Goal: Information Seeking & Learning: Learn about a topic

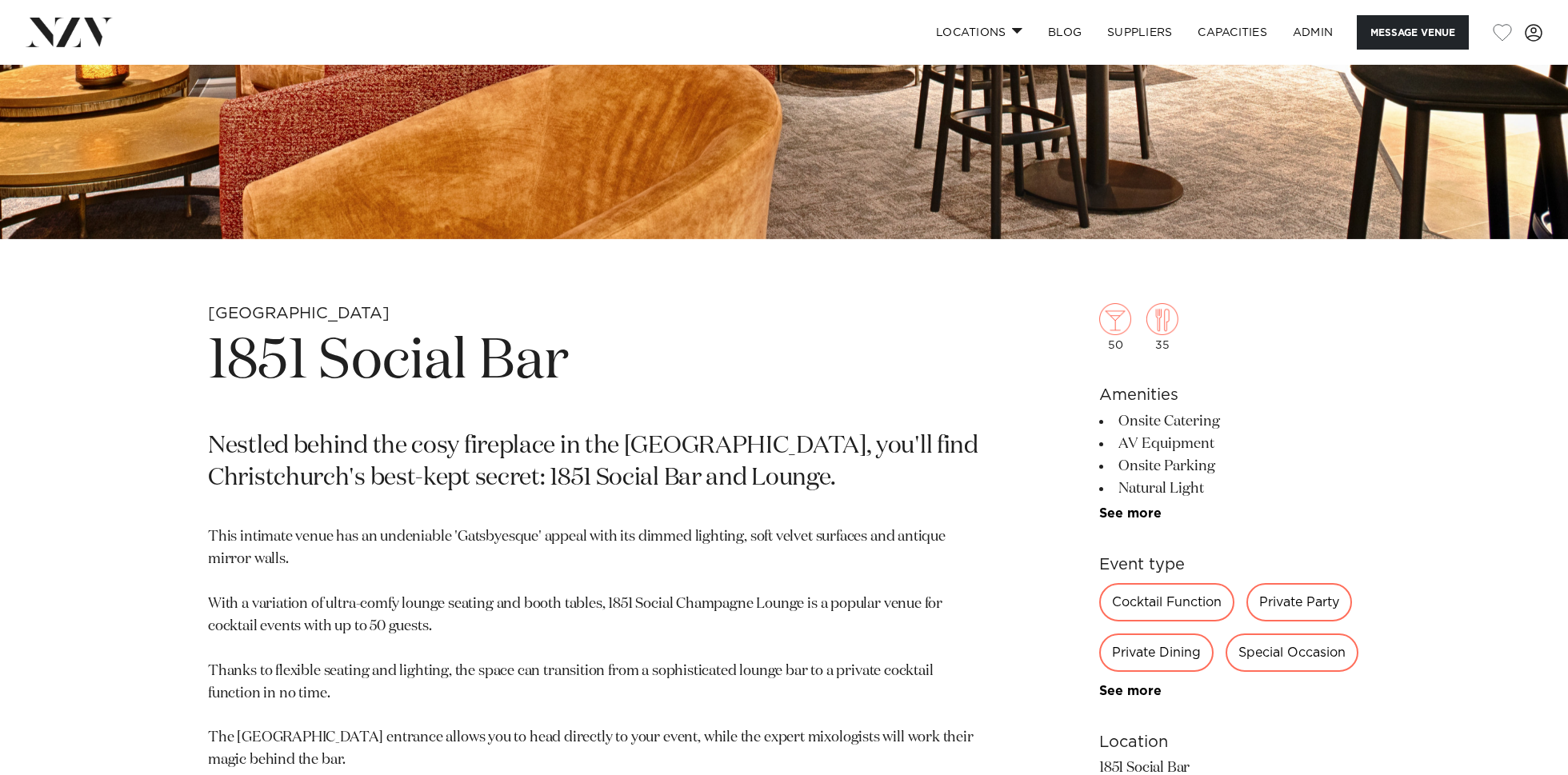
scroll to position [563, 0]
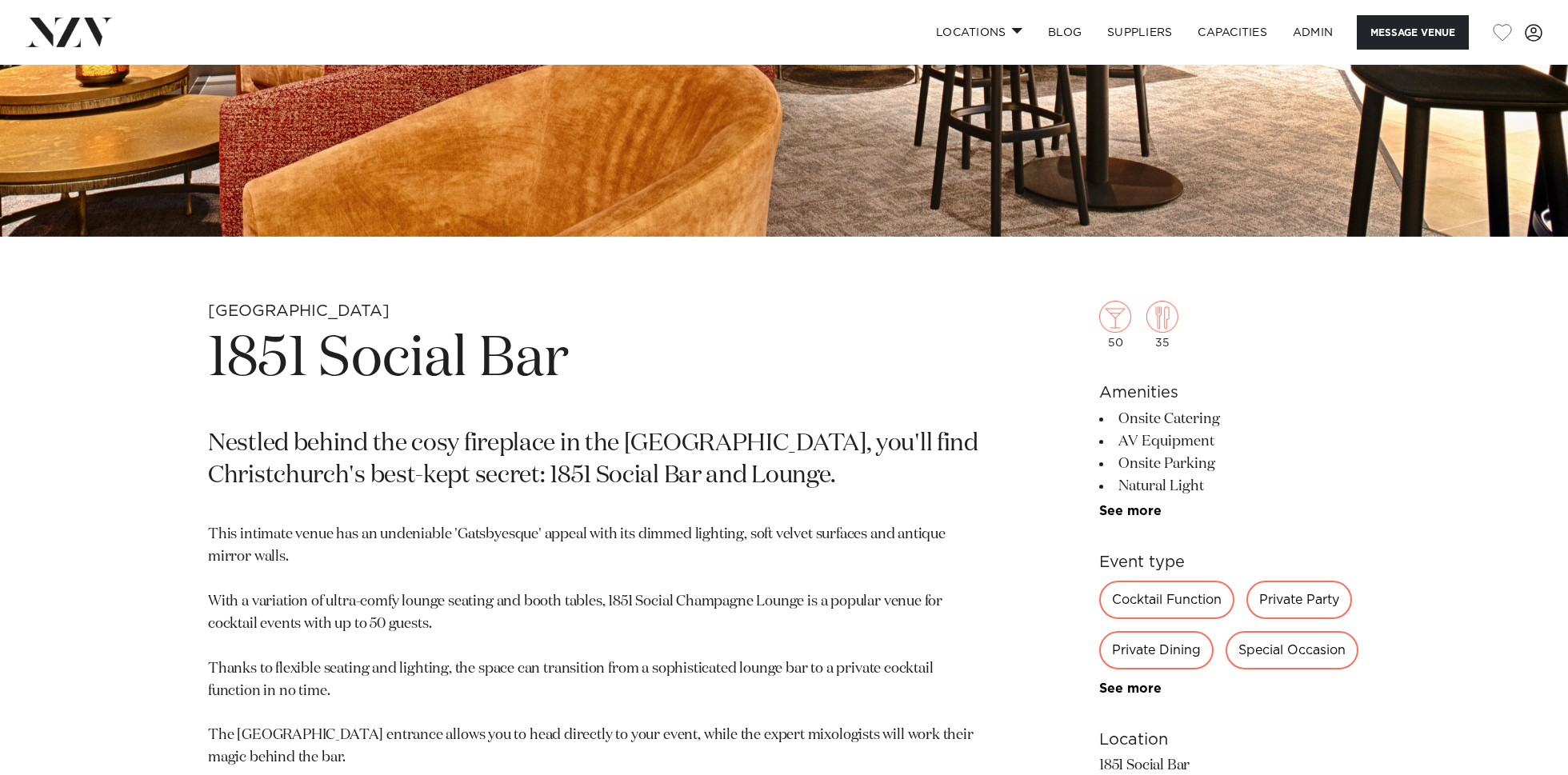
click at [506, 357] on h1 "1851 Social Bar" at bounding box center [597, 360] width 778 height 74
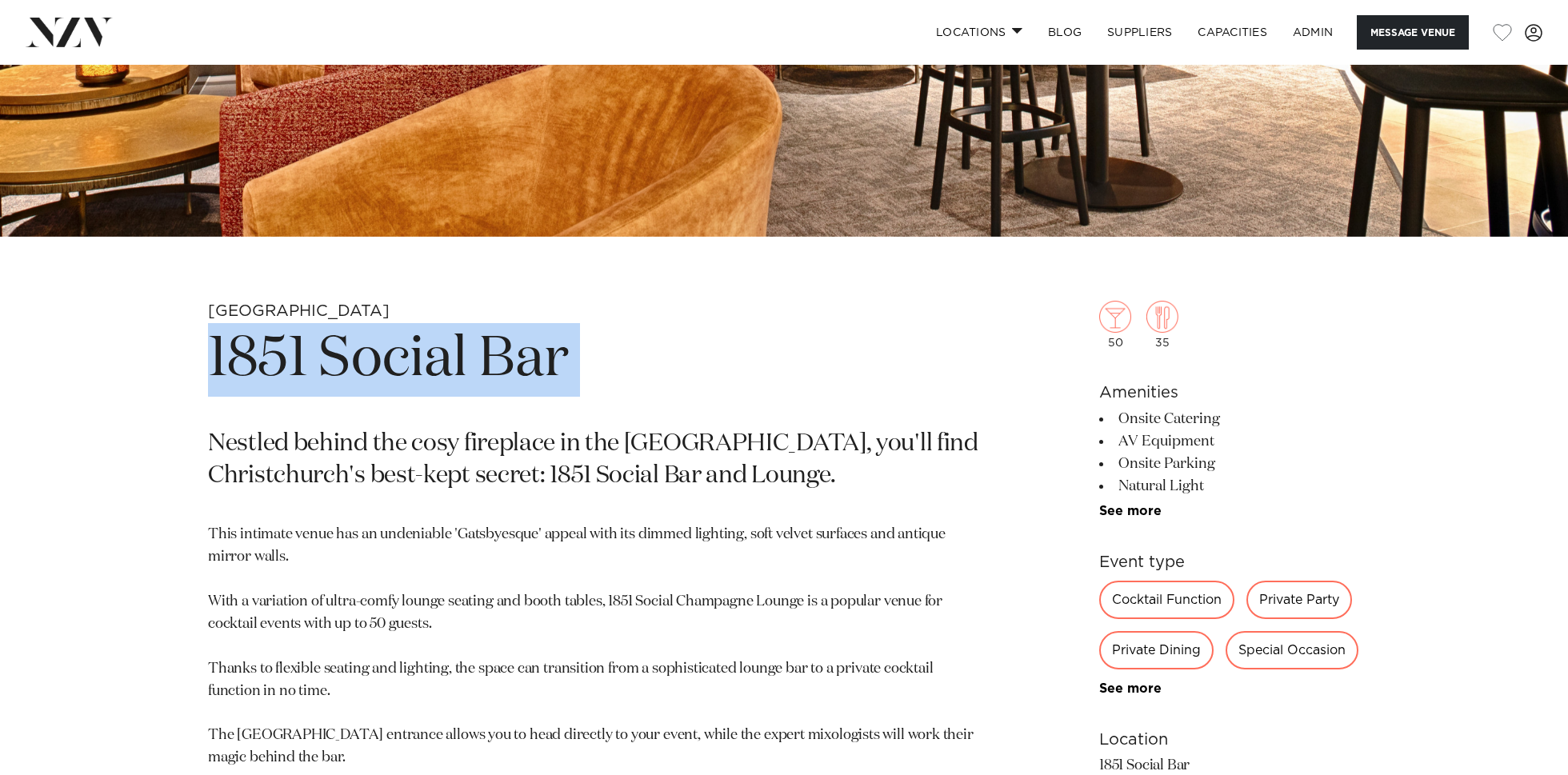
copy section "1851 Social Bar"
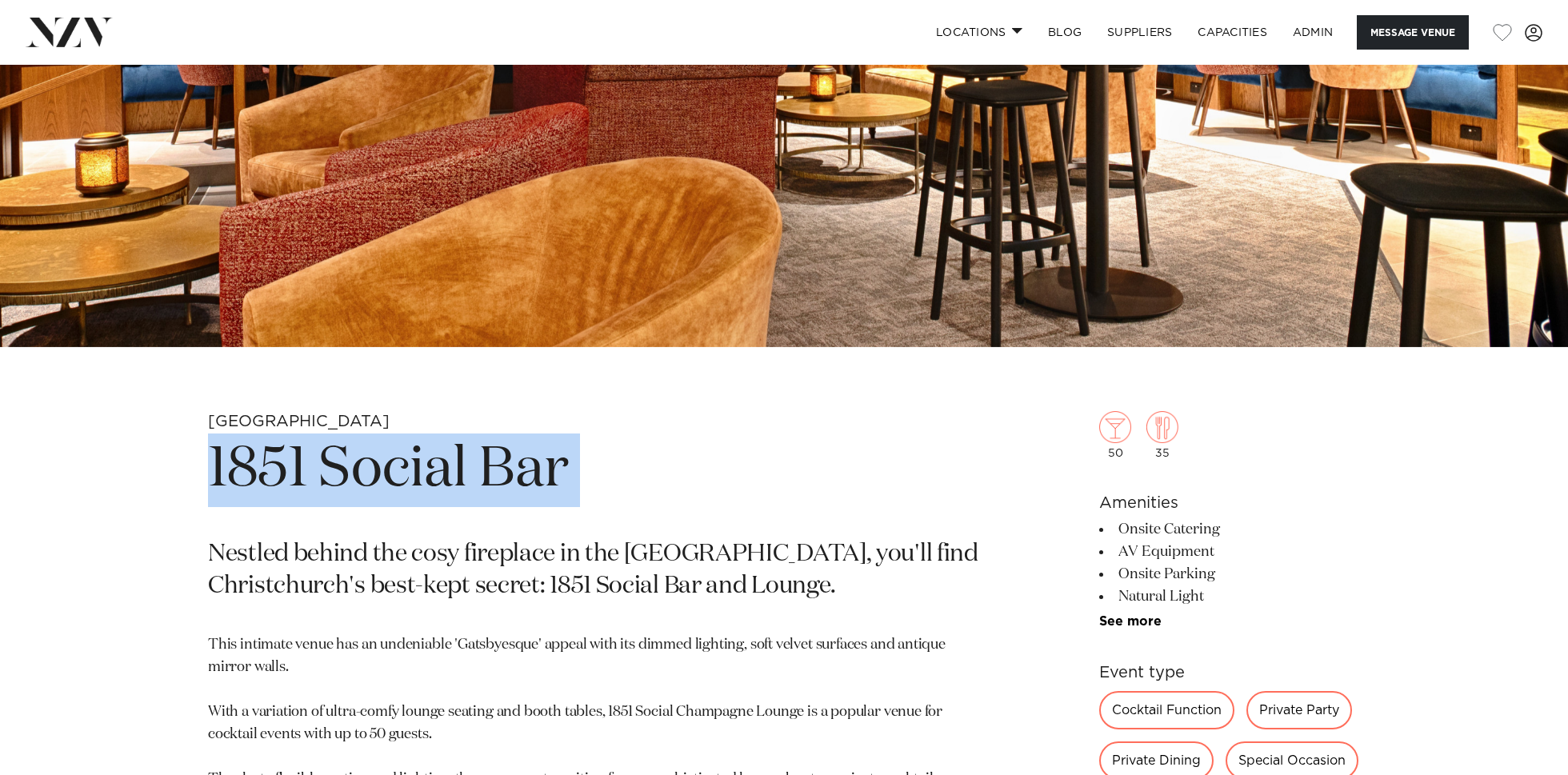
scroll to position [303, 0]
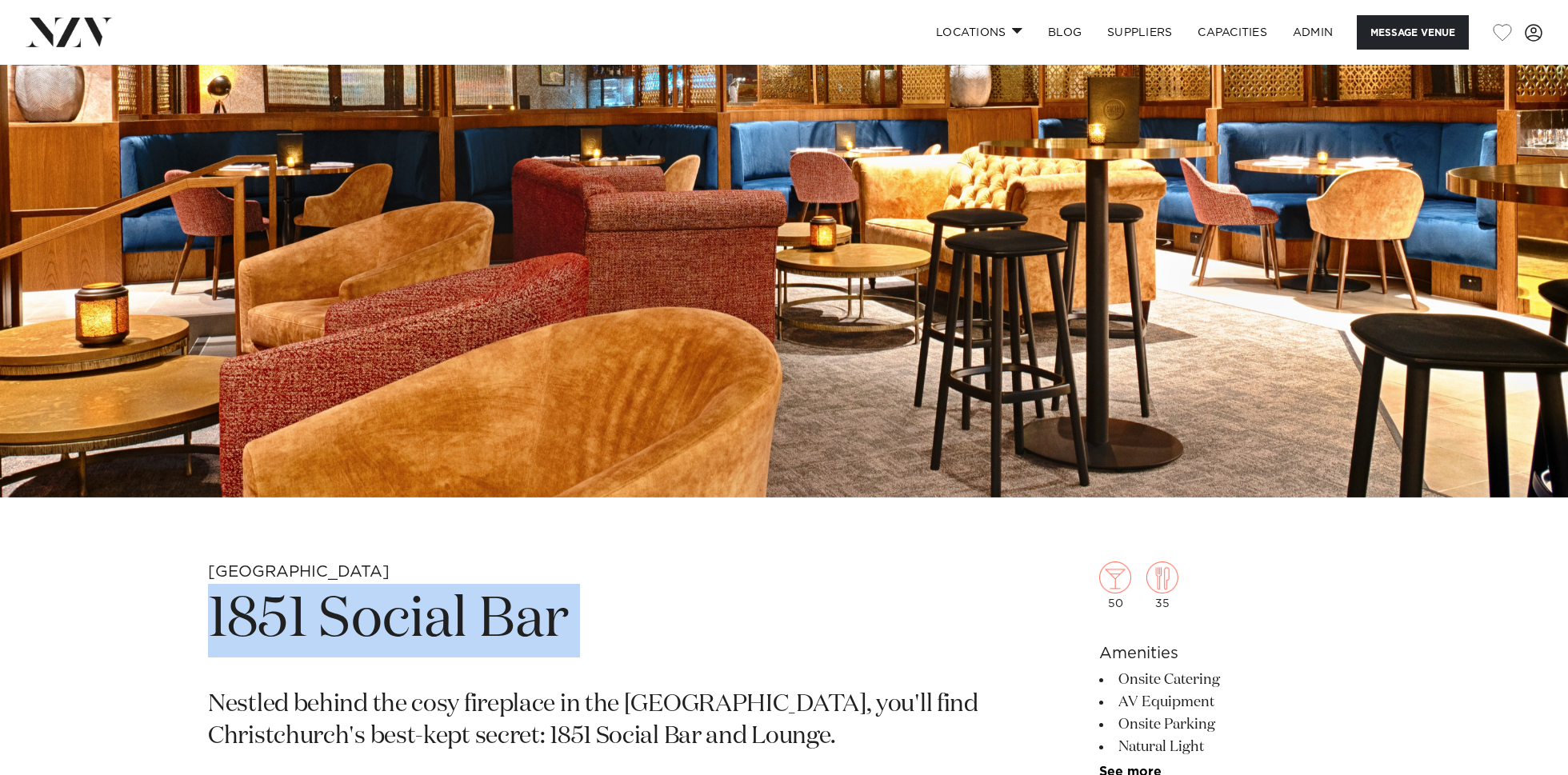
click at [542, 244] on img at bounding box center [784, 129] width 1568 height 735
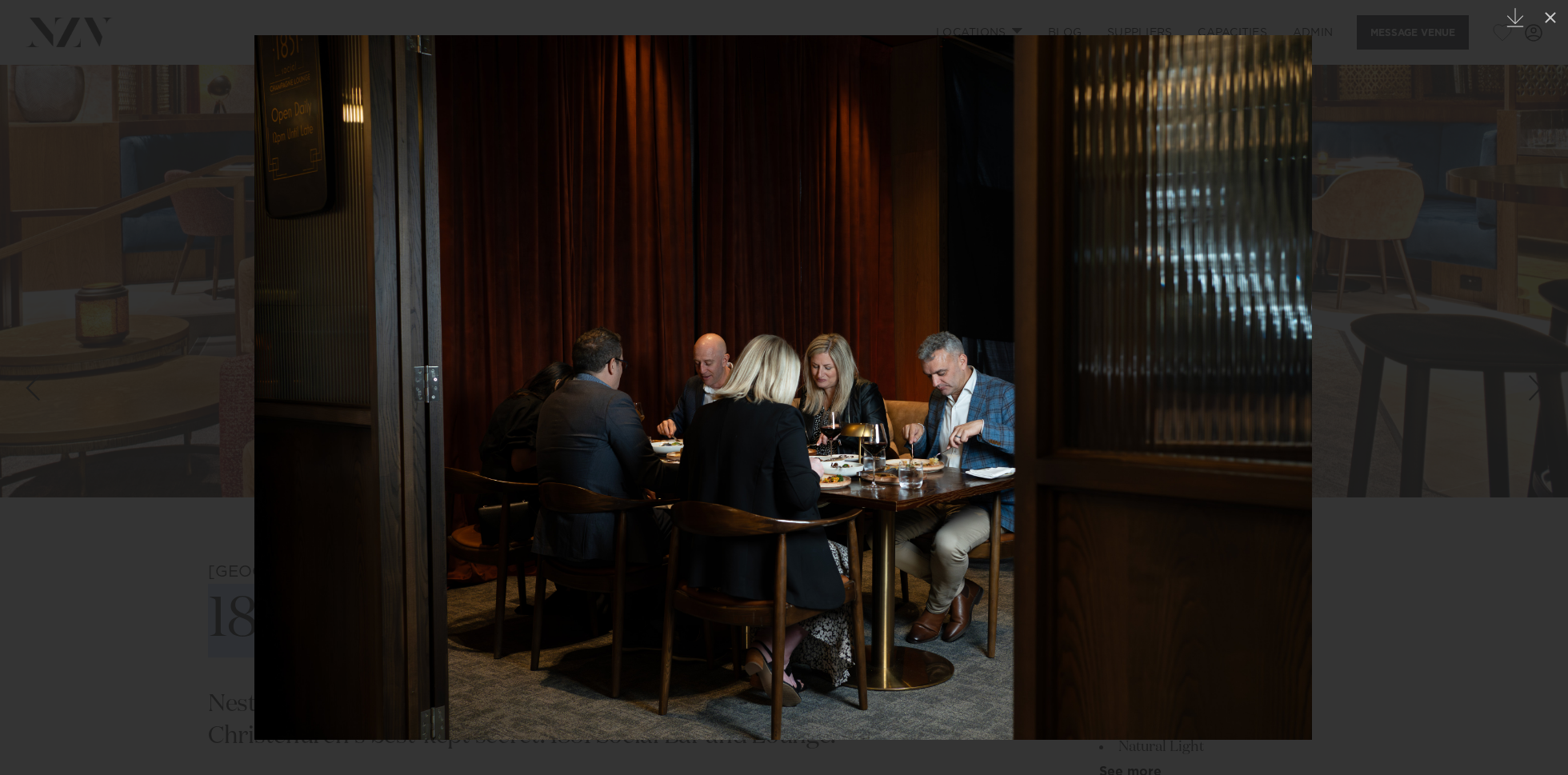
click at [1533, 418] on link at bounding box center [1540, 388] width 56 height 80
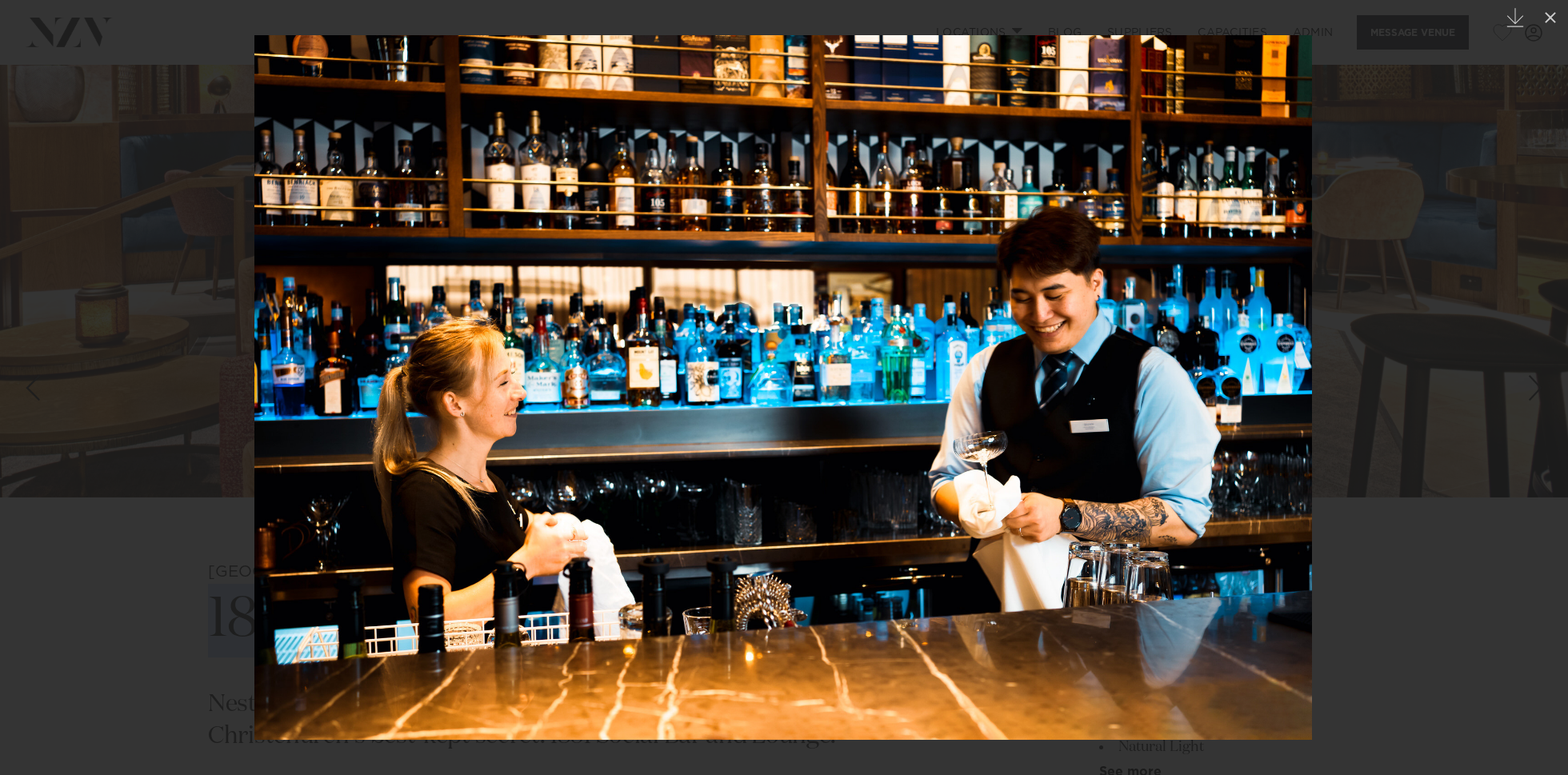
click at [175, 356] on div at bounding box center [784, 387] width 1568 height 775
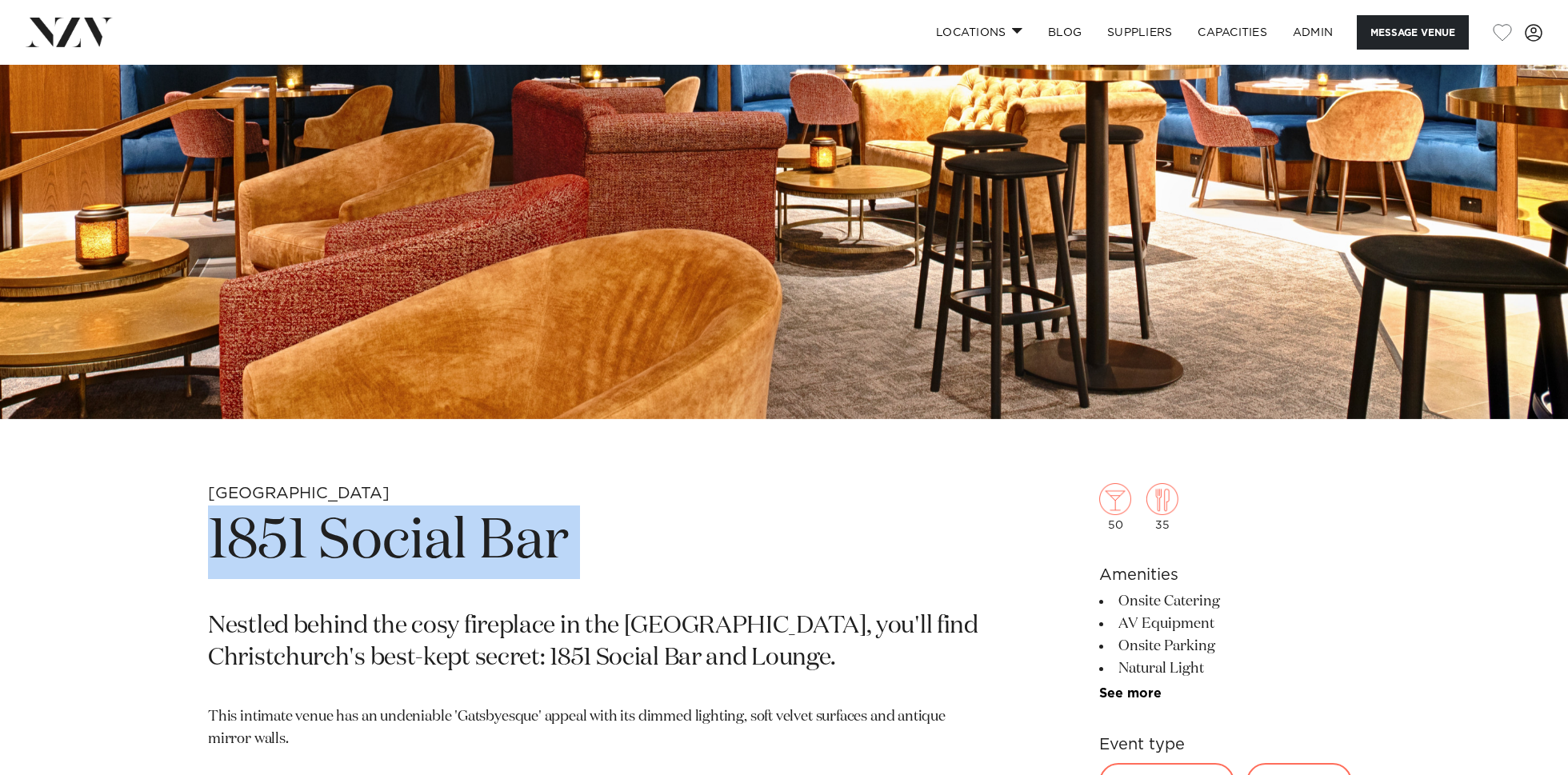
scroll to position [400, 0]
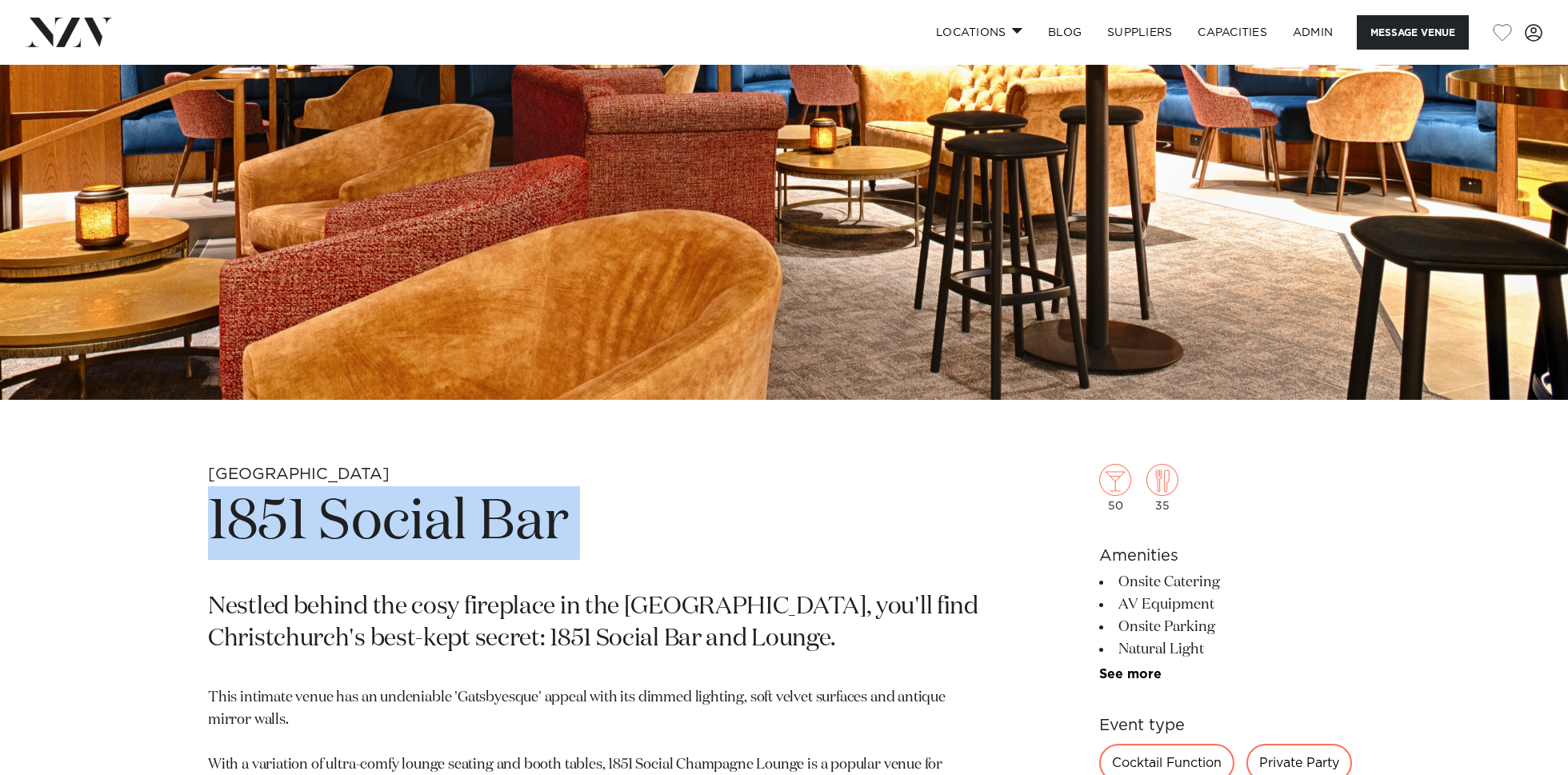
click at [292, 511] on h1 "1851 Social Bar" at bounding box center [597, 524] width 778 height 74
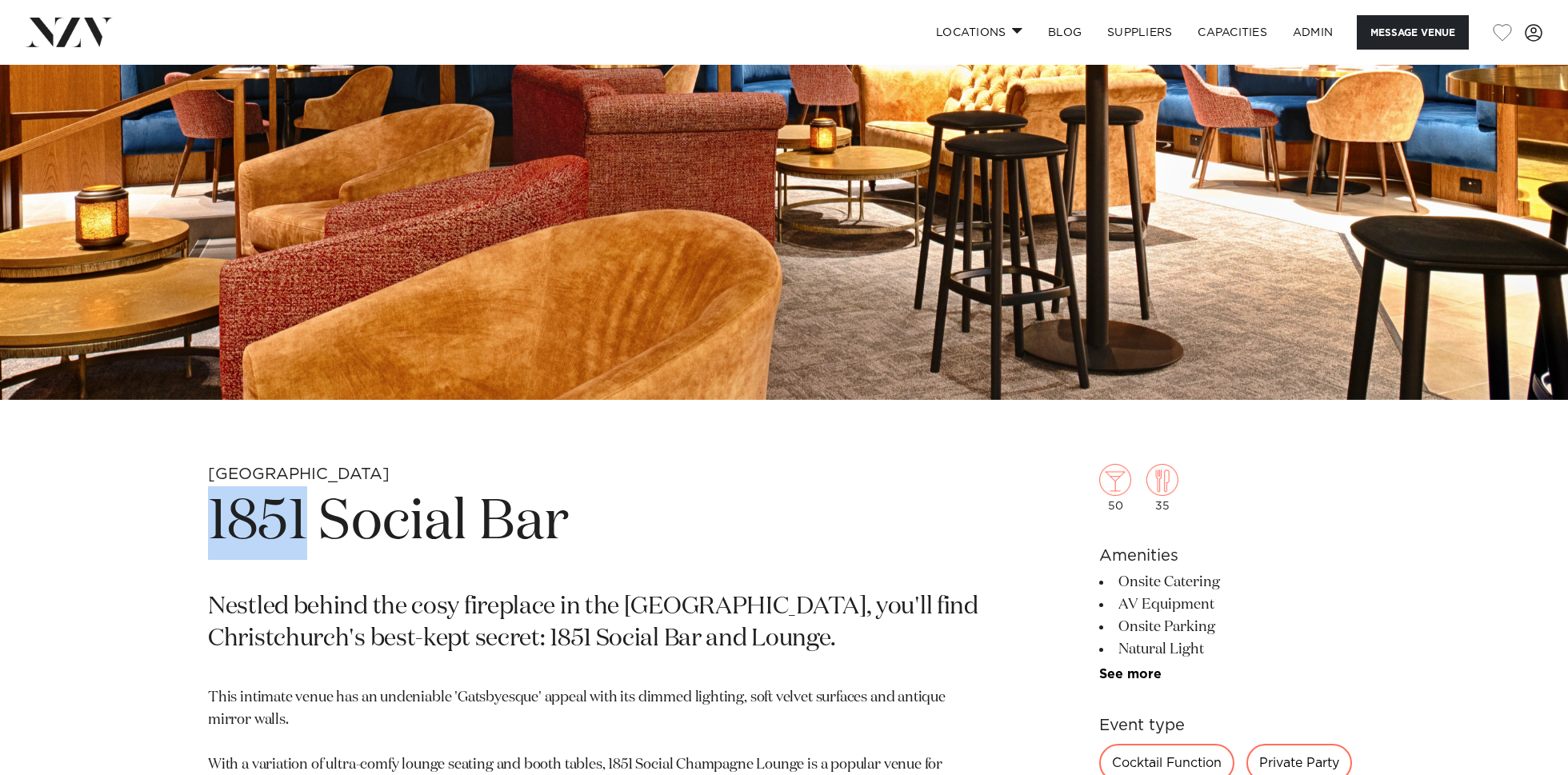
click at [292, 511] on h1 "1851 Social Bar" at bounding box center [597, 524] width 778 height 74
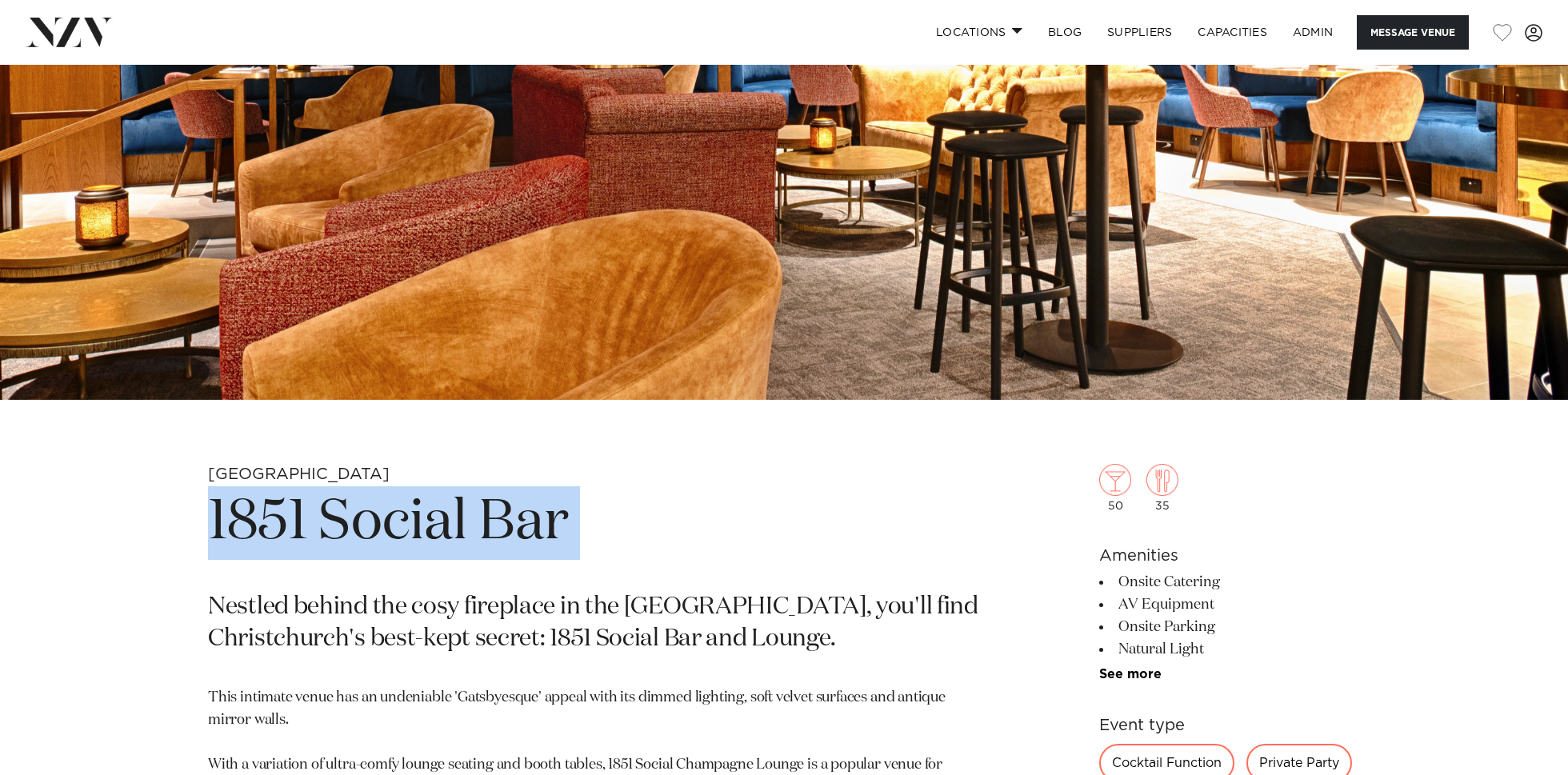
click at [292, 511] on h1 "1851 Social Bar" at bounding box center [597, 524] width 778 height 74
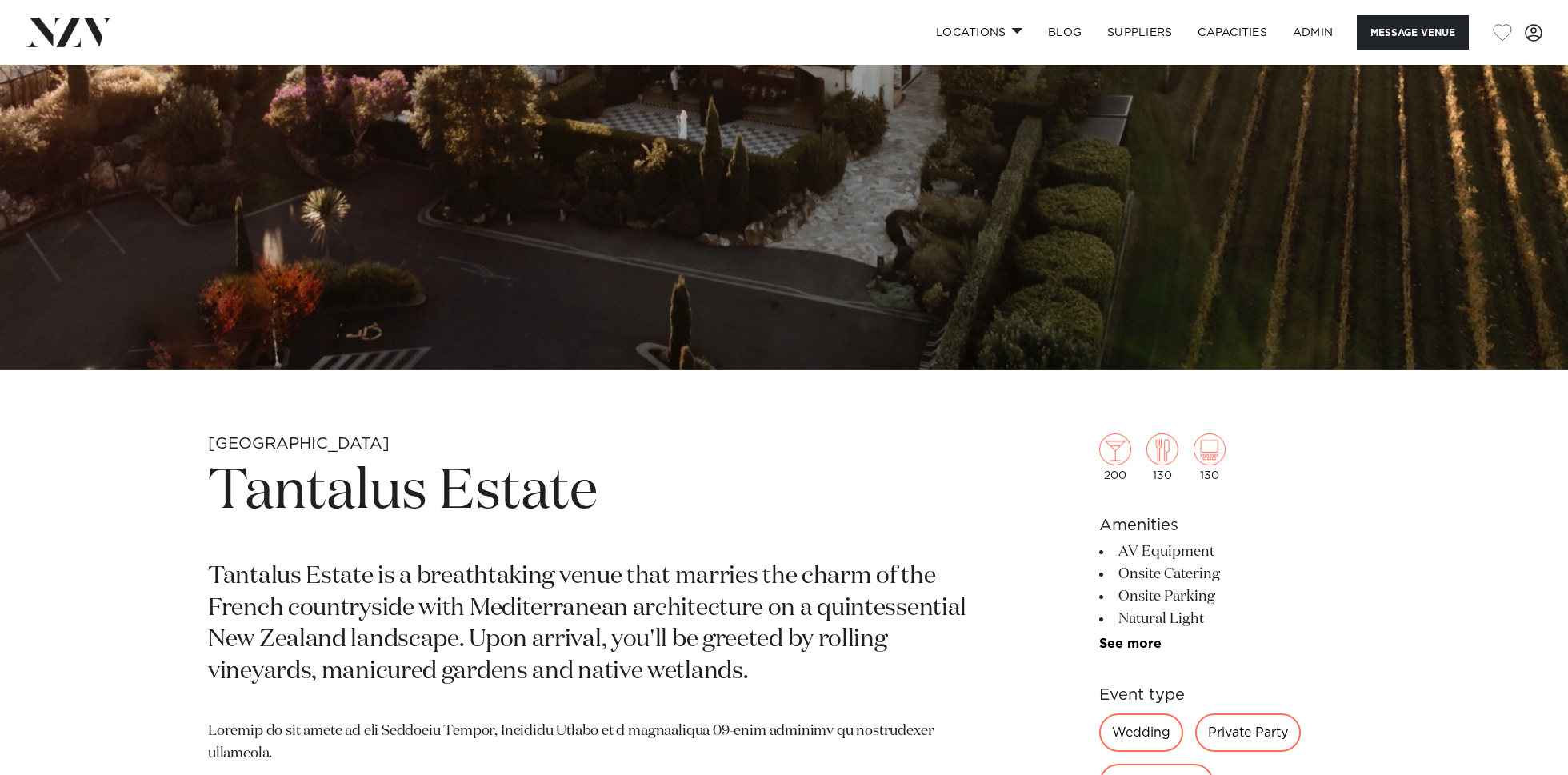
scroll to position [767, 0]
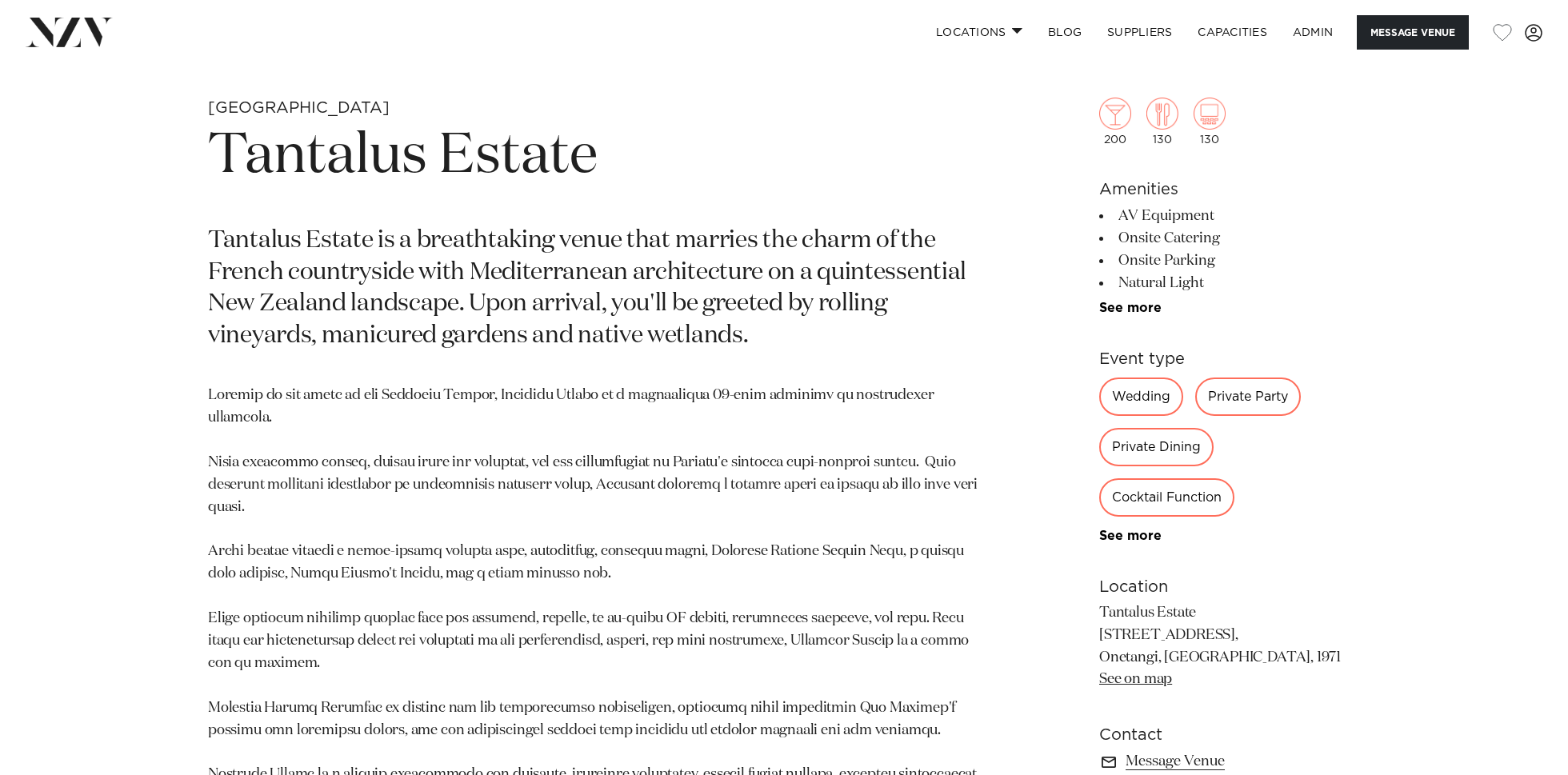
click at [399, 166] on h1 "Tantalus Estate" at bounding box center [597, 157] width 778 height 74
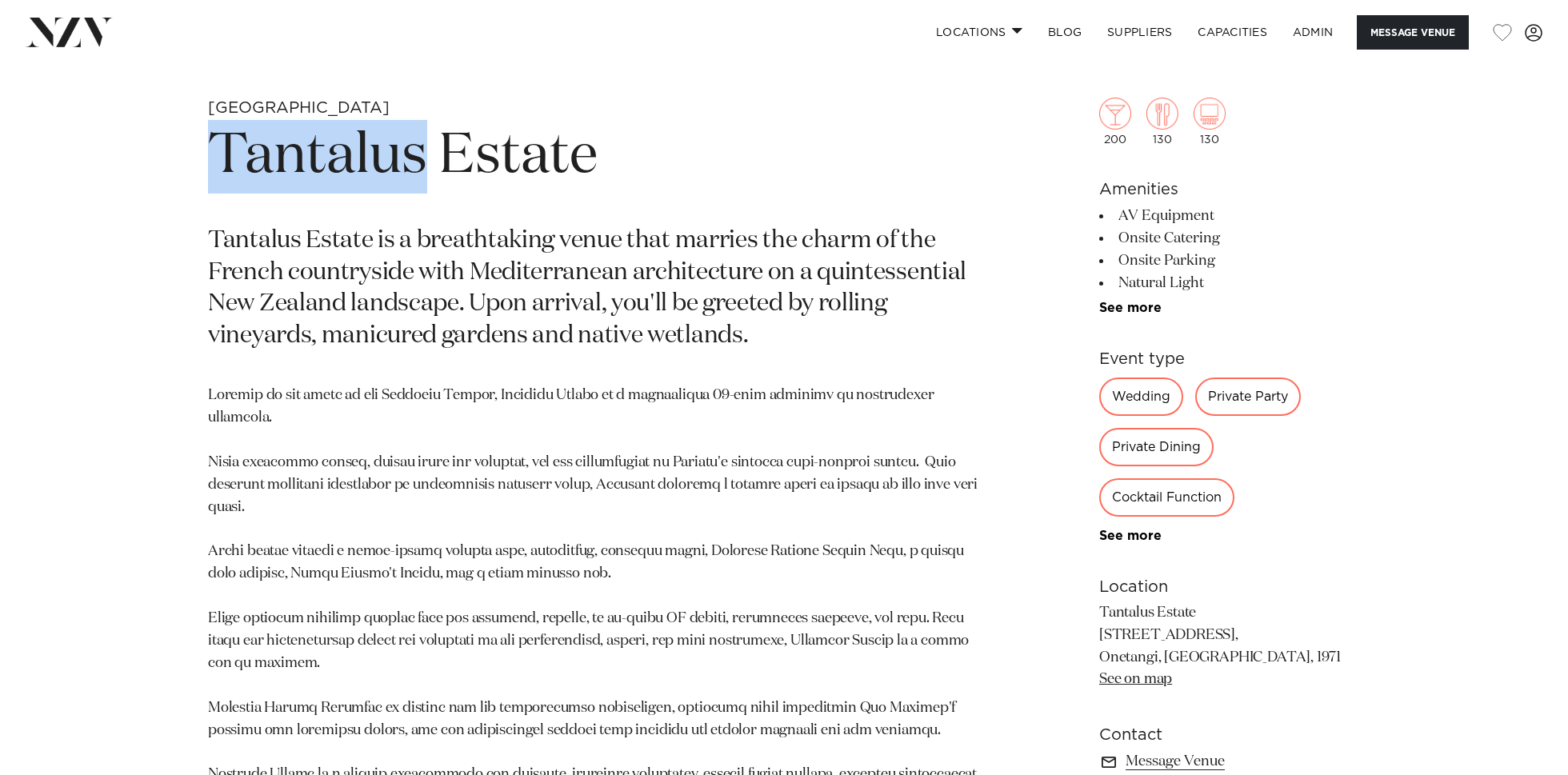
click at [399, 166] on h1 "Tantalus Estate" at bounding box center [597, 157] width 778 height 74
copy section "Tantalus Estate"
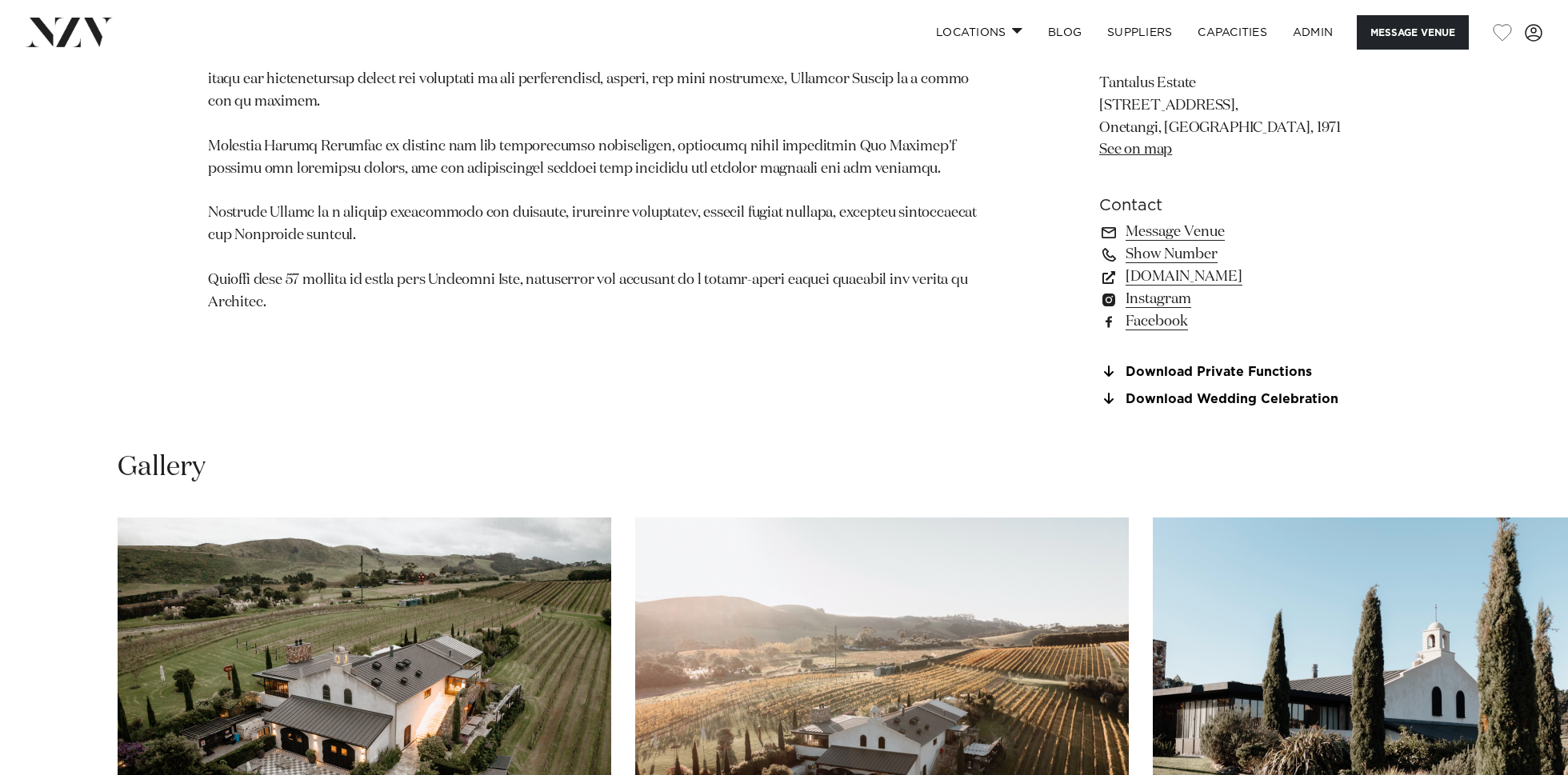
scroll to position [1338, 0]
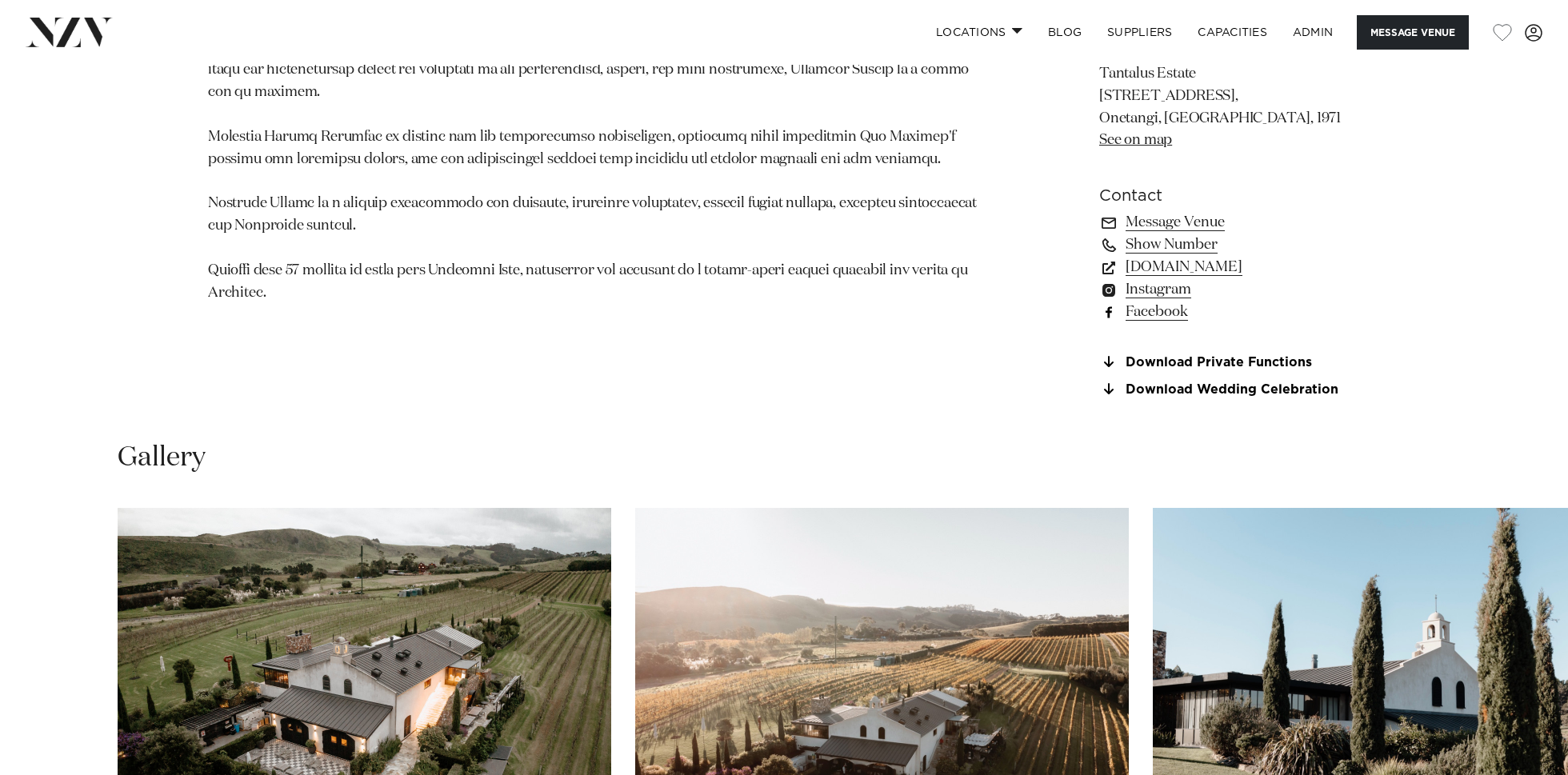
click at [1155, 311] on link "Facebook" at bounding box center [1229, 312] width 261 height 22
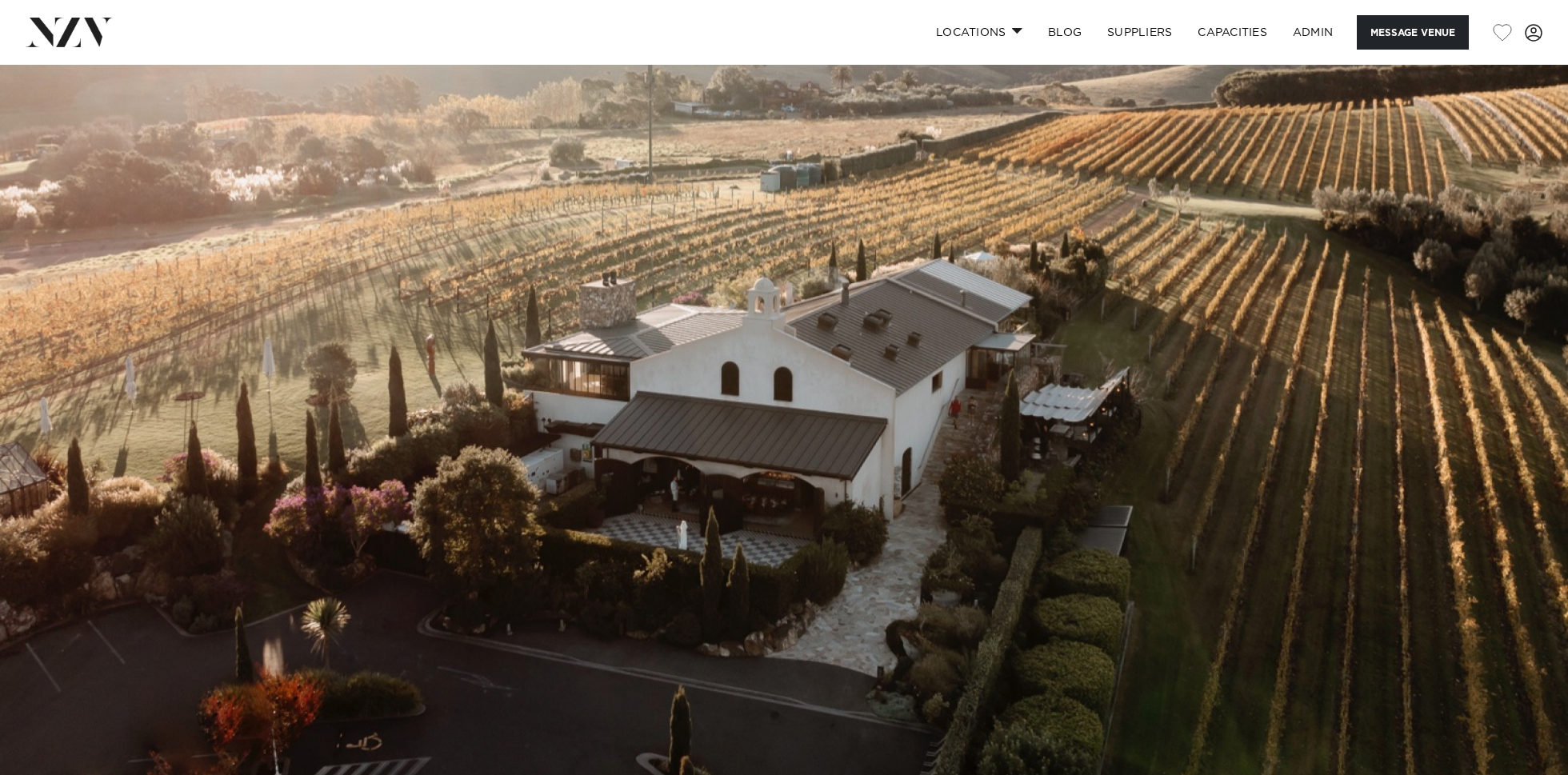
scroll to position [21, 0]
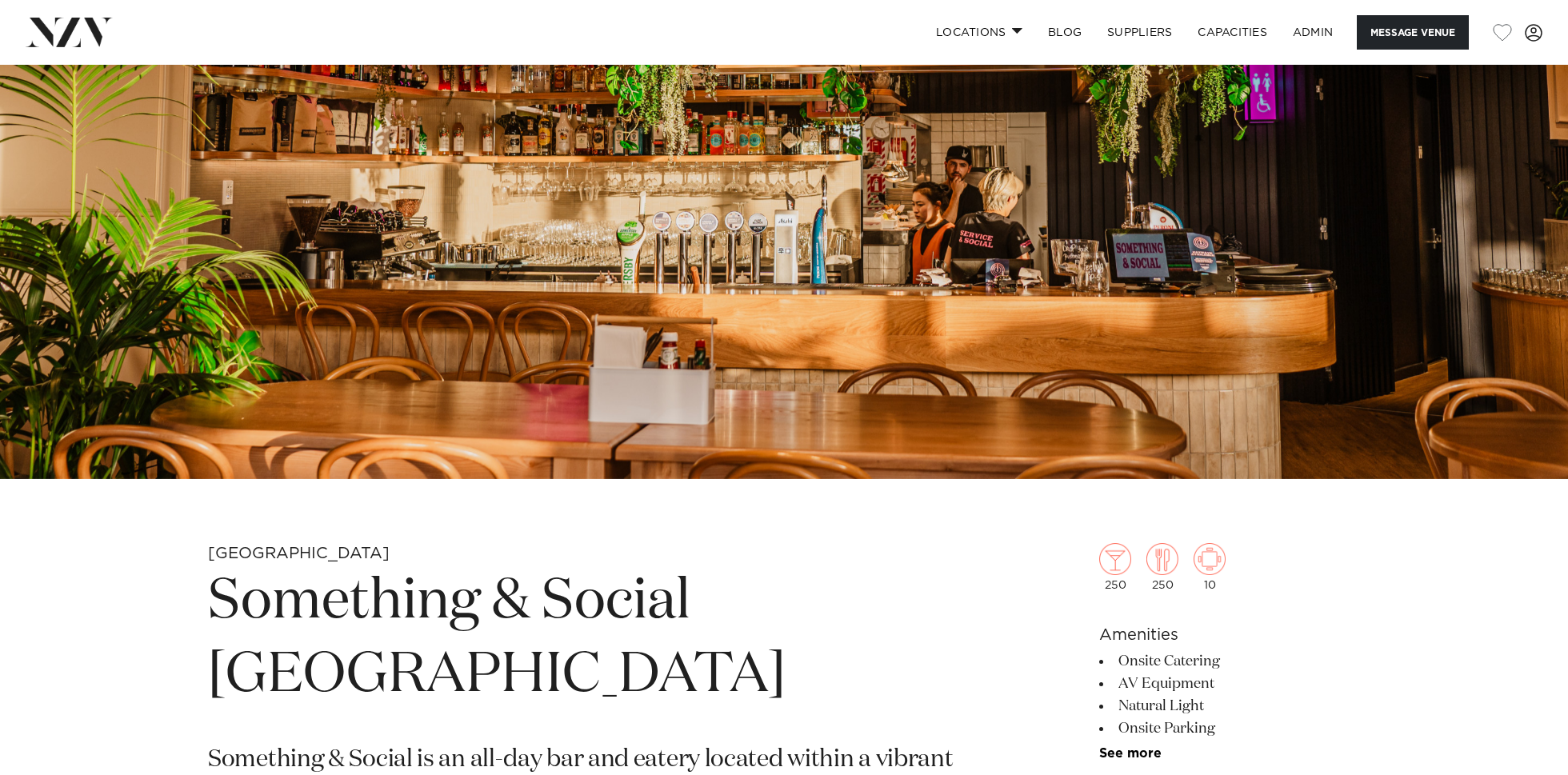
scroll to position [730, 0]
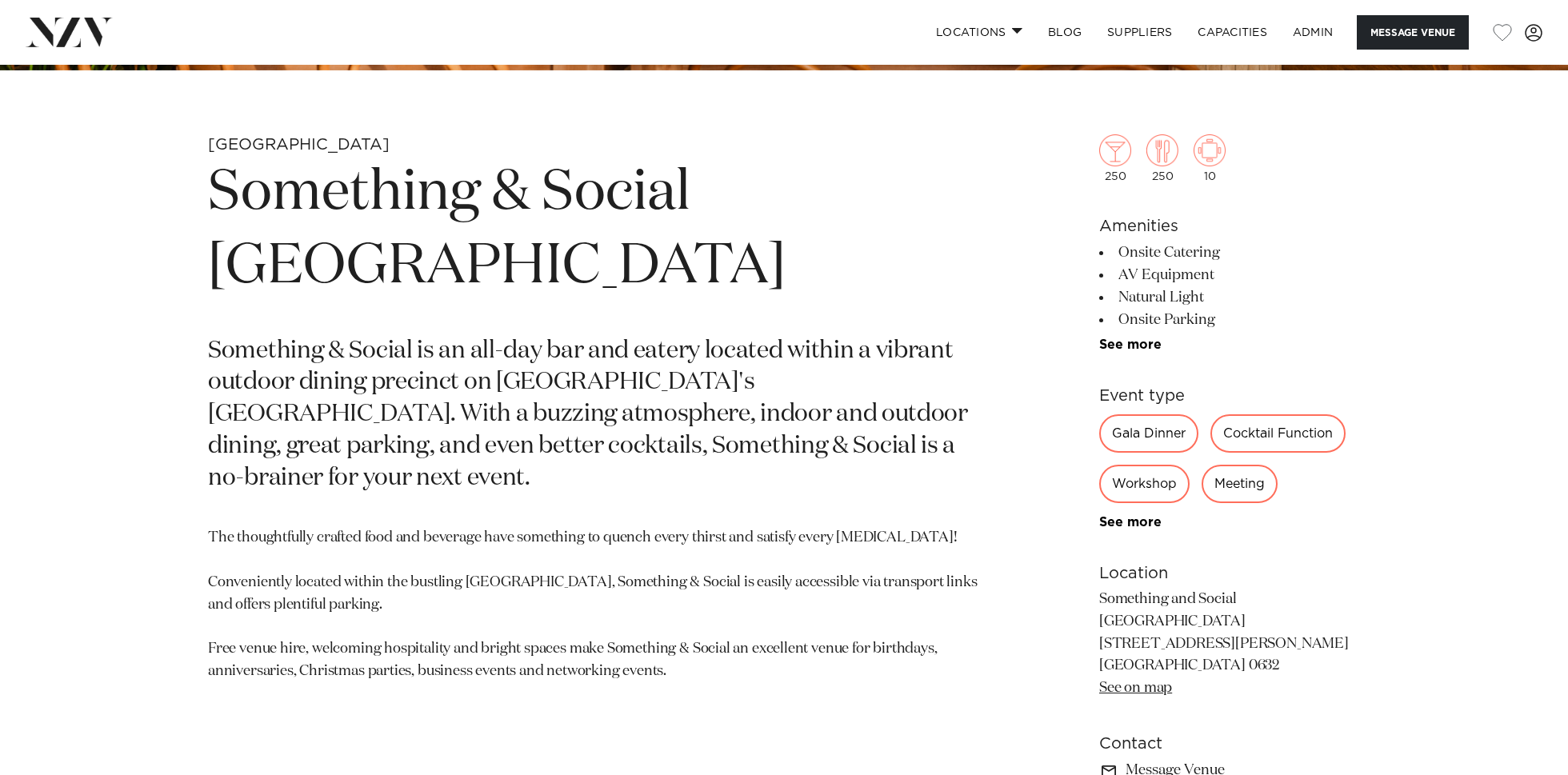
click at [532, 209] on h1 "Something & Social [GEOGRAPHIC_DATA]" at bounding box center [597, 230] width 778 height 147
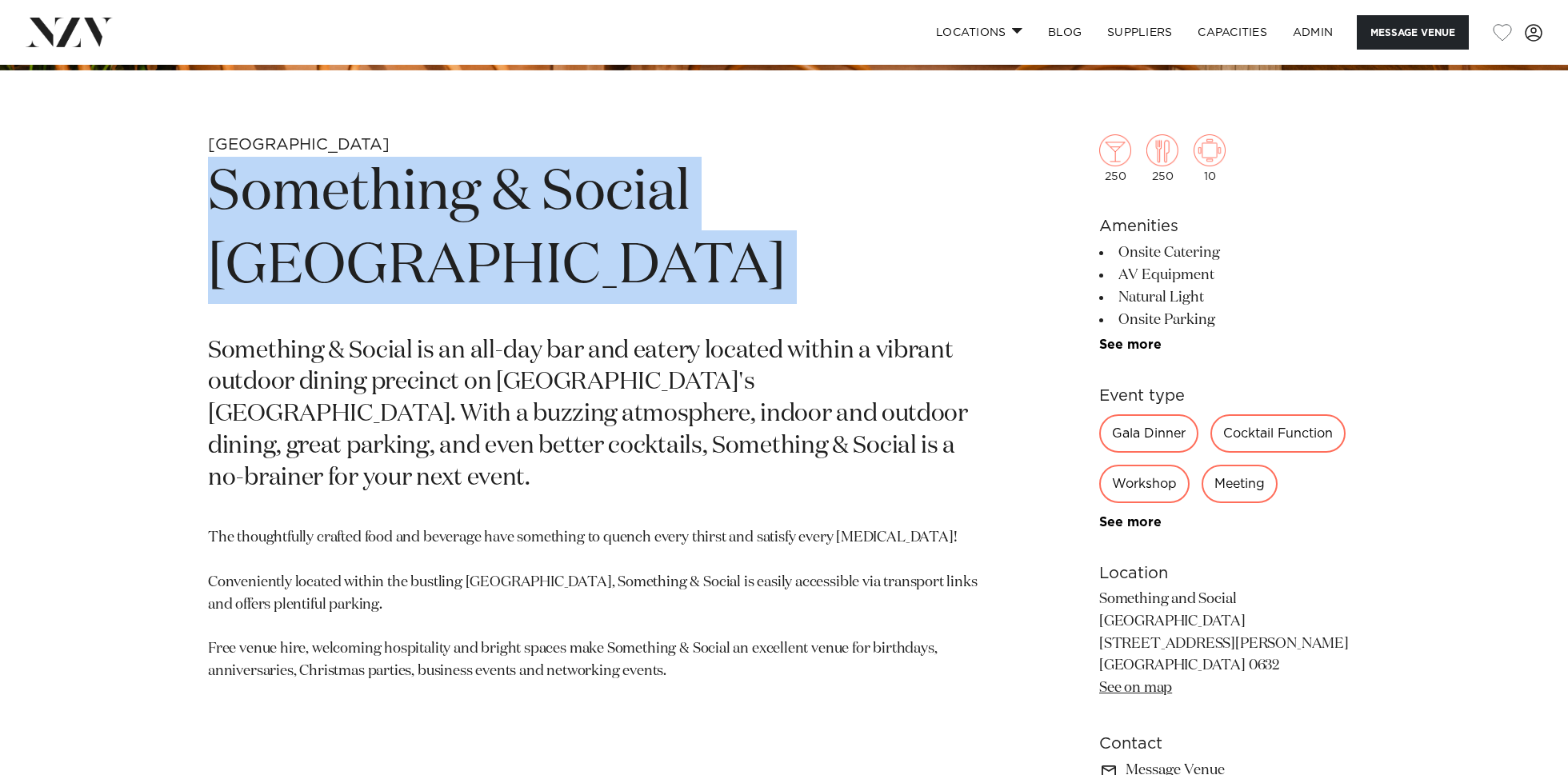
copy section "Something & Social [GEOGRAPHIC_DATA]"
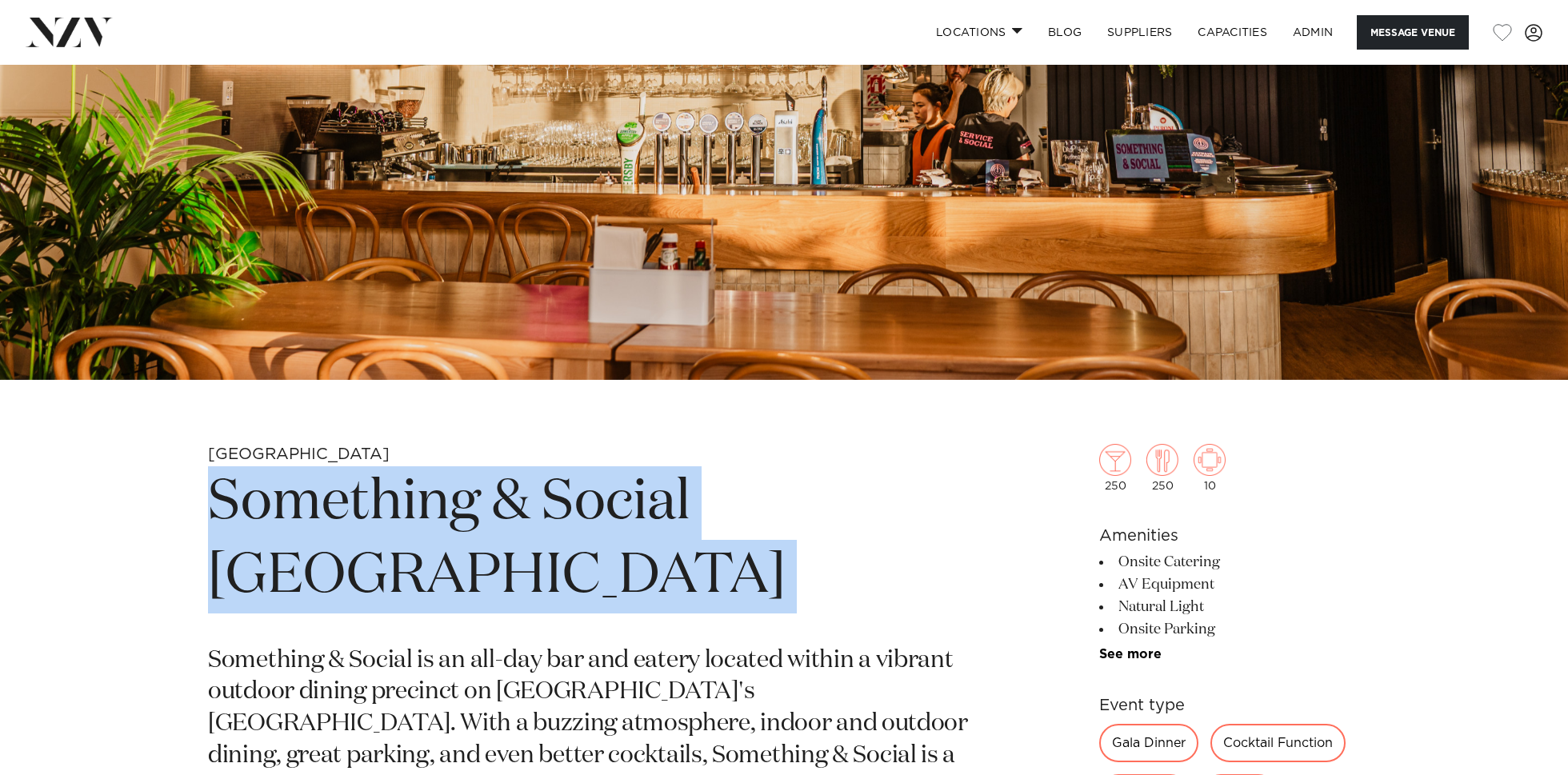
scroll to position [0, 0]
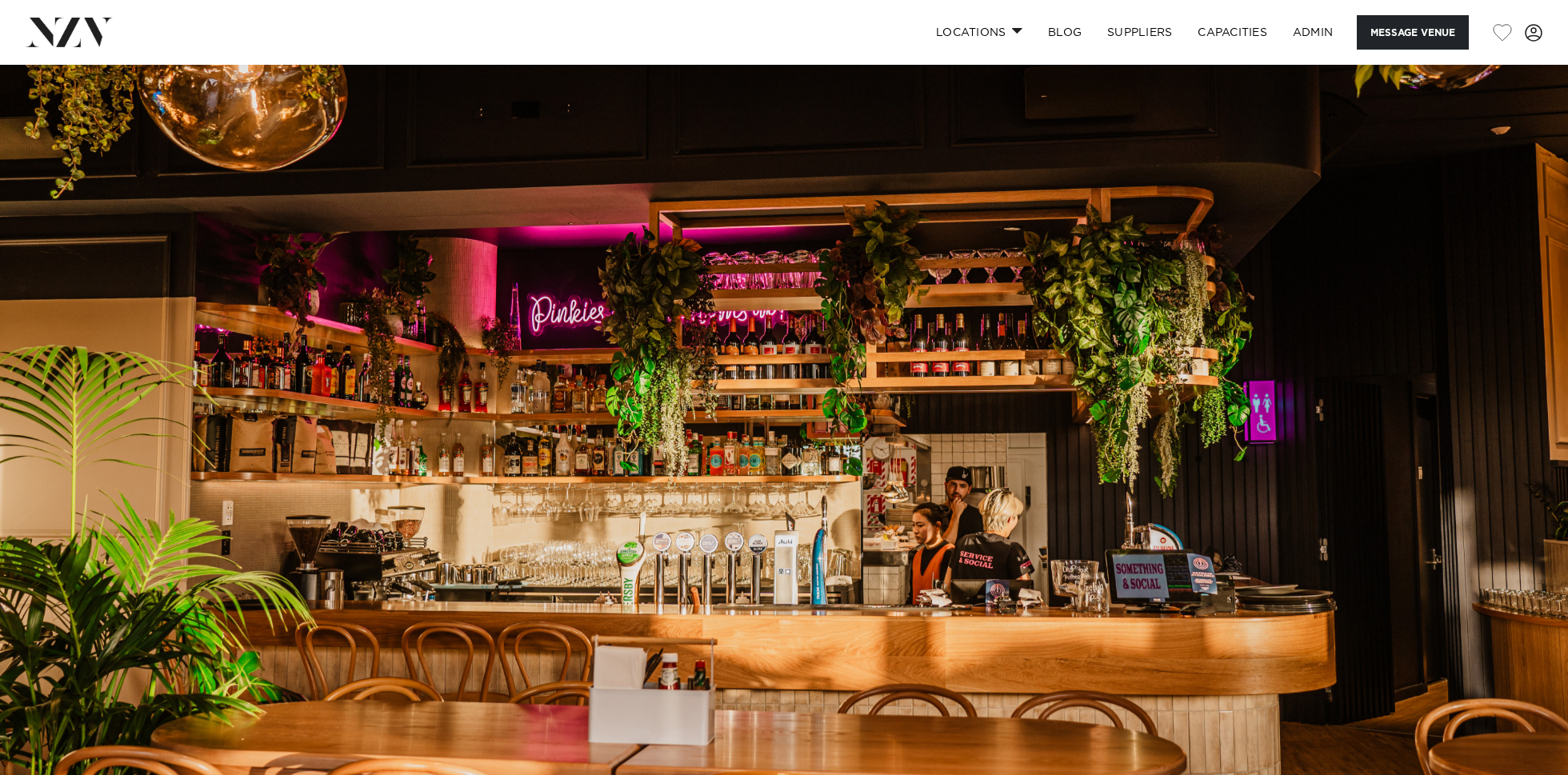
click at [753, 413] on img at bounding box center [784, 432] width 1568 height 735
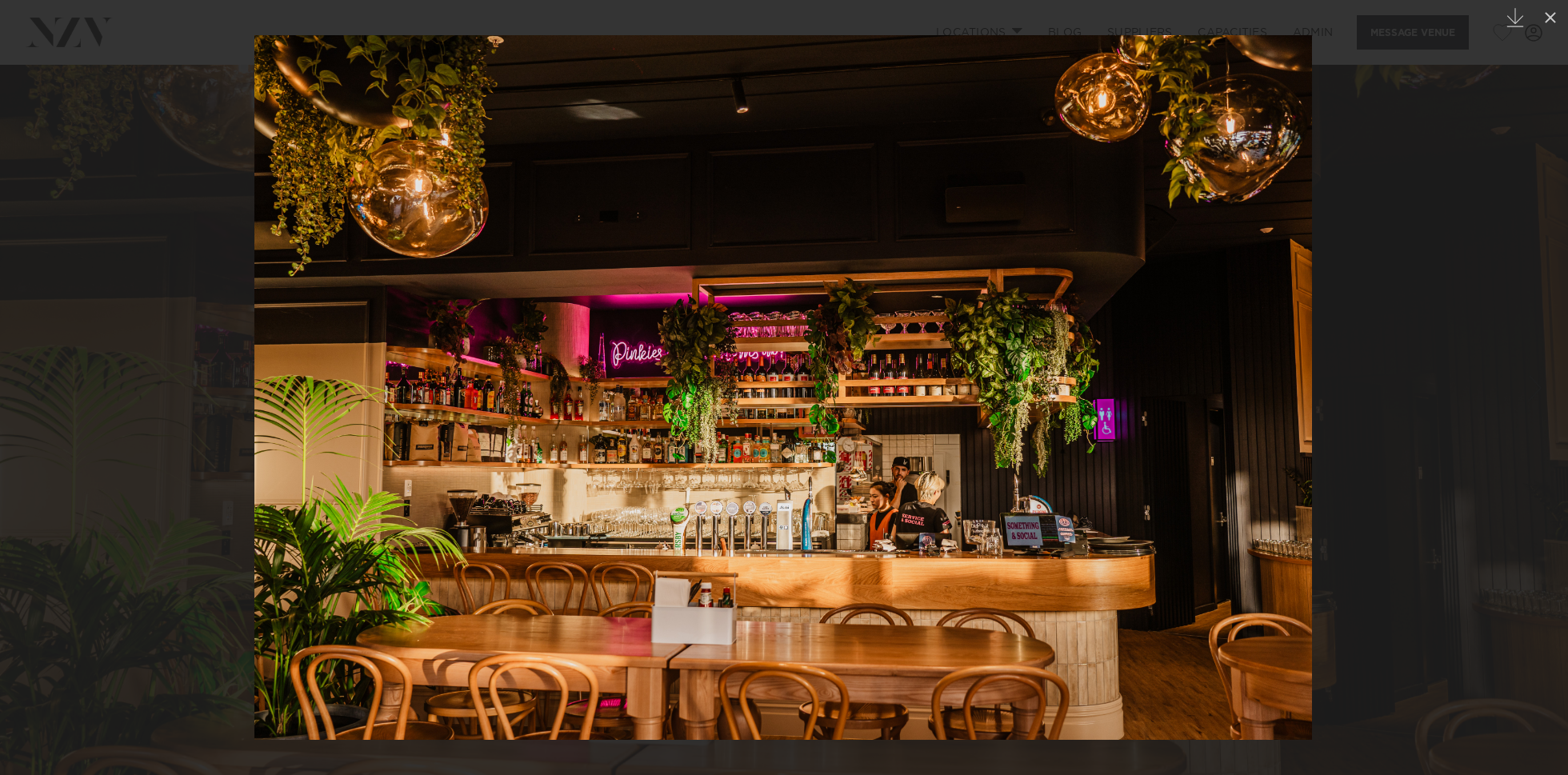
click at [135, 303] on div at bounding box center [784, 387] width 1568 height 775
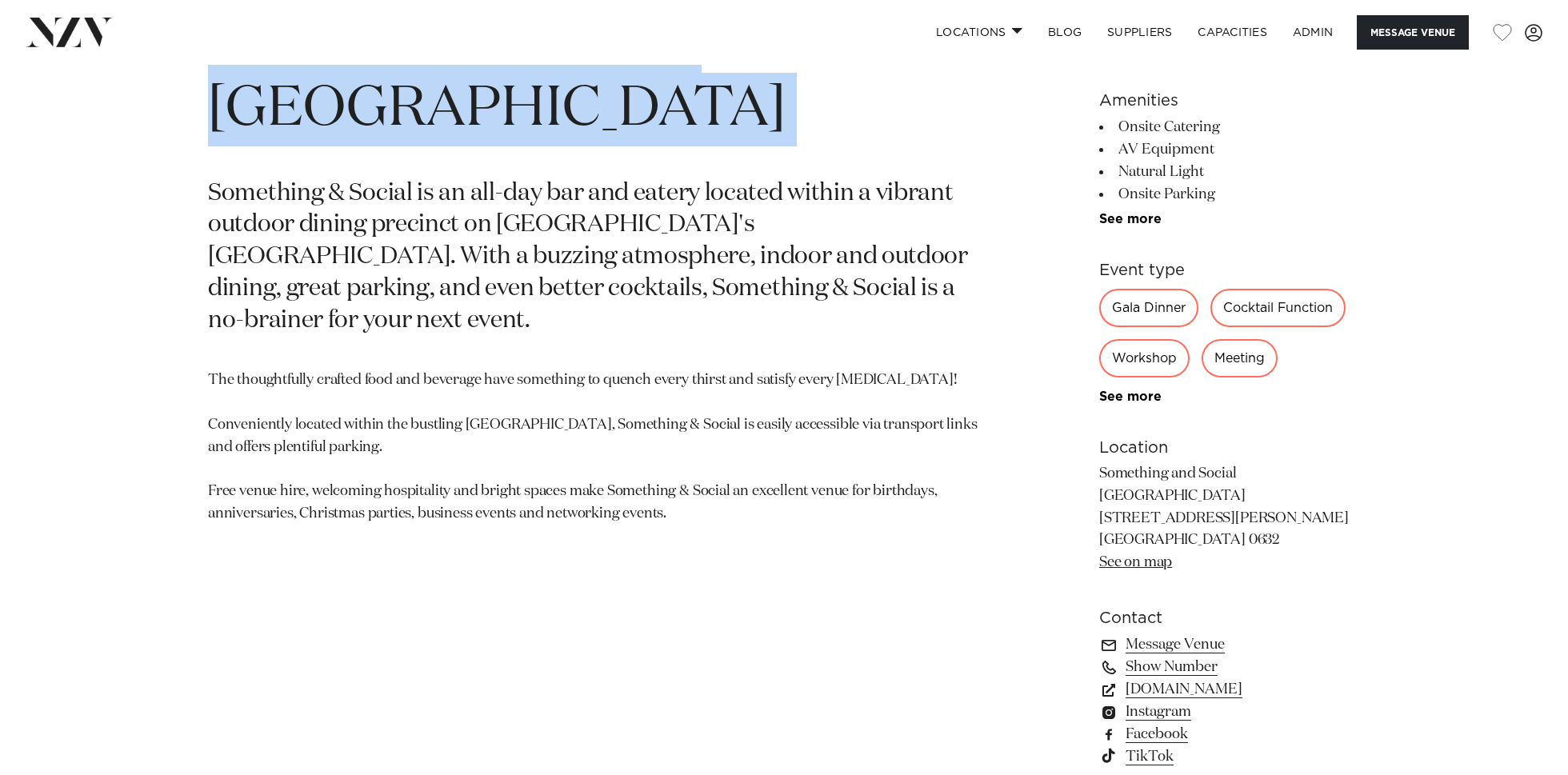
scroll to position [1007, 0]
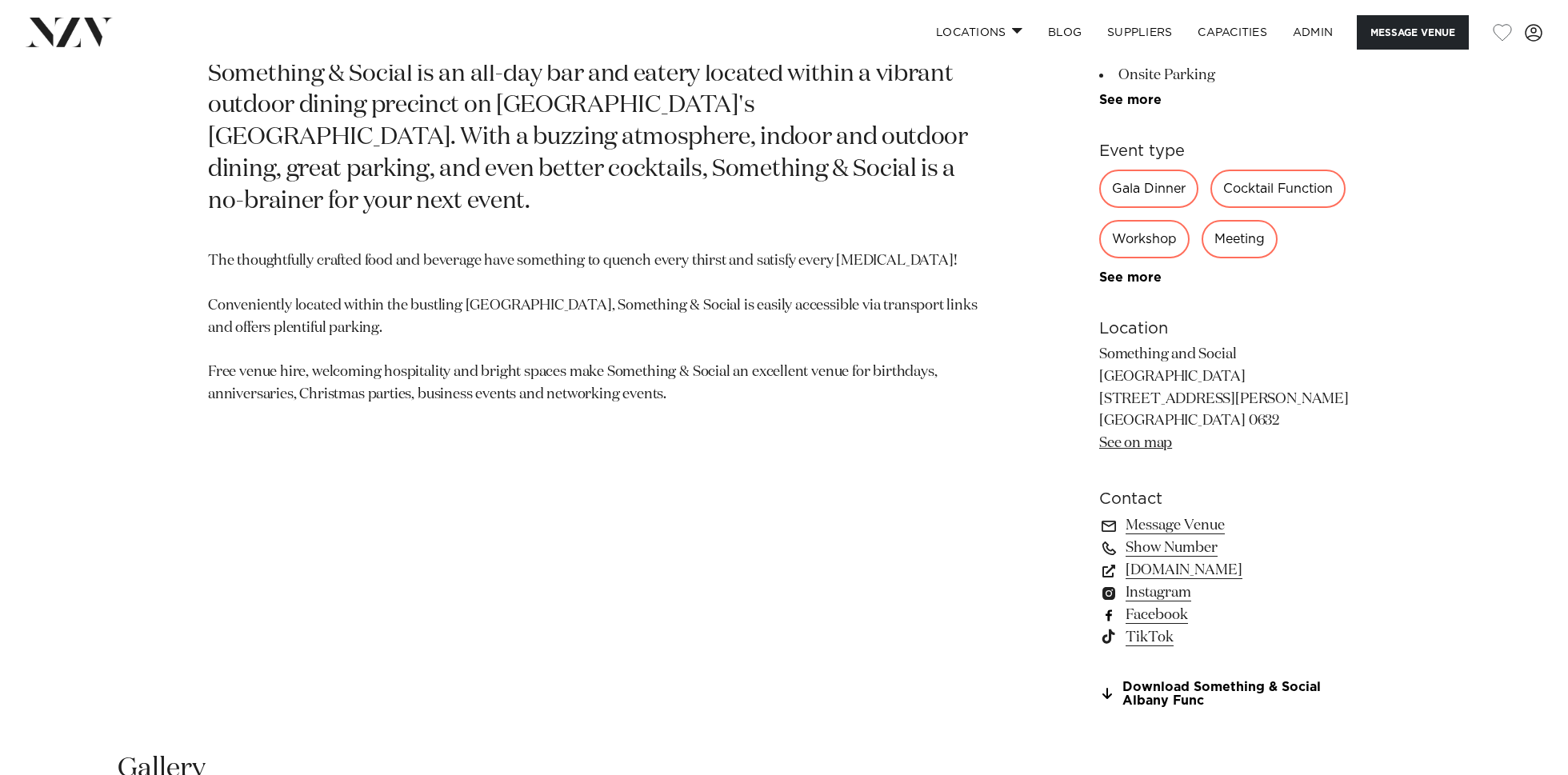
click at [1163, 604] on link "Facebook" at bounding box center [1229, 615] width 261 height 22
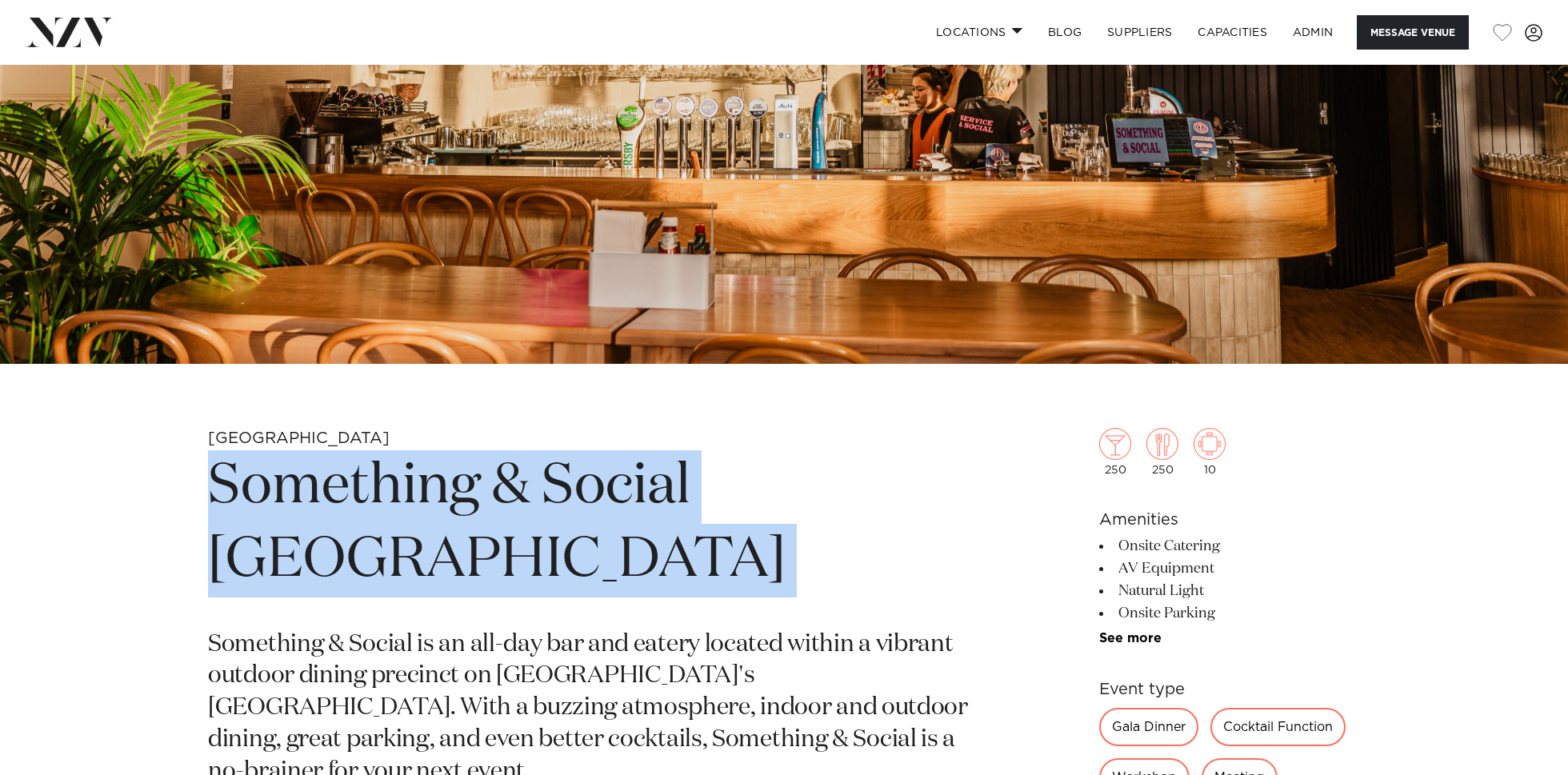
scroll to position [432, 0]
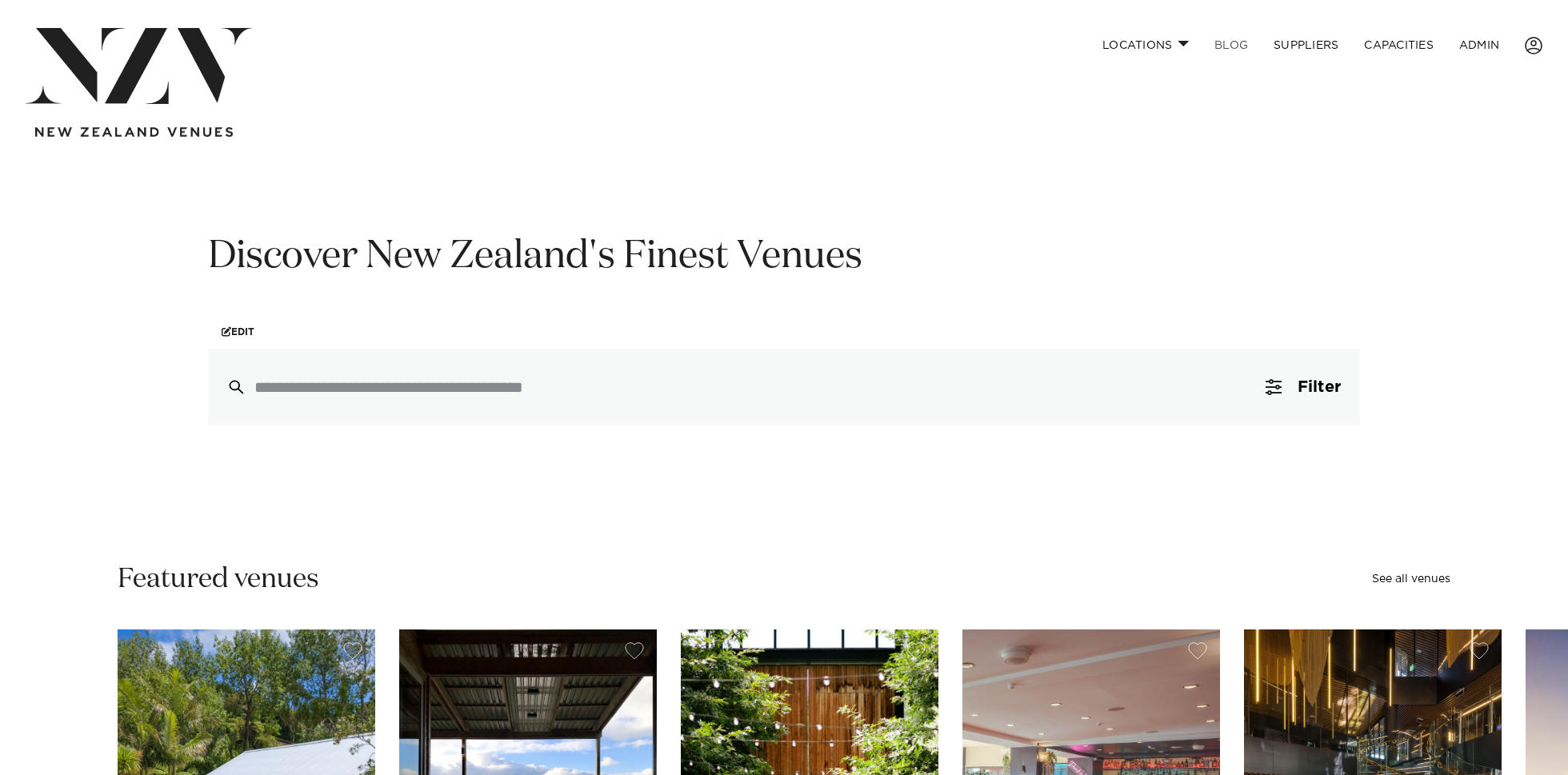
click at [1223, 47] on link "BLOG" at bounding box center [1230, 45] width 59 height 34
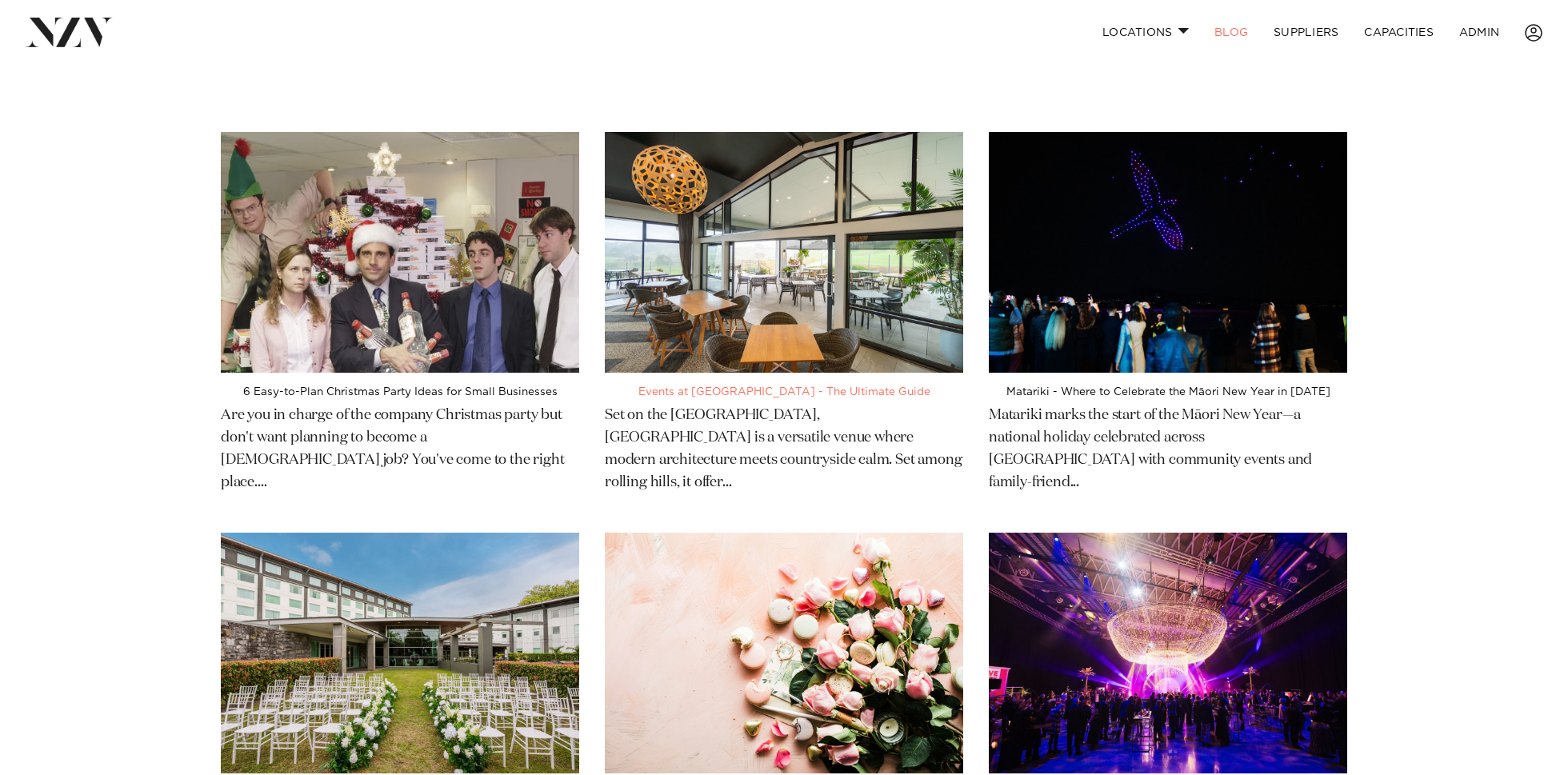
scroll to position [17, 0]
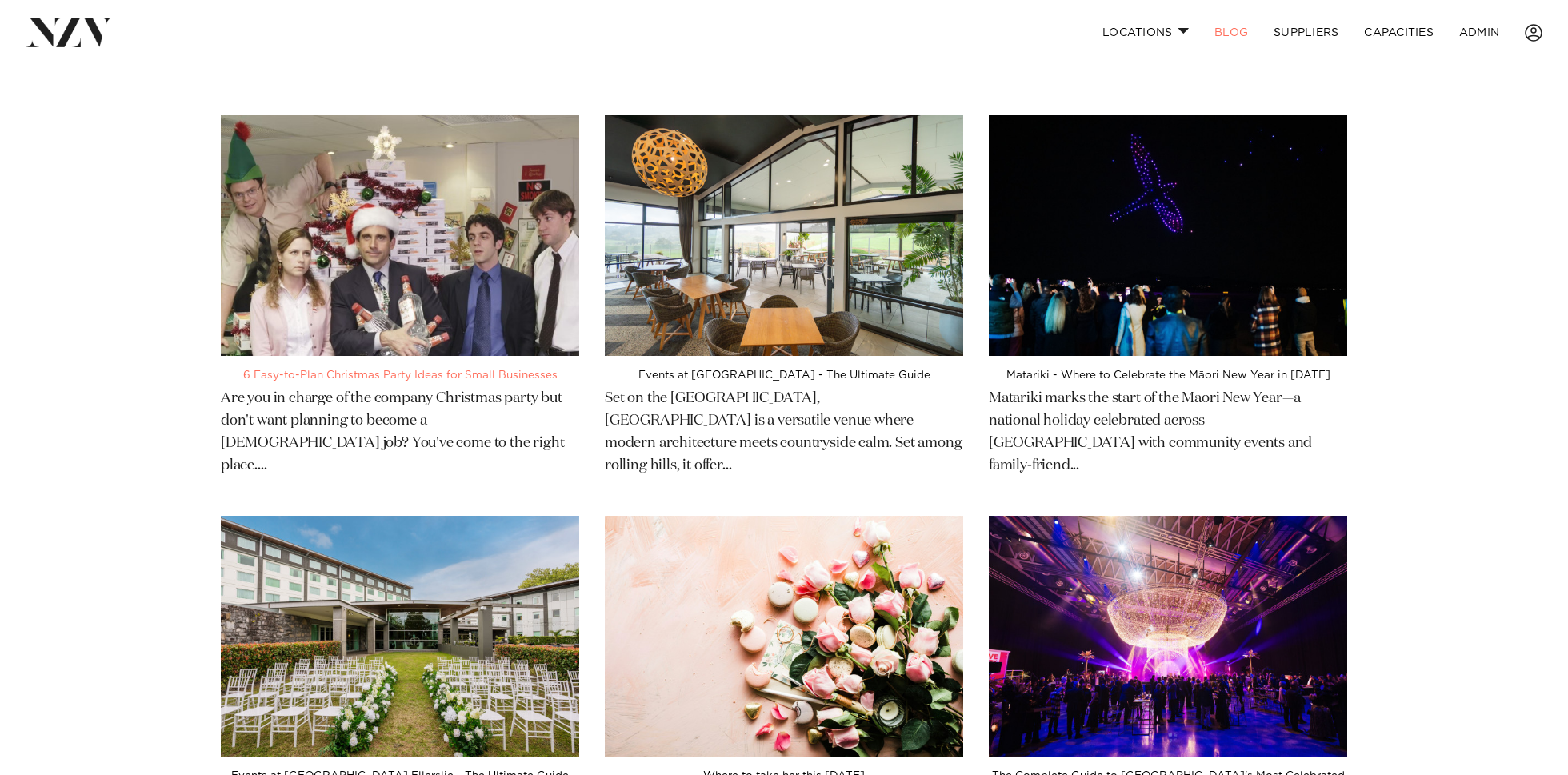
click at [431, 274] on img at bounding box center [400, 235] width 359 height 241
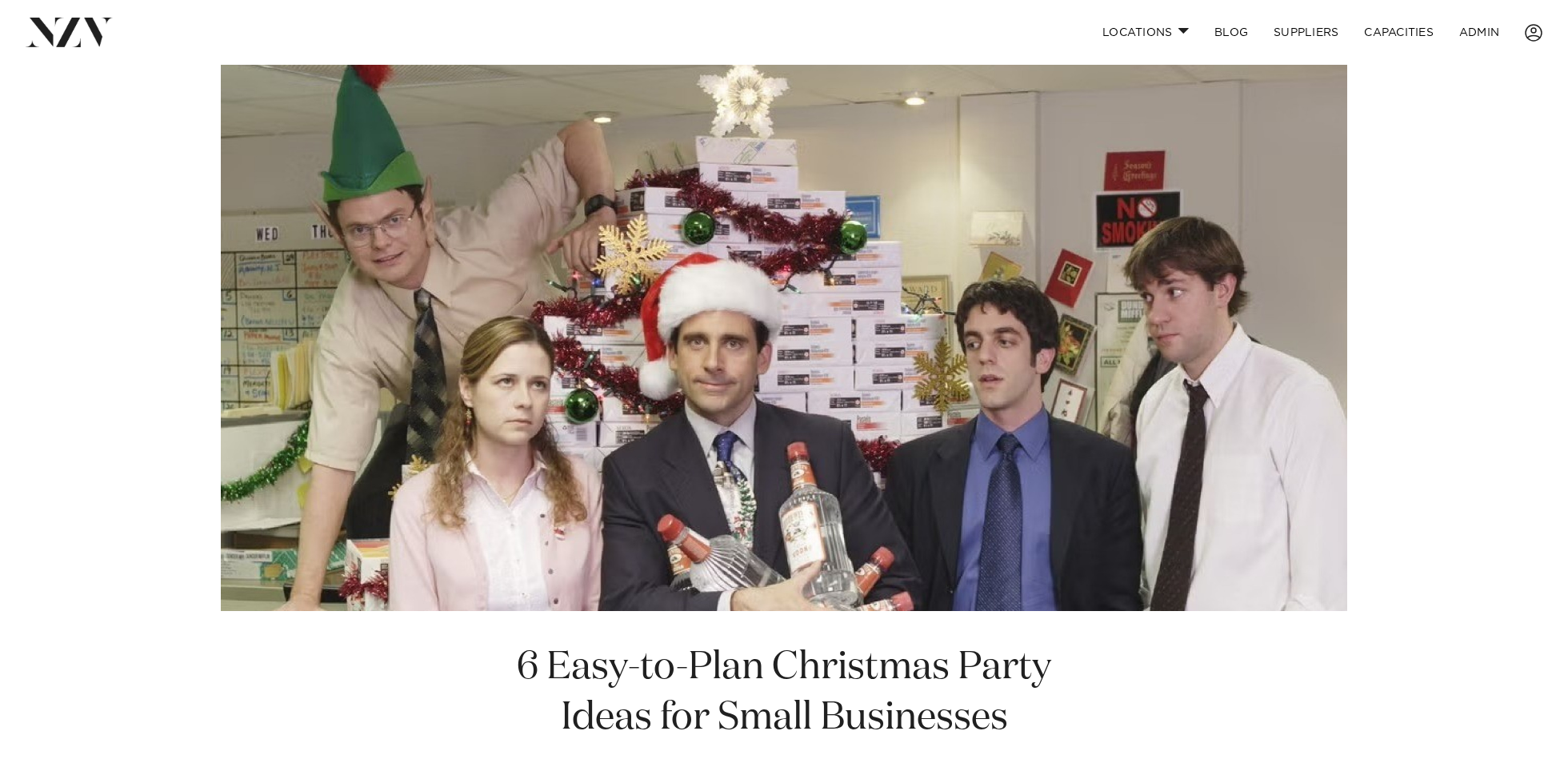
click at [736, 699] on h1 "6 Easy-to-Plan Christmas Party Ideas for Small Businesses" at bounding box center [784, 693] width 547 height 101
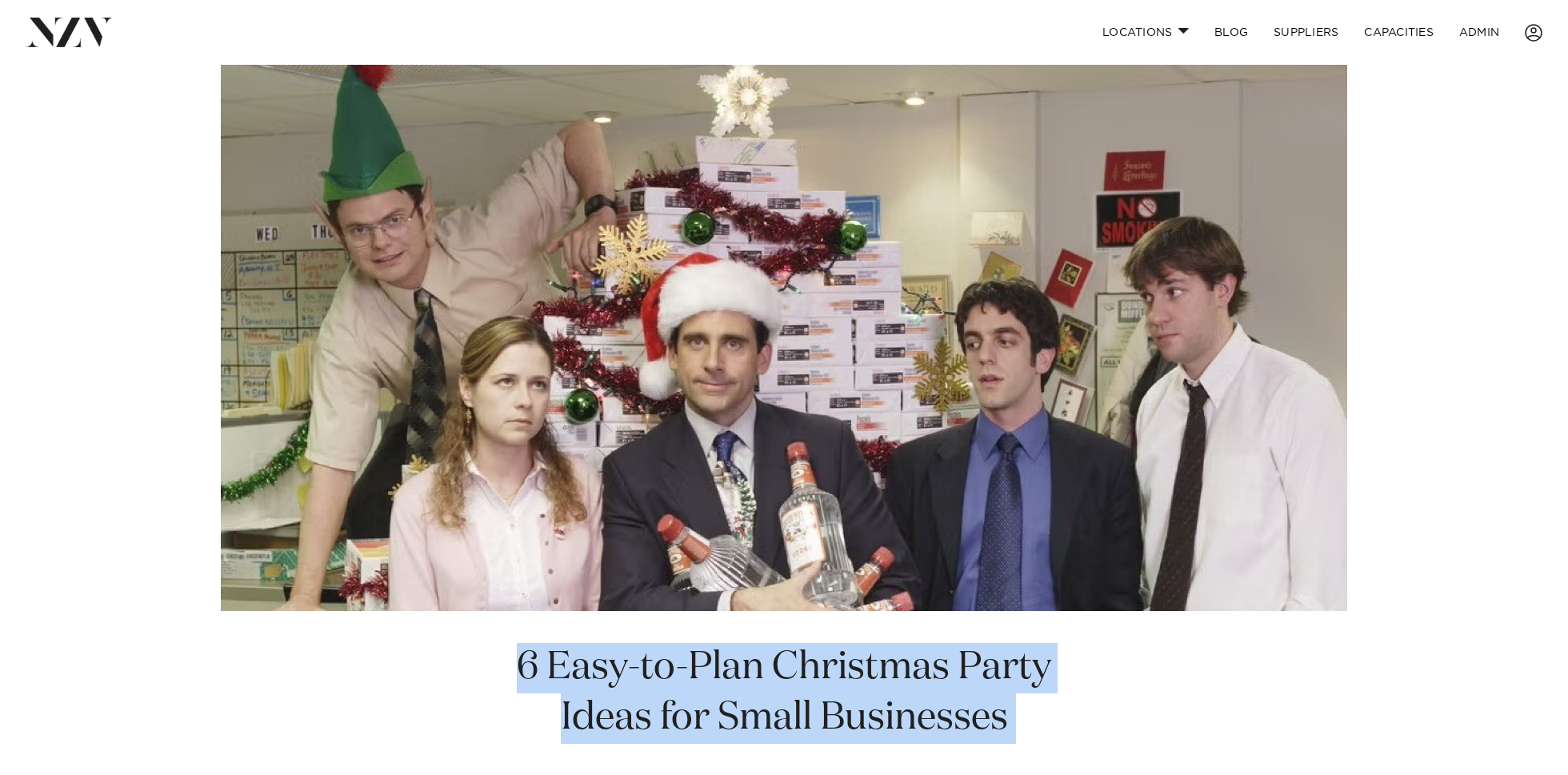
click at [736, 699] on h1 "6 Easy-to-Plan Christmas Party Ideas for Small Businesses" at bounding box center [784, 693] width 547 height 101
copy section "6 Easy-to-Plan Christmas Party Ideas for Small Businesses"
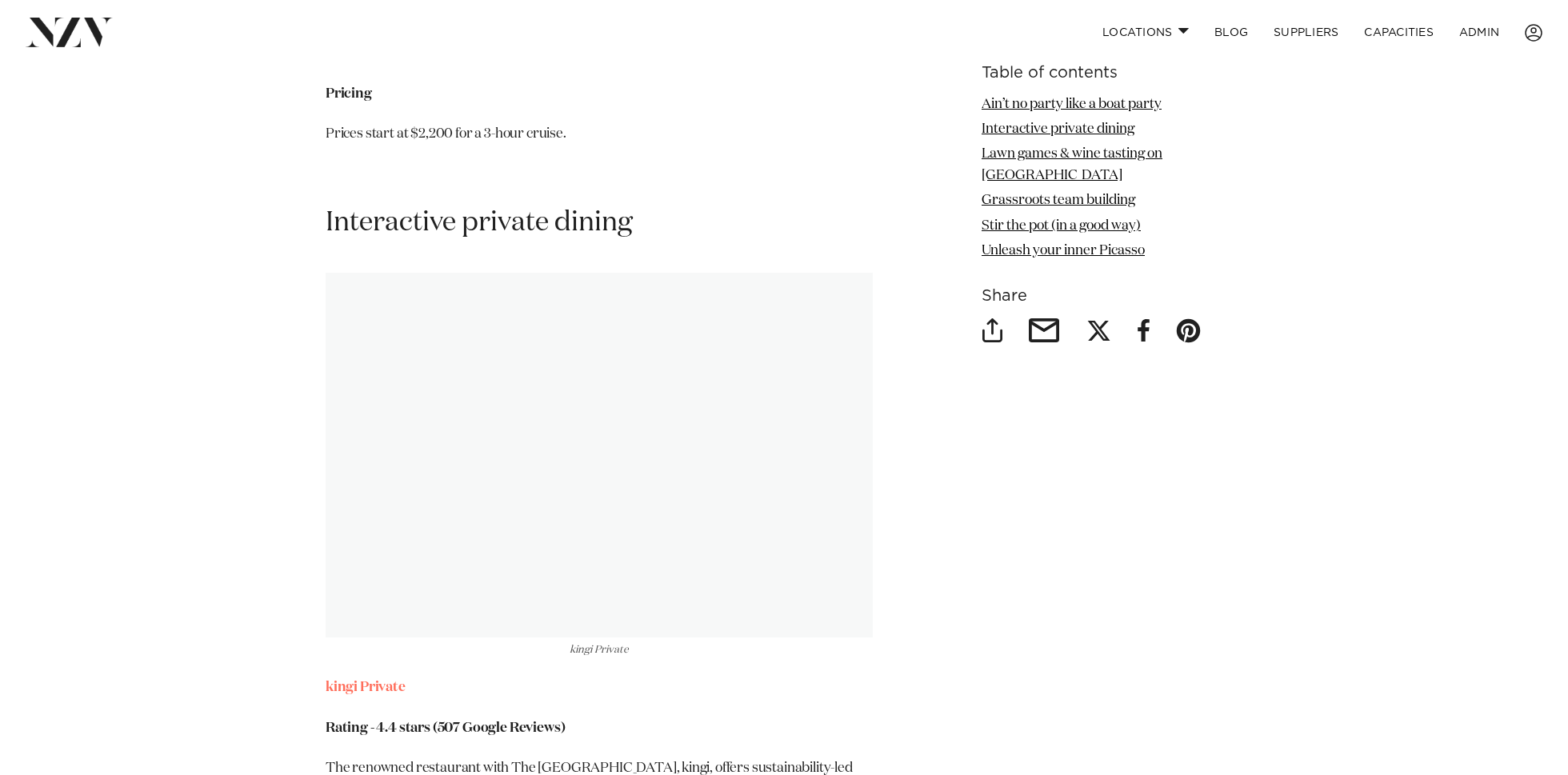
scroll to position [3084, 0]
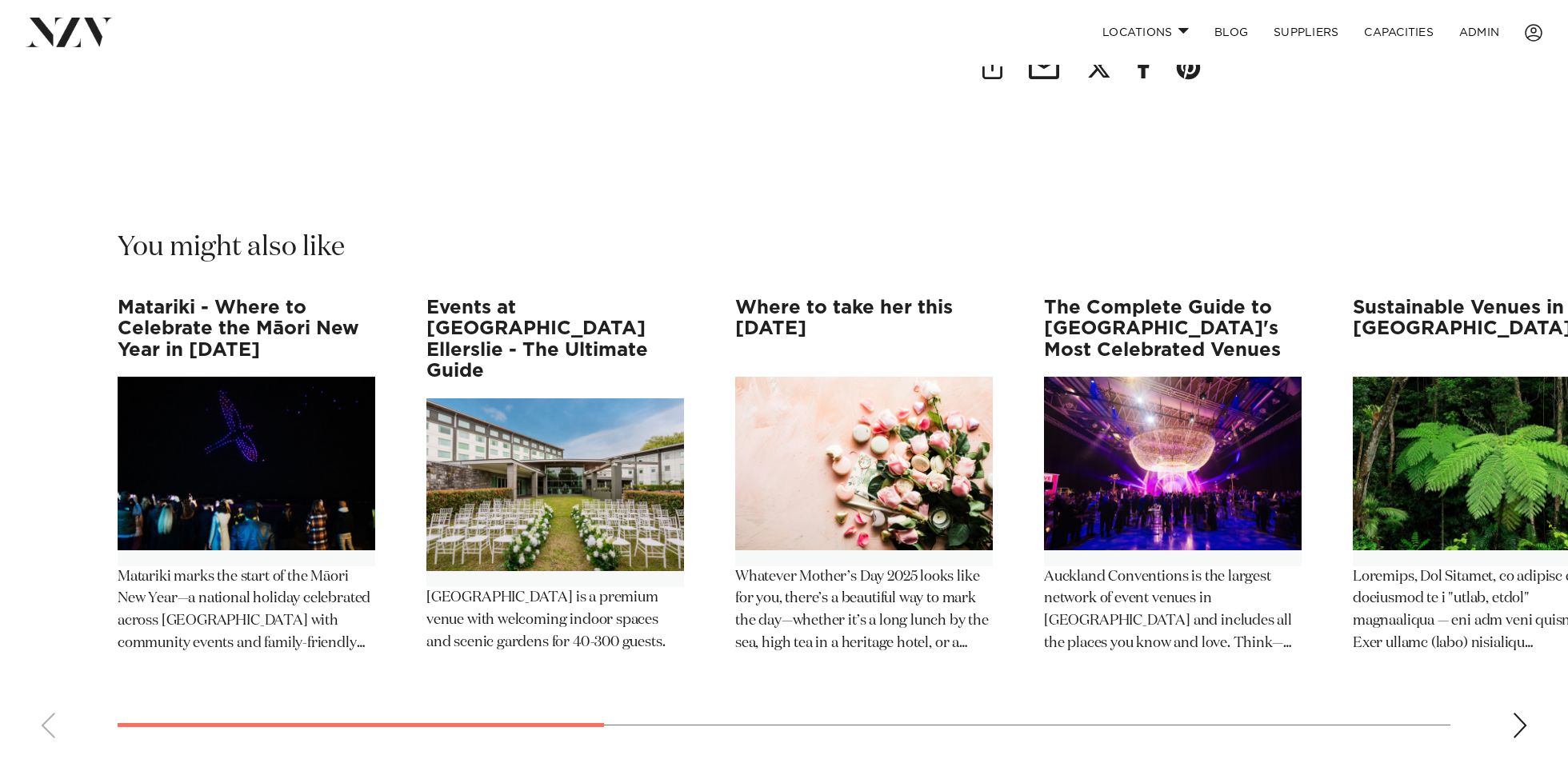
scroll to position [9066, 0]
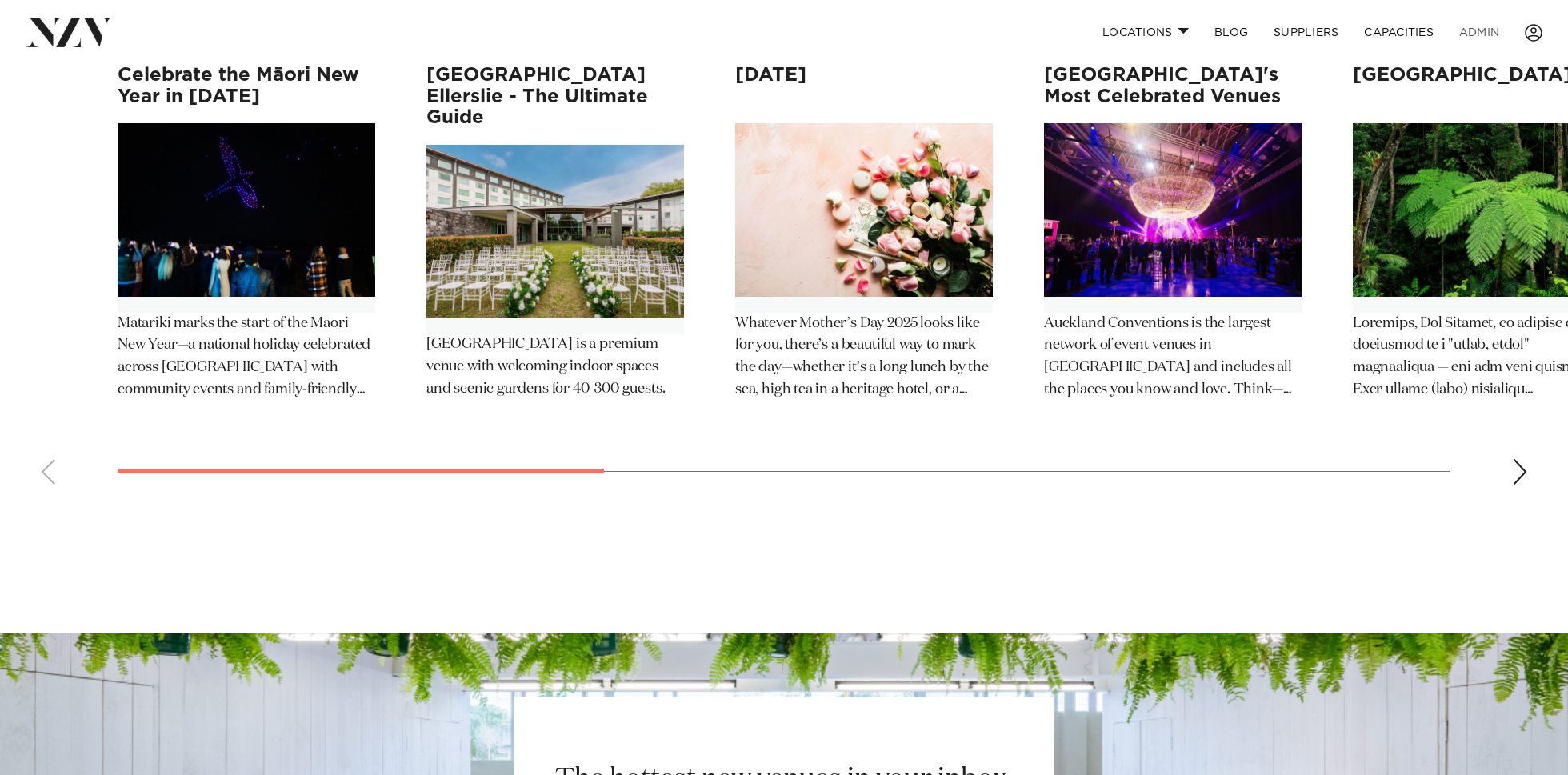
click at [1480, 27] on link "ADMIN" at bounding box center [1479, 32] width 66 height 34
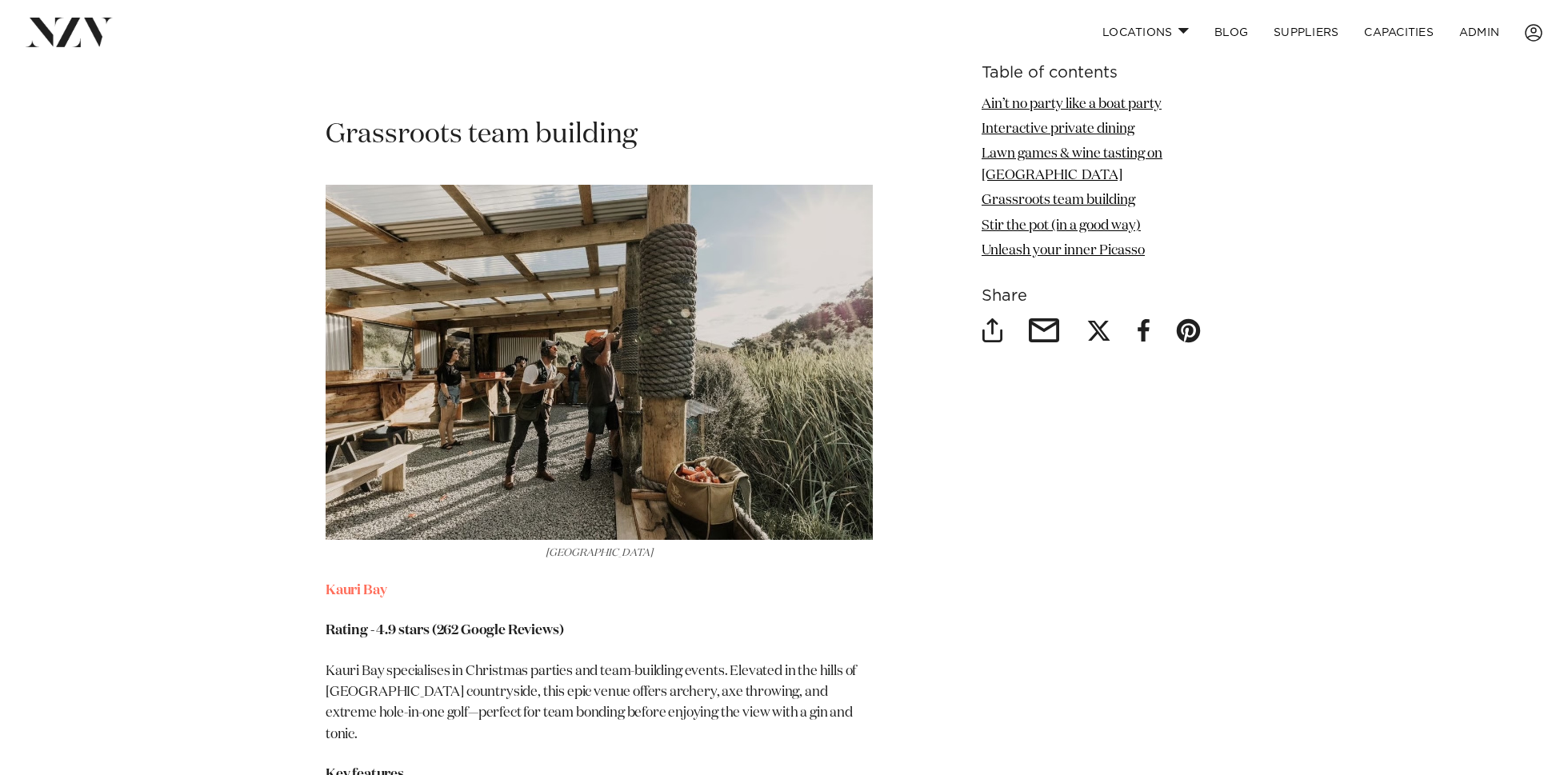
scroll to position [5275, 0]
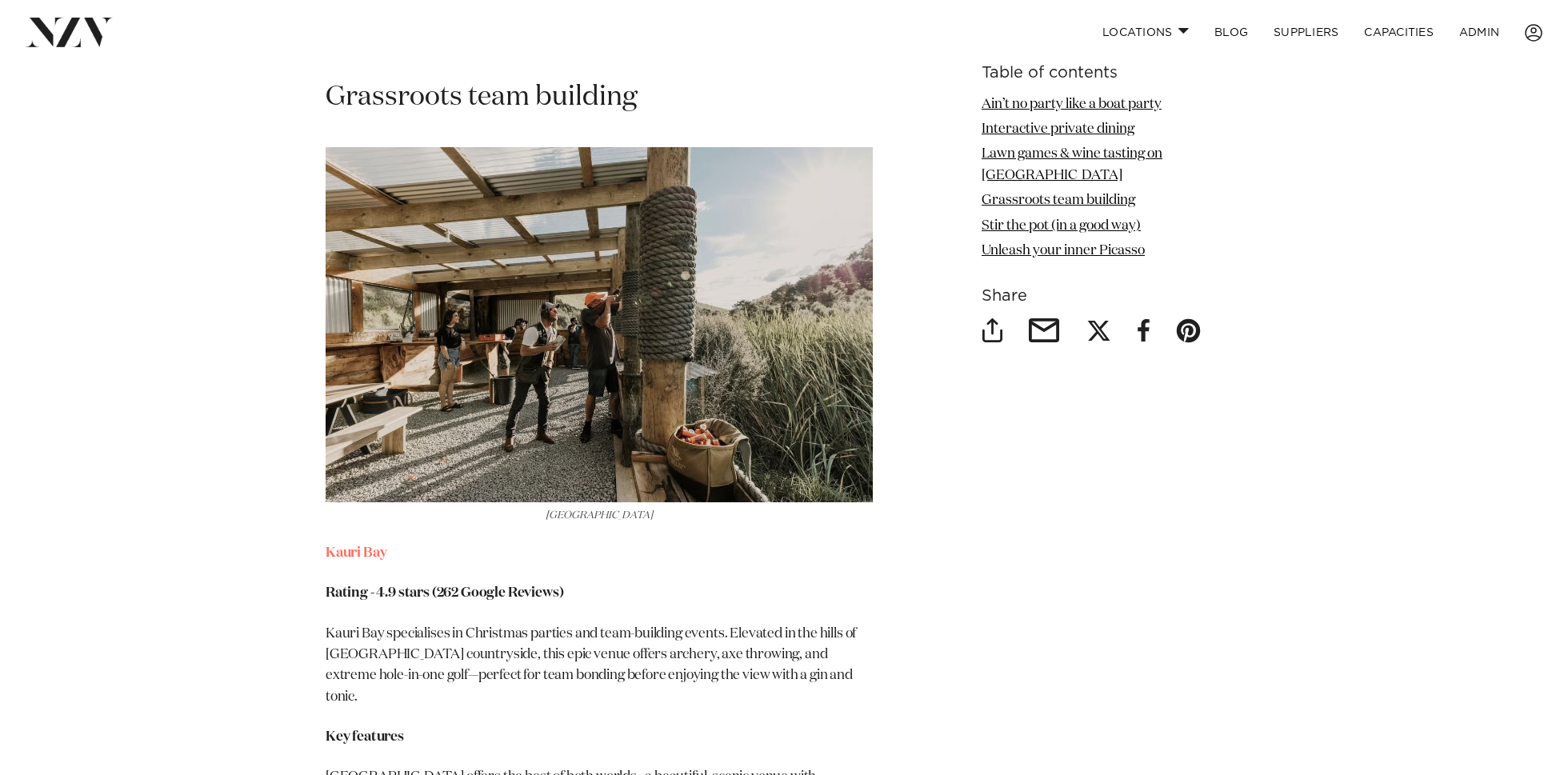
click at [564, 297] on img at bounding box center [599, 324] width 547 height 355
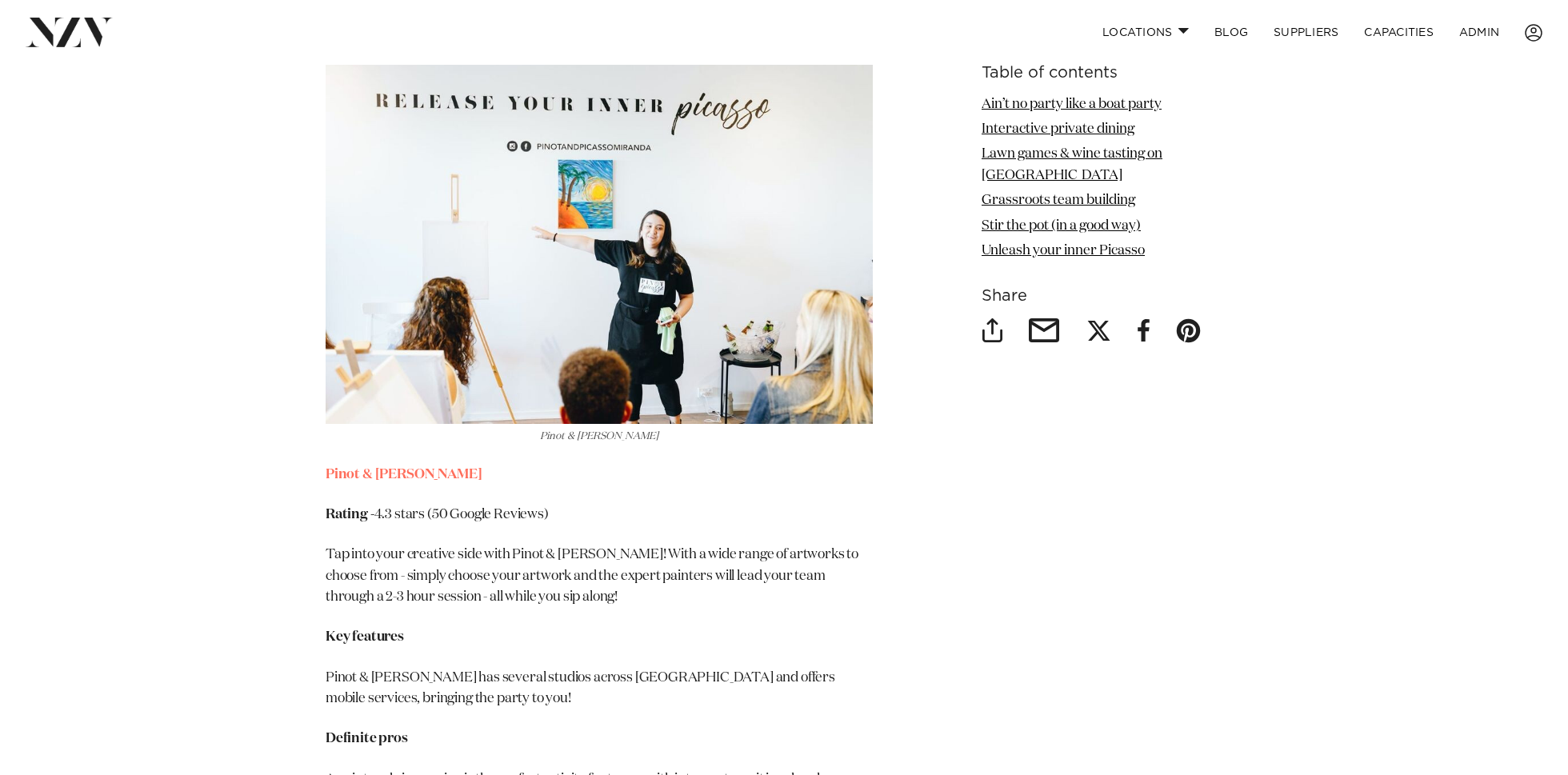
scroll to position [7454, 0]
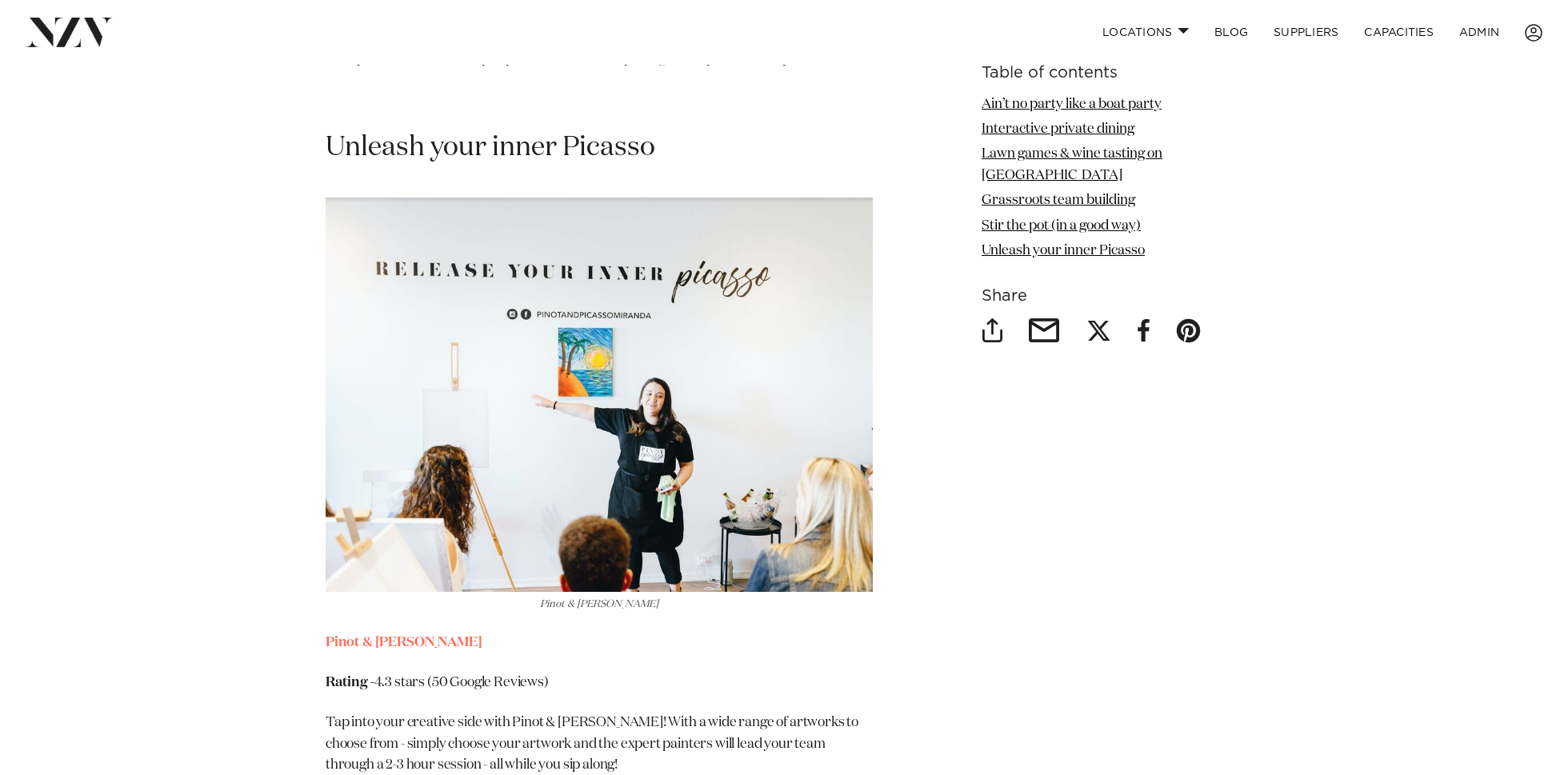
click at [603, 90] on p at bounding box center [599, 100] width 547 height 21
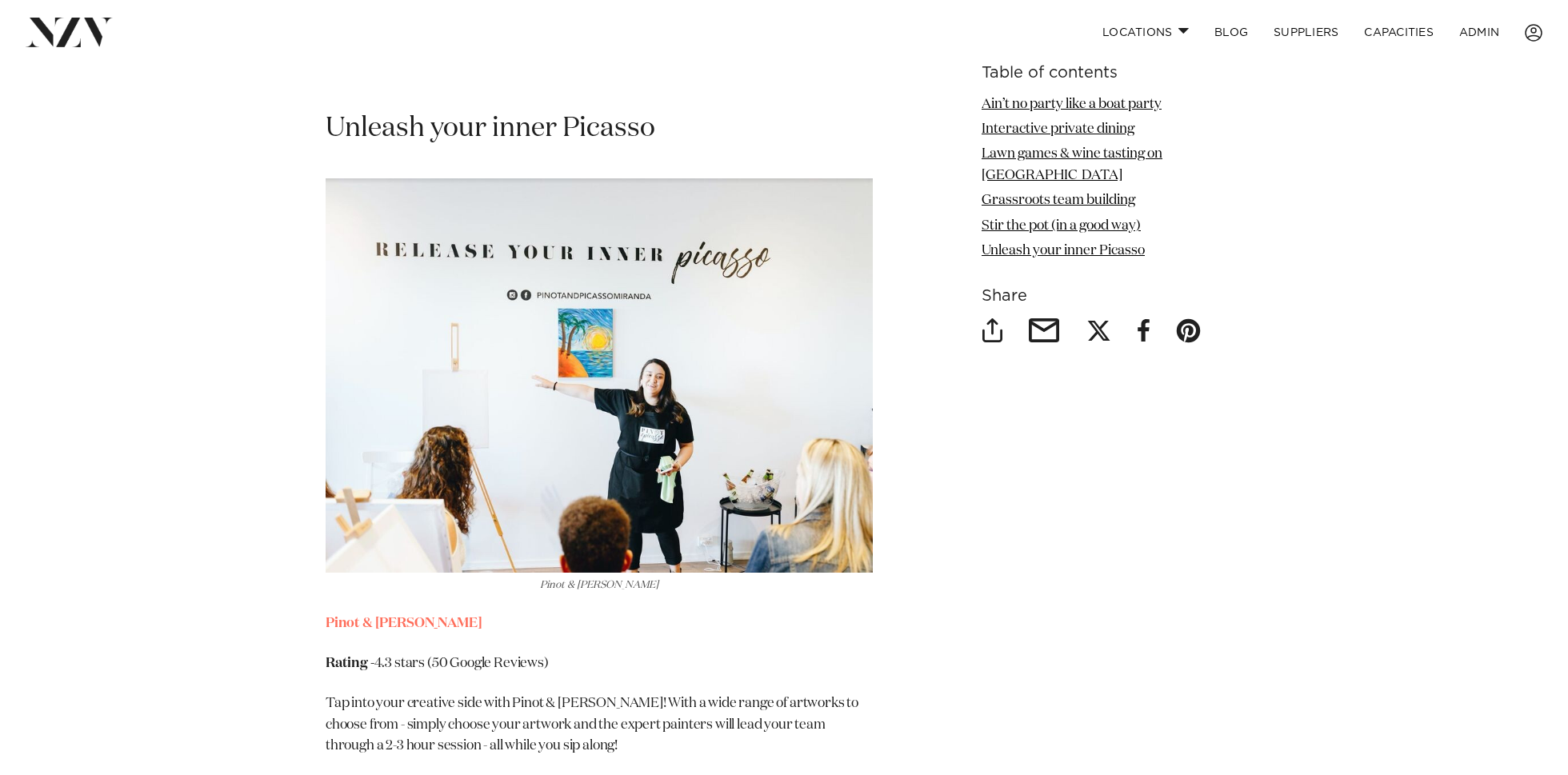
scroll to position [7471, 0]
click at [681, 327] on img at bounding box center [599, 377] width 547 height 395
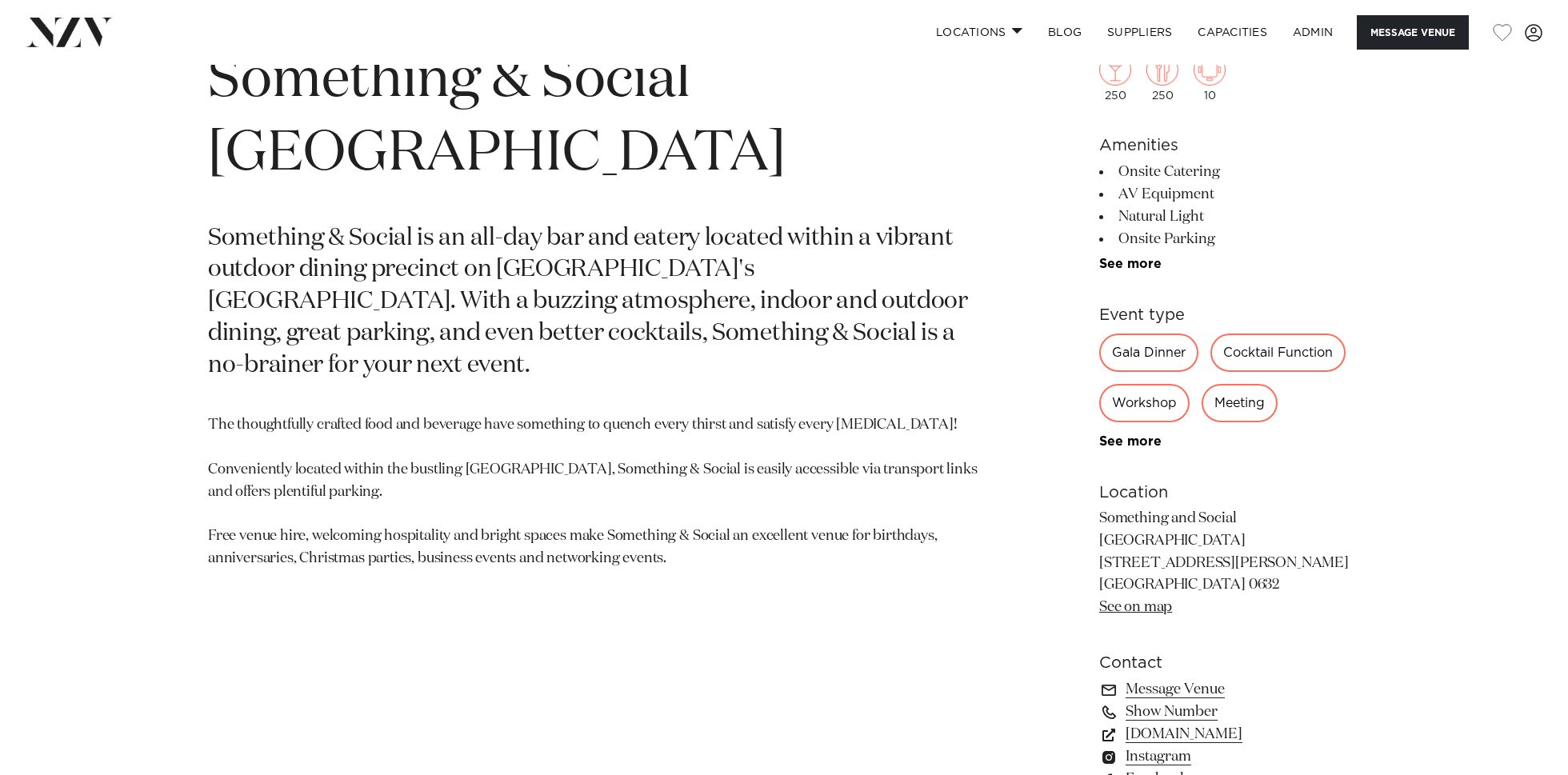
click at [600, 293] on section "Auckland Something & Social Albany Something & Social is an all-day bar and eat…" at bounding box center [597, 457] width 778 height 870
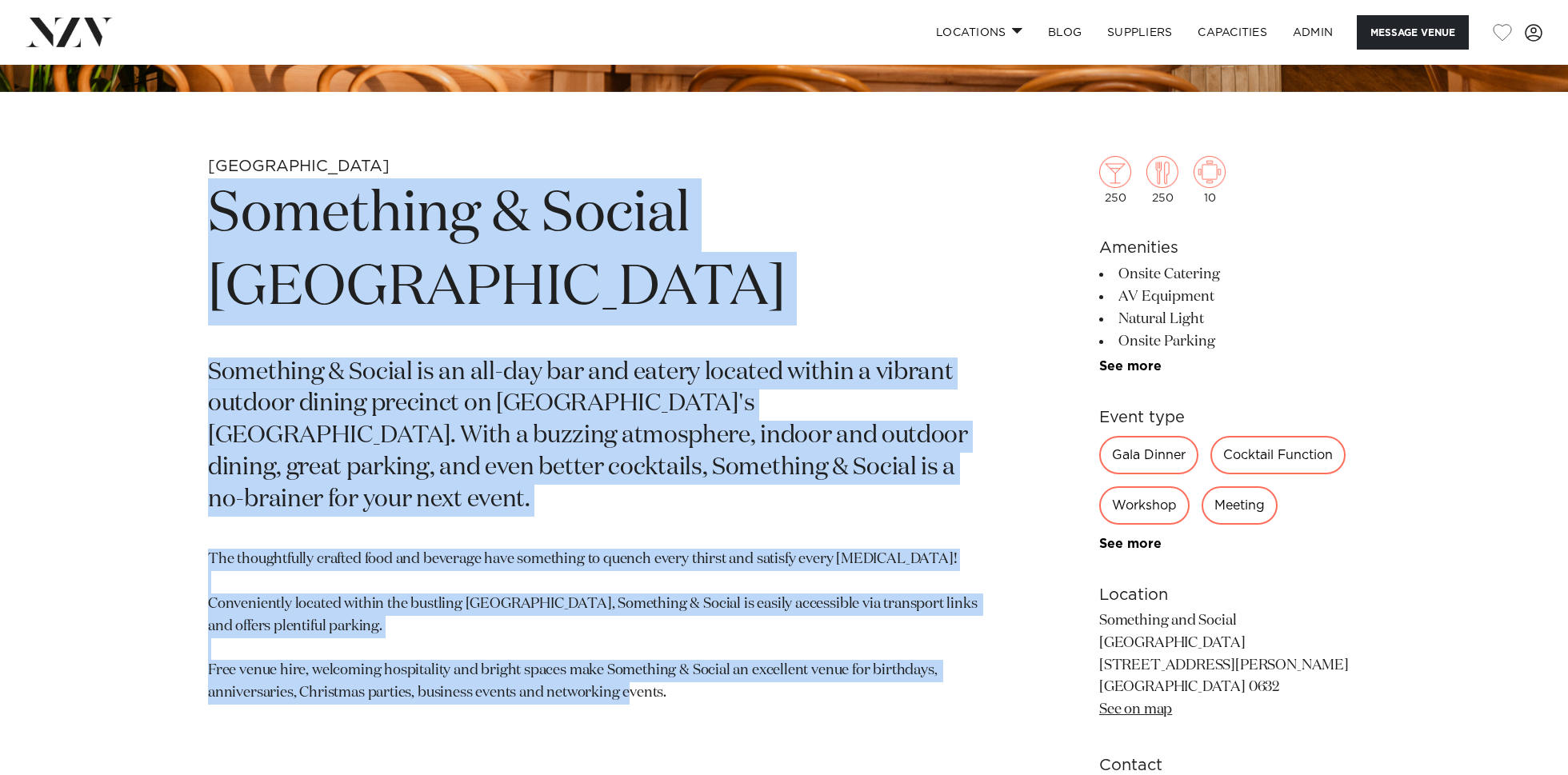
drag, startPoint x: 705, startPoint y: 601, endPoint x: 193, endPoint y: 196, distance: 652.8
click at [193, 196] on div "Auckland Something & Social Albany Something & Social is an all-day bar and eat…" at bounding box center [784, 591] width 1361 height 870
copy section "Something & Social Albany Something & Social is an all-day bar and eatery locat…"
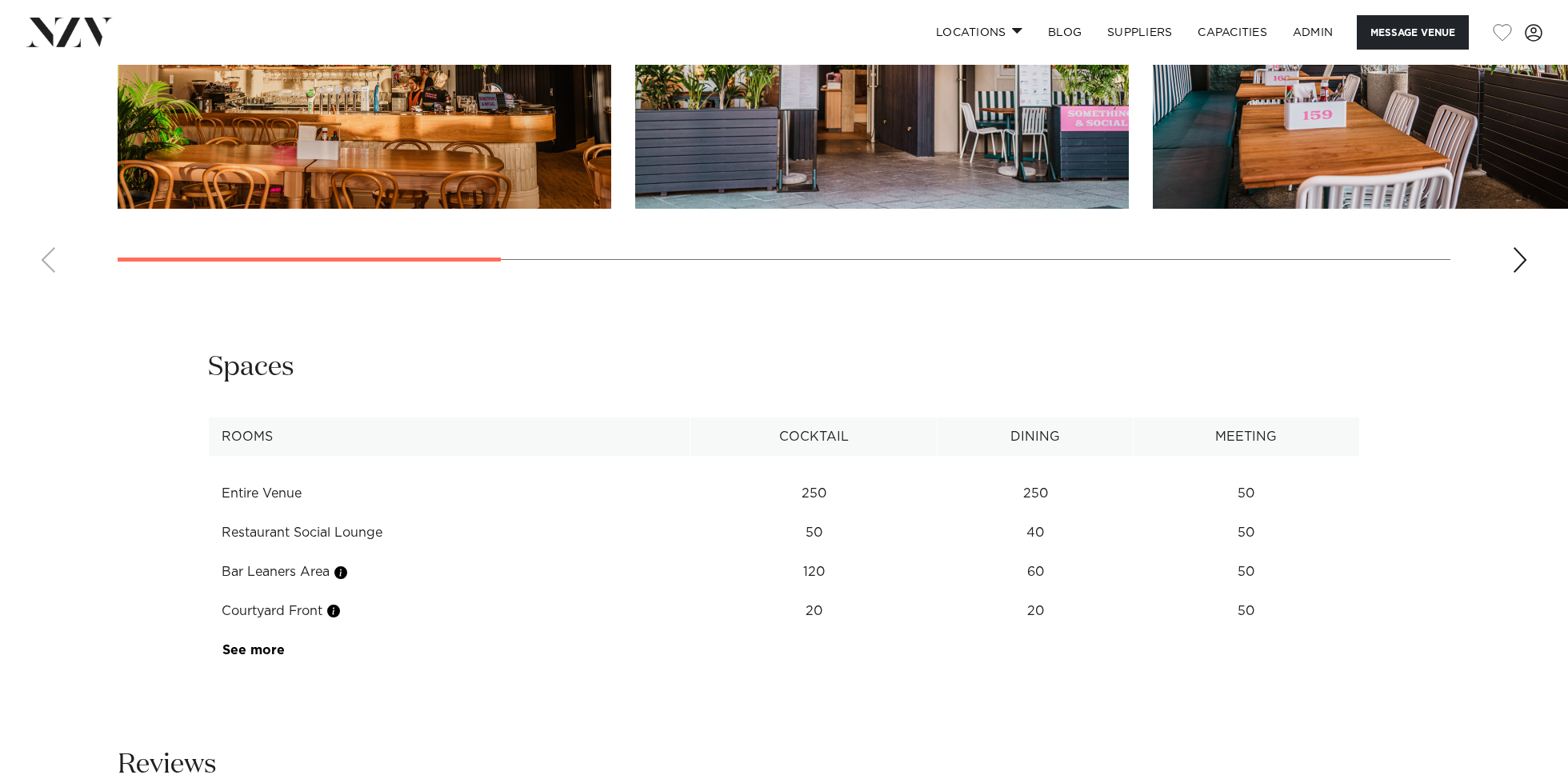
scroll to position [1985, 0]
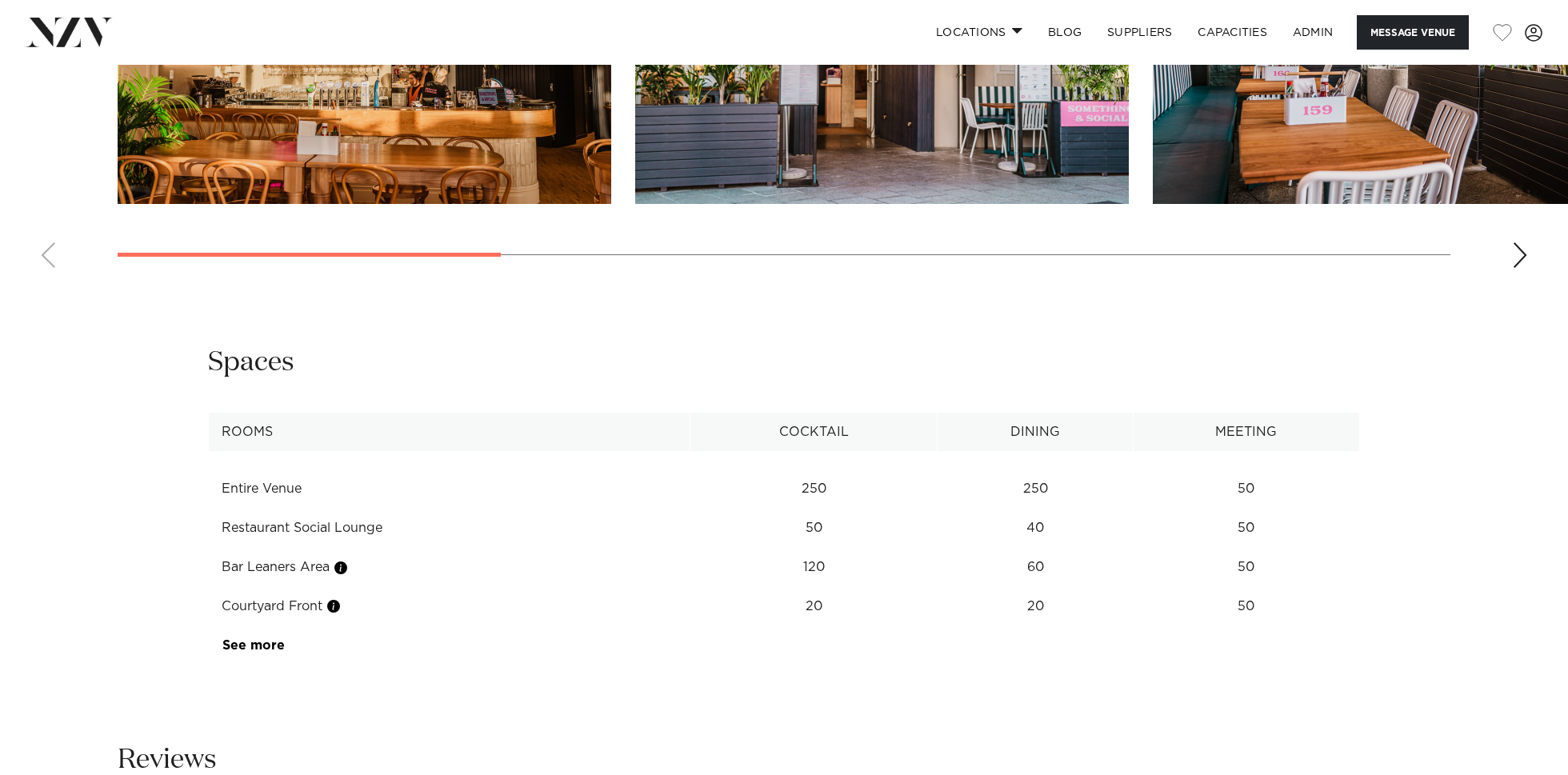
click at [360, 509] on td "Restaurant Social Lounge" at bounding box center [450, 528] width 482 height 39
click at [451, 451] on tbody "Entire Venue 250 250 50 Restaurant Social Lounge 50 40 50 Bar Leaners Area 120 …" at bounding box center [784, 558] width 1151 height 214
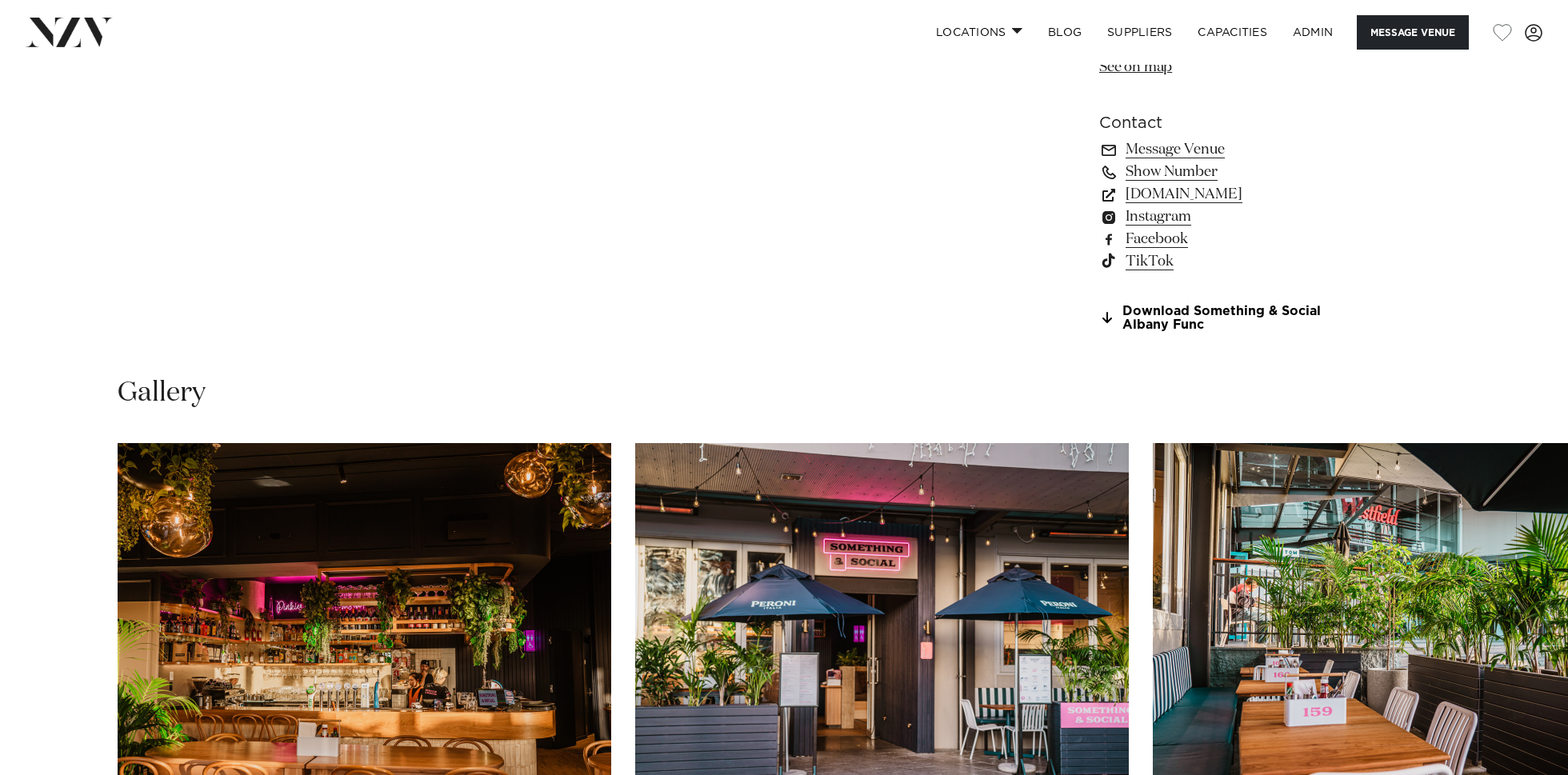
scroll to position [1656, 0]
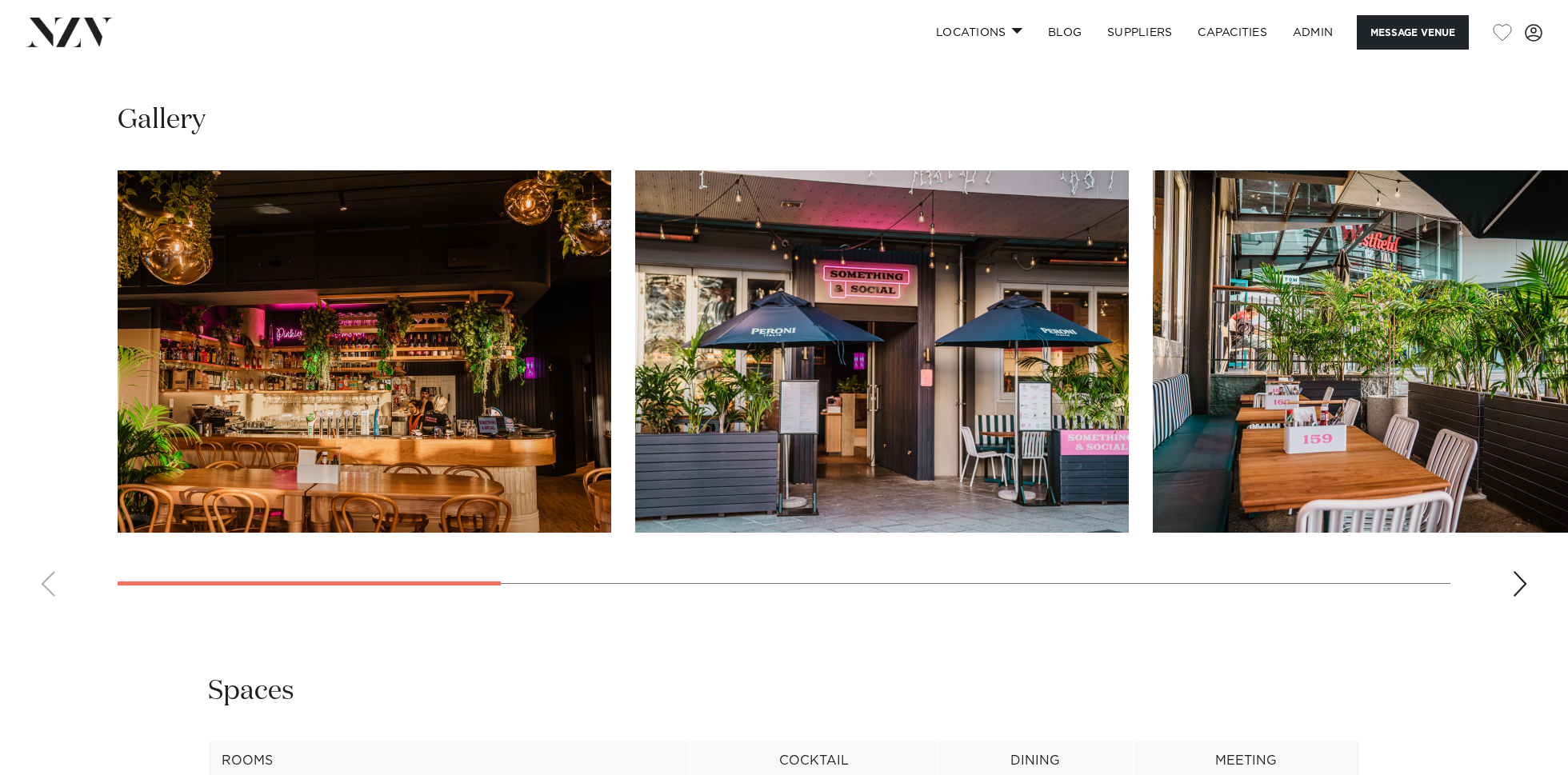
click at [1259, 305] on img "3 / 9" at bounding box center [1399, 351] width 494 height 363
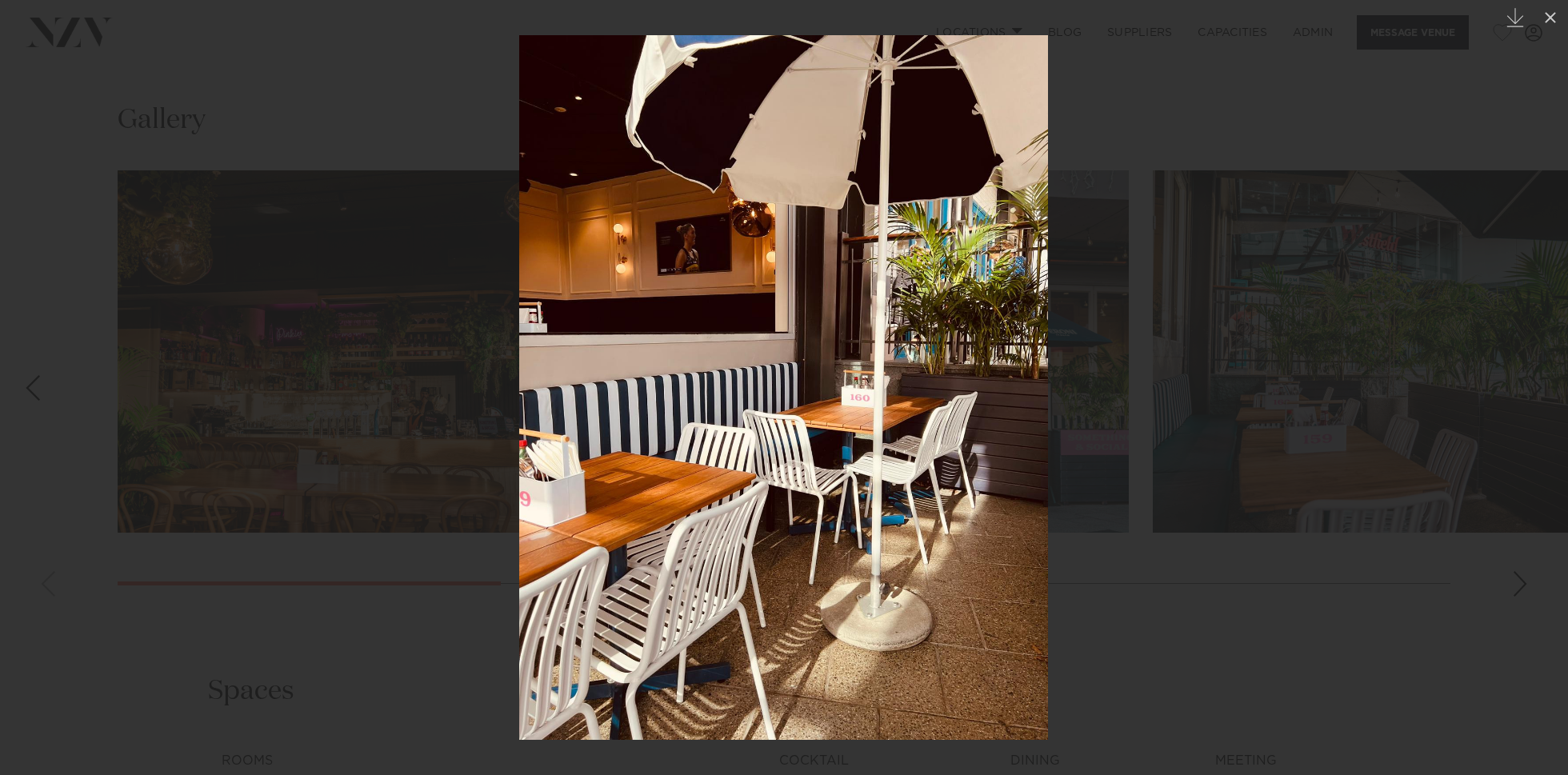
click at [344, 264] on div at bounding box center [784, 387] width 1568 height 775
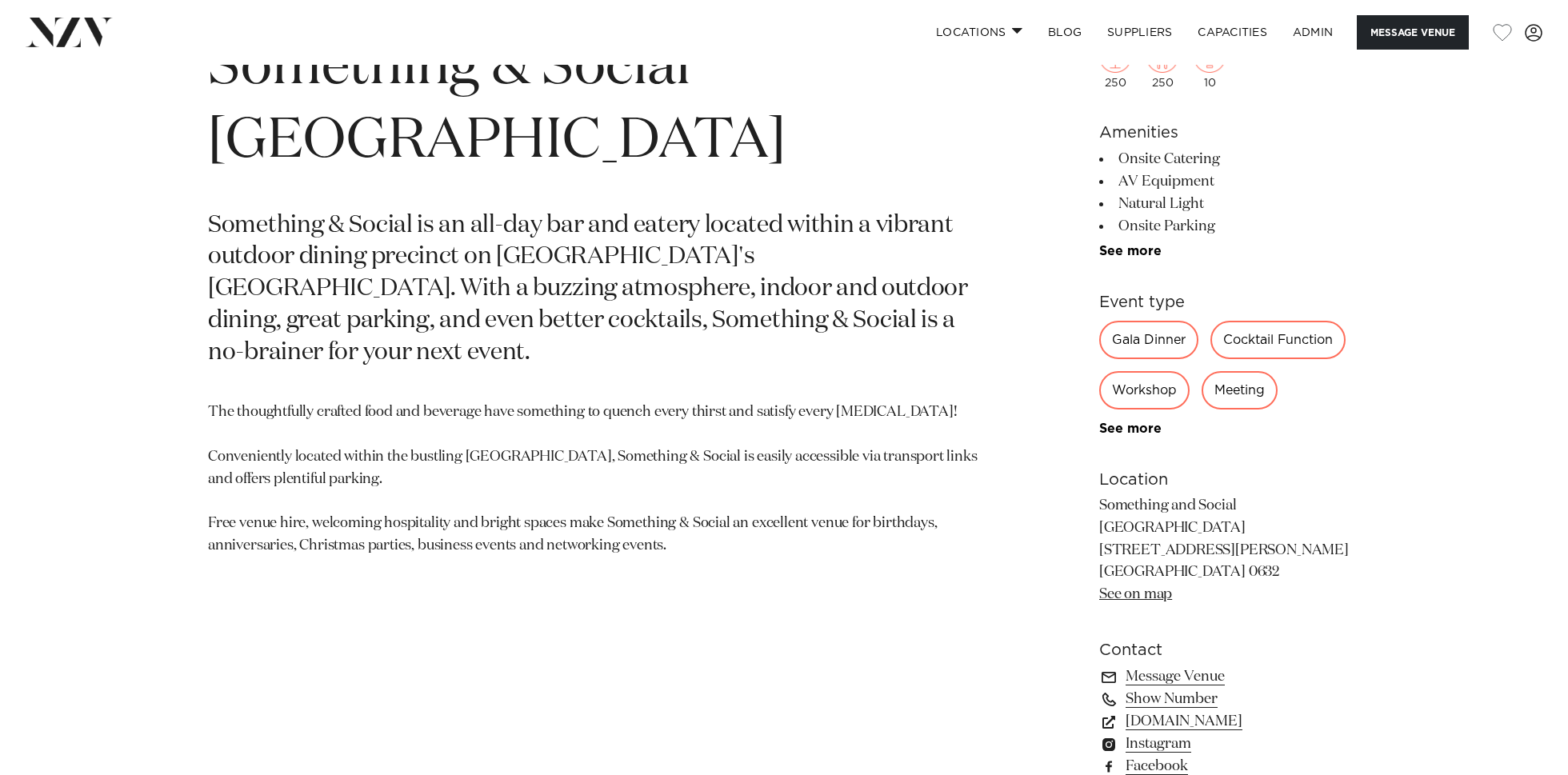
scroll to position [856, 0]
click at [425, 525] on section "Auckland Something & Social Albany Something & Social is an all-day bar and eat…" at bounding box center [597, 443] width 778 height 870
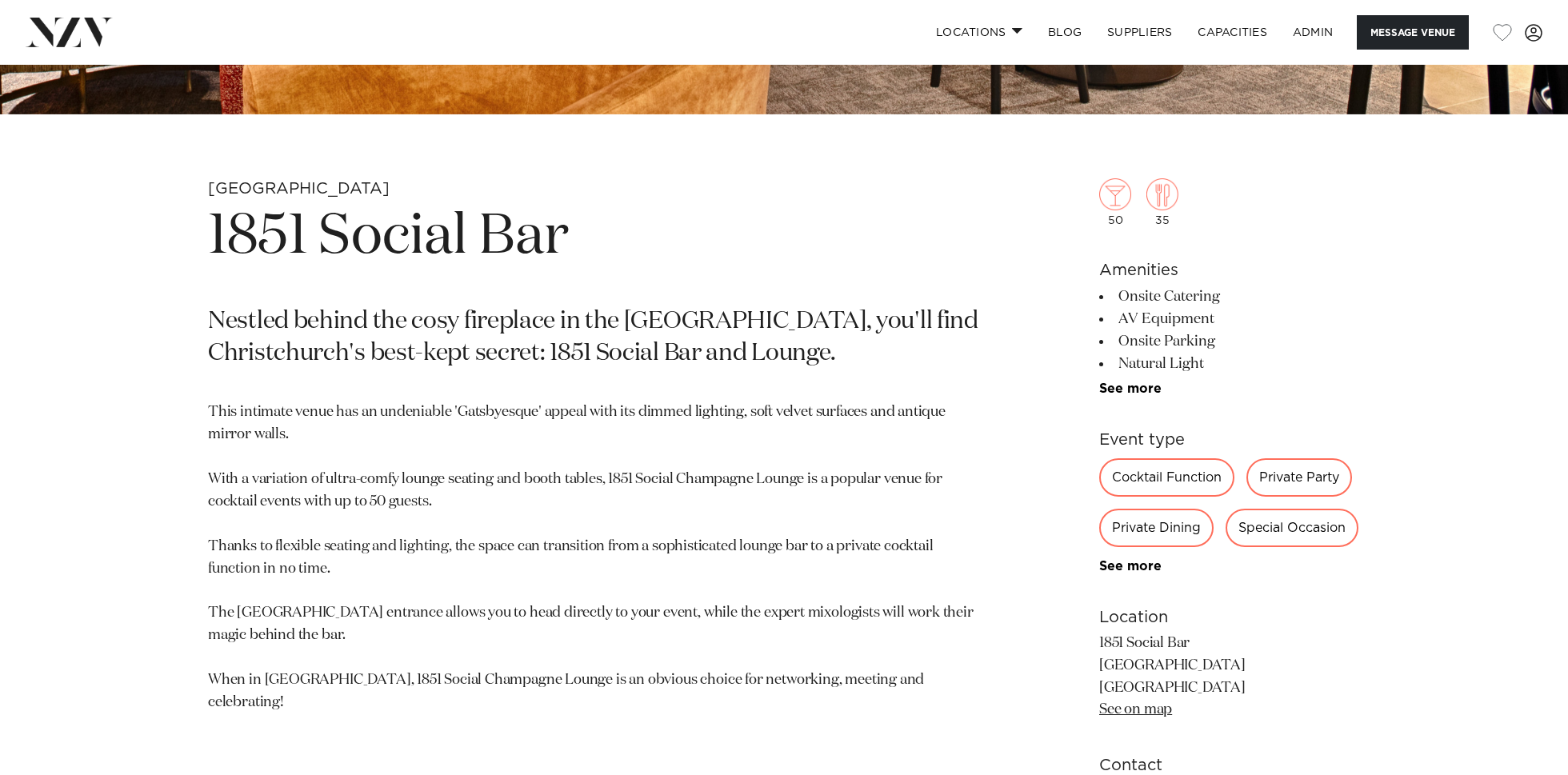
click at [629, 435] on p "This intimate venue has an undeniable 'Gatsbyesque' appeal with its dimmed ligh…" at bounding box center [597, 558] width 778 height 312
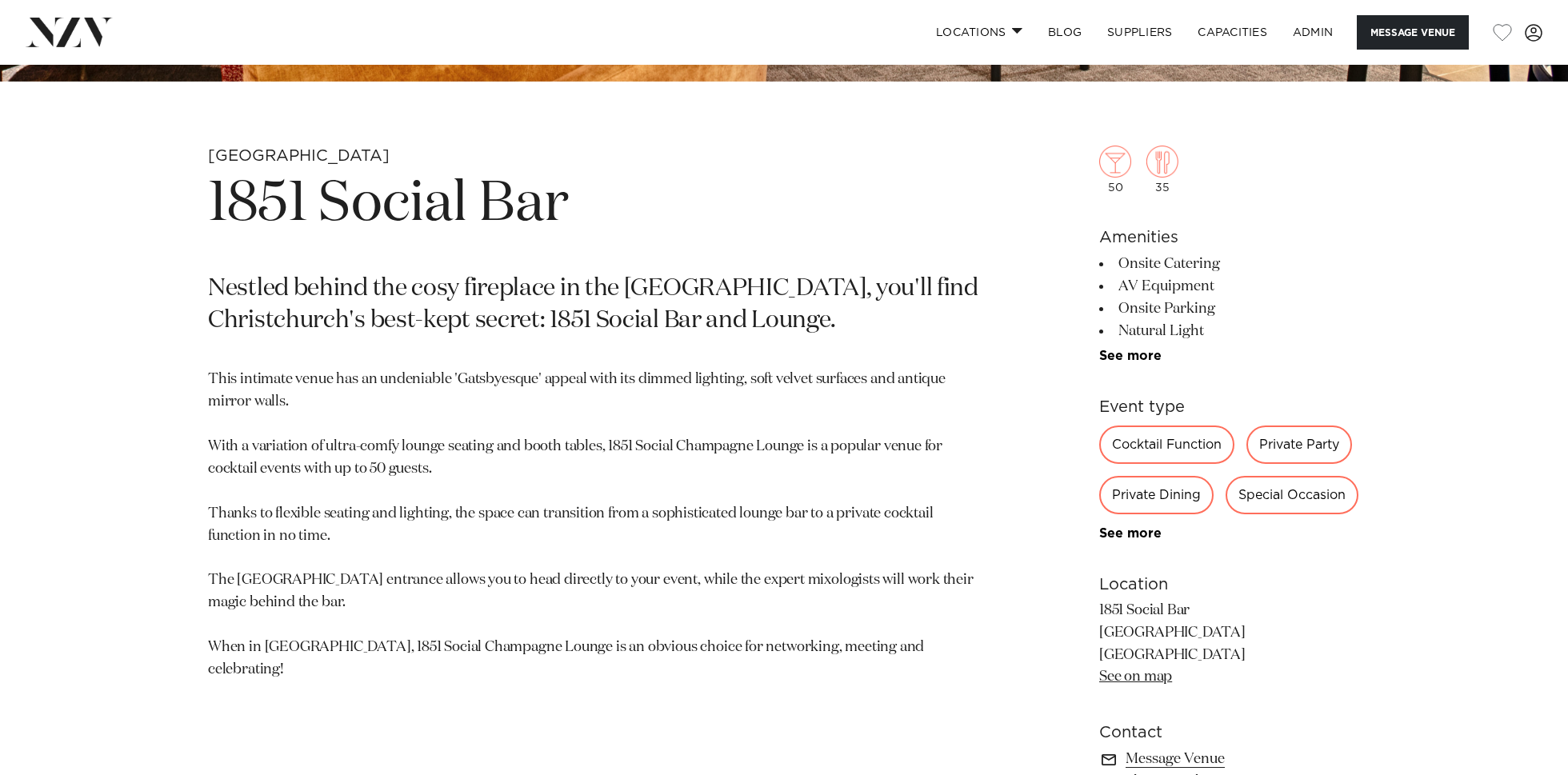
scroll to position [720, 0]
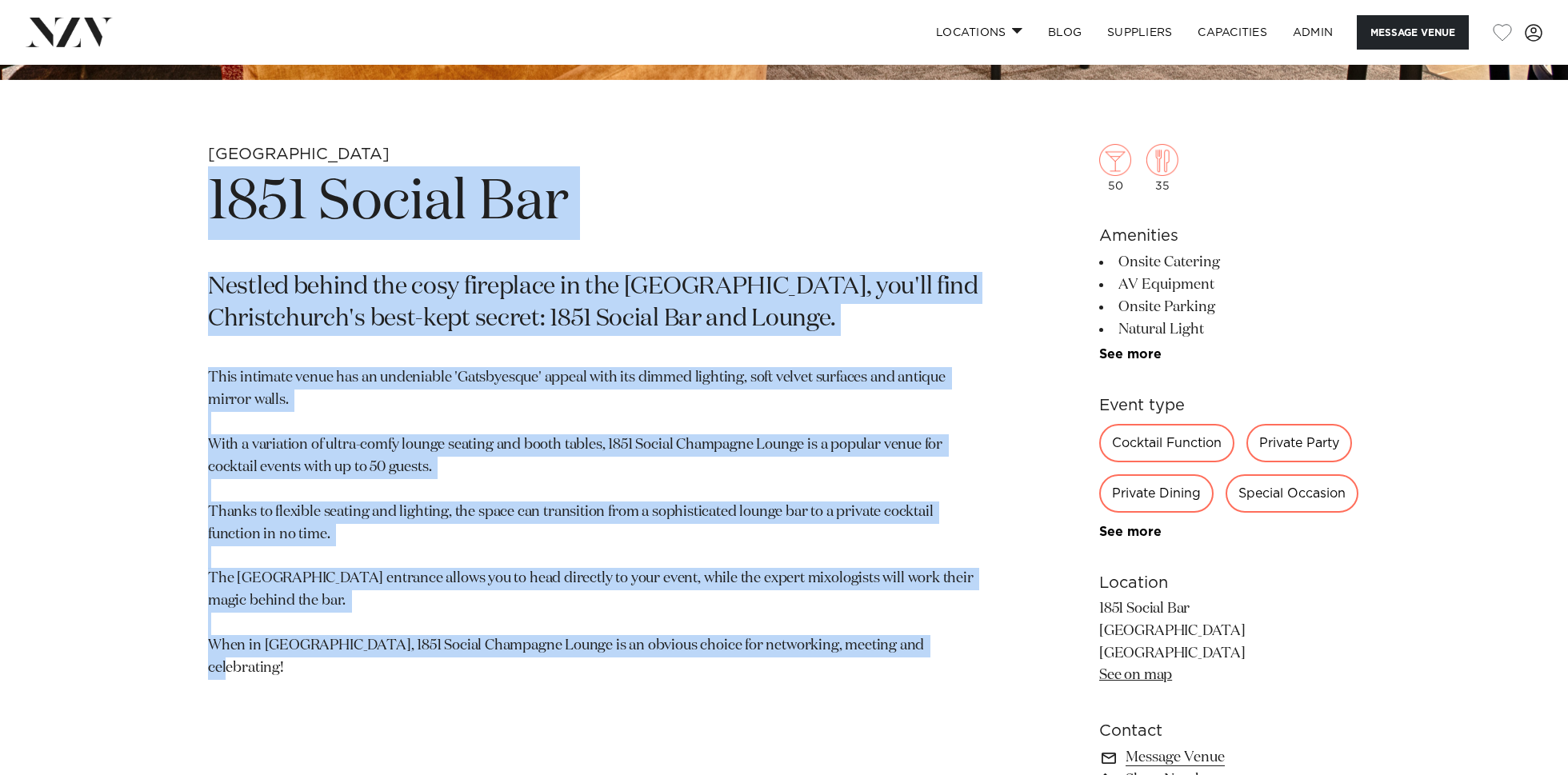
drag, startPoint x: 960, startPoint y: 657, endPoint x: 215, endPoint y: 190, distance: 879.3
click at [215, 190] on section "Christchurch 1851 Social Bar Nestled behind the cosy fireplace in the [GEOGRAPH…" at bounding box center [597, 581] width 778 height 874
copy section "1851 Social Bar Nestled behind the cosy fireplace in the [GEOGRAPHIC_DATA], you…"
click at [950, 381] on p "This intimate venue has an undeniable 'Gatsbyesque' appeal with its dimmed ligh…" at bounding box center [597, 523] width 778 height 312
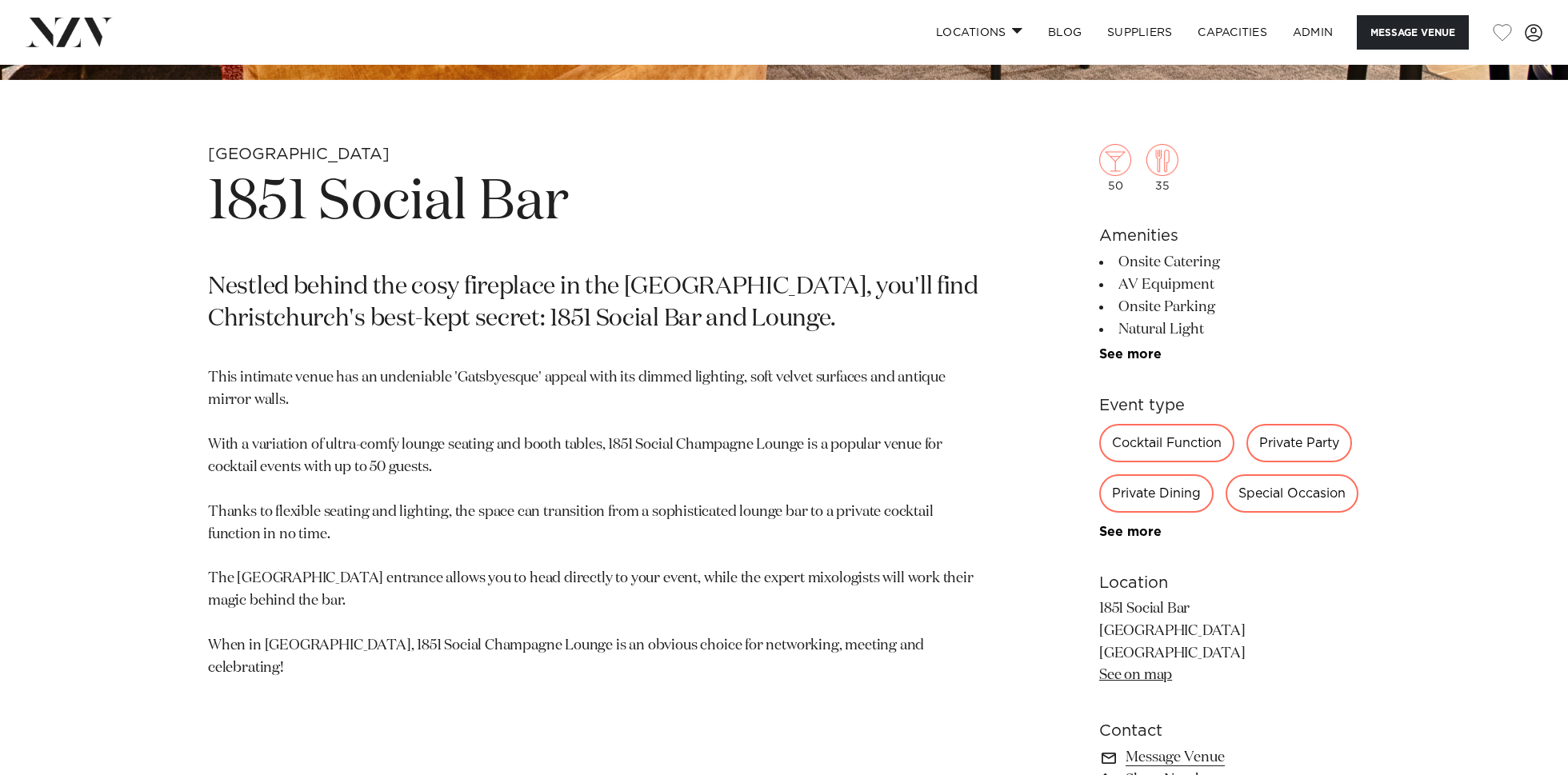
click at [271, 316] on p "Nestled behind the cosy fireplace in the [GEOGRAPHIC_DATA], you'll find Christc…" at bounding box center [597, 304] width 778 height 64
copy p "Christchurch's"
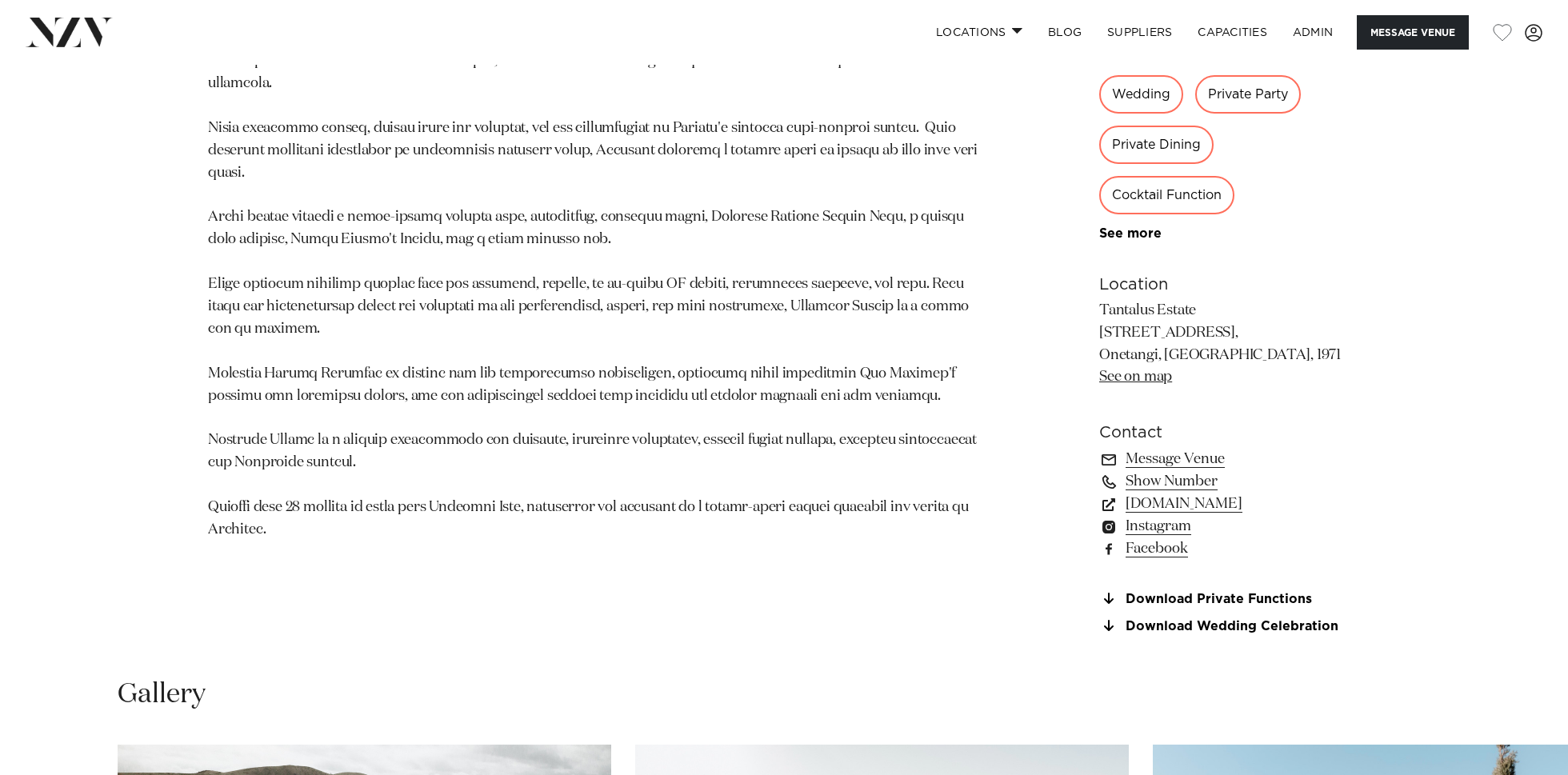
click at [472, 537] on section "Waiheke Island Tantalus Estate Tantalus Estate is a breathtaking venue that mar…" at bounding box center [597, 208] width 778 height 890
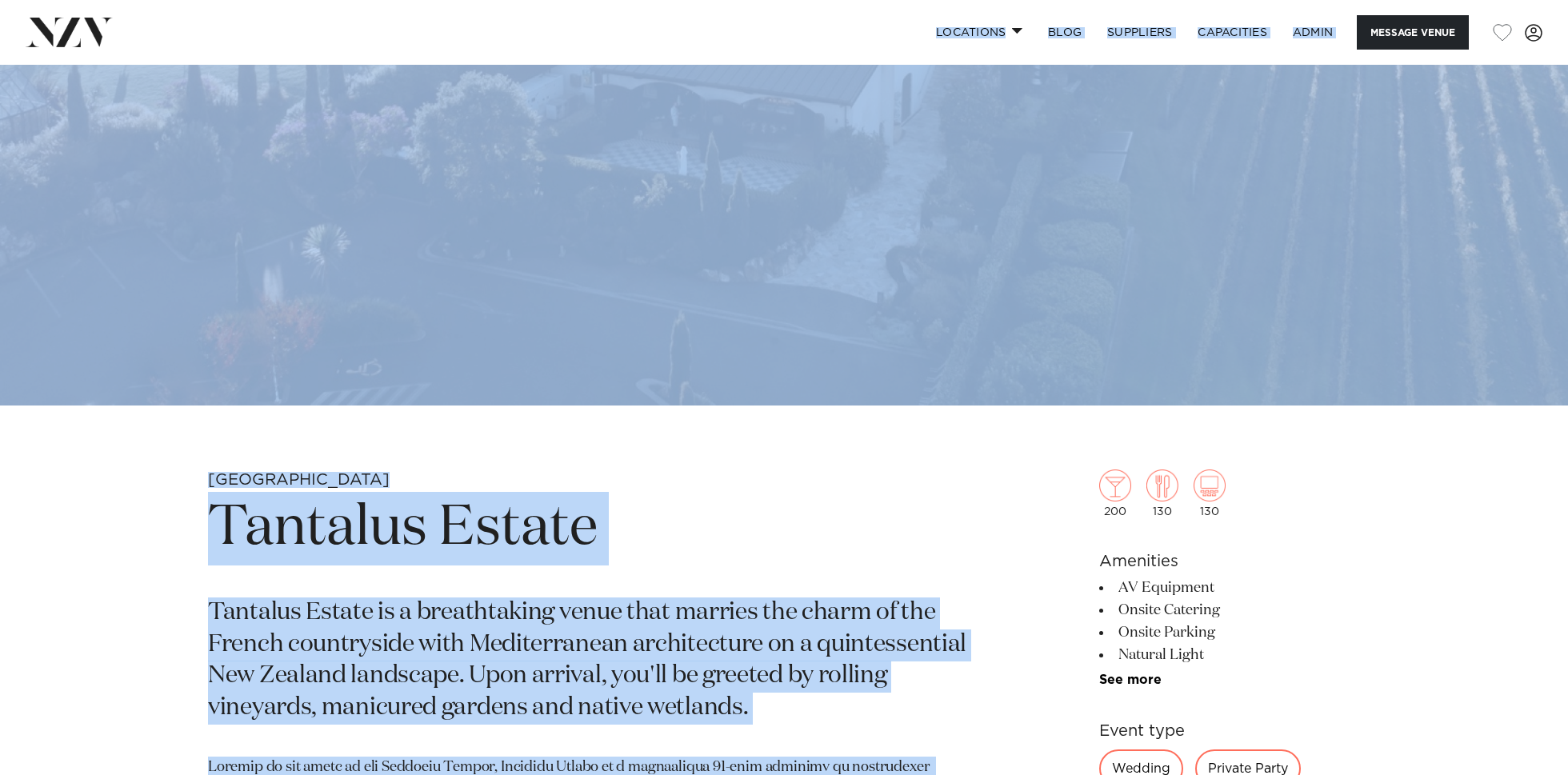
scroll to position [333, 0]
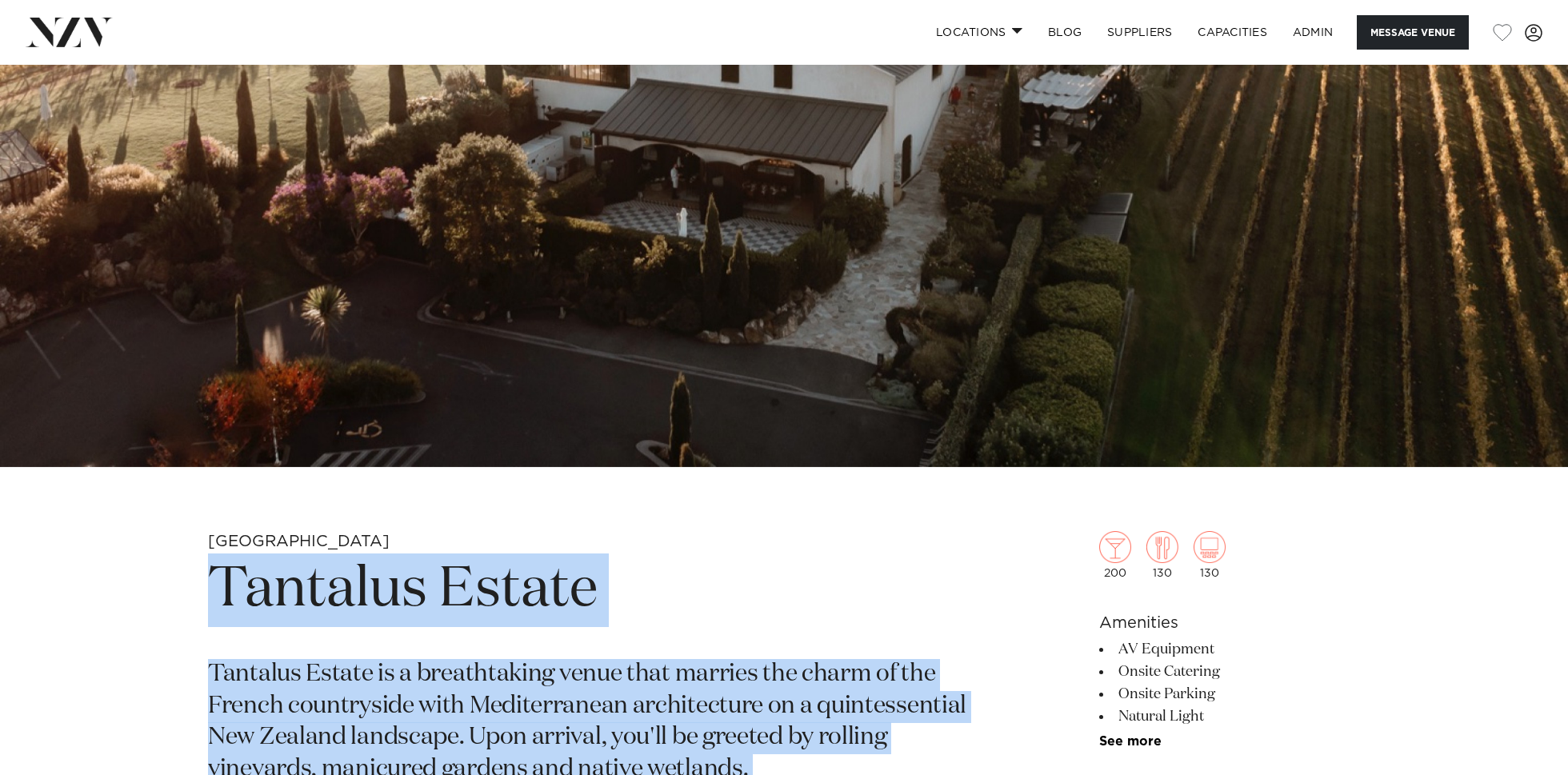
drag, startPoint x: 326, startPoint y: 733, endPoint x: 220, endPoint y: 591, distance: 177.2
copy section "Tantalus Estate Tantalus Estate is a breathtaking venue that marries the charm …"
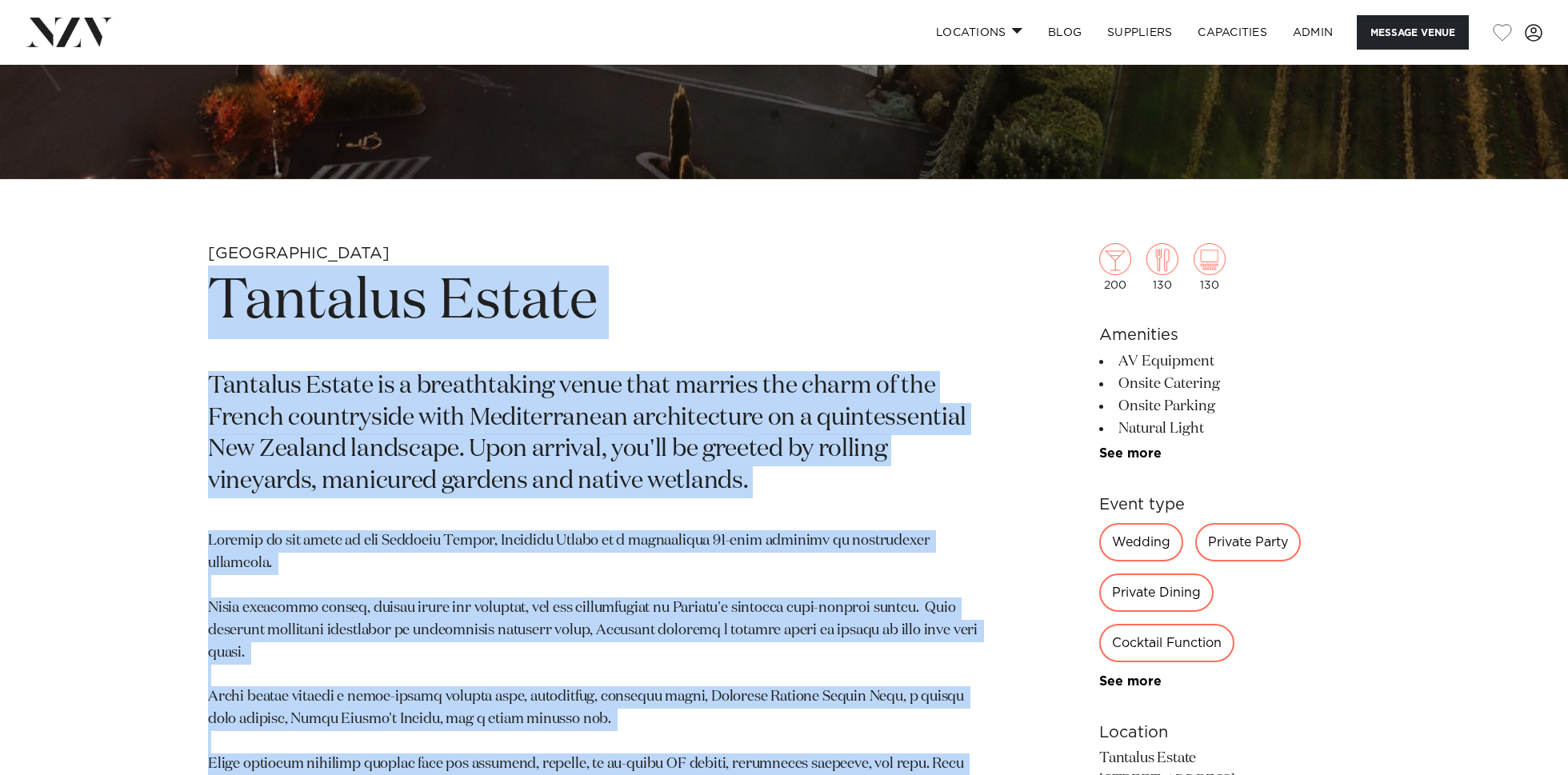
scroll to position [691, 0]
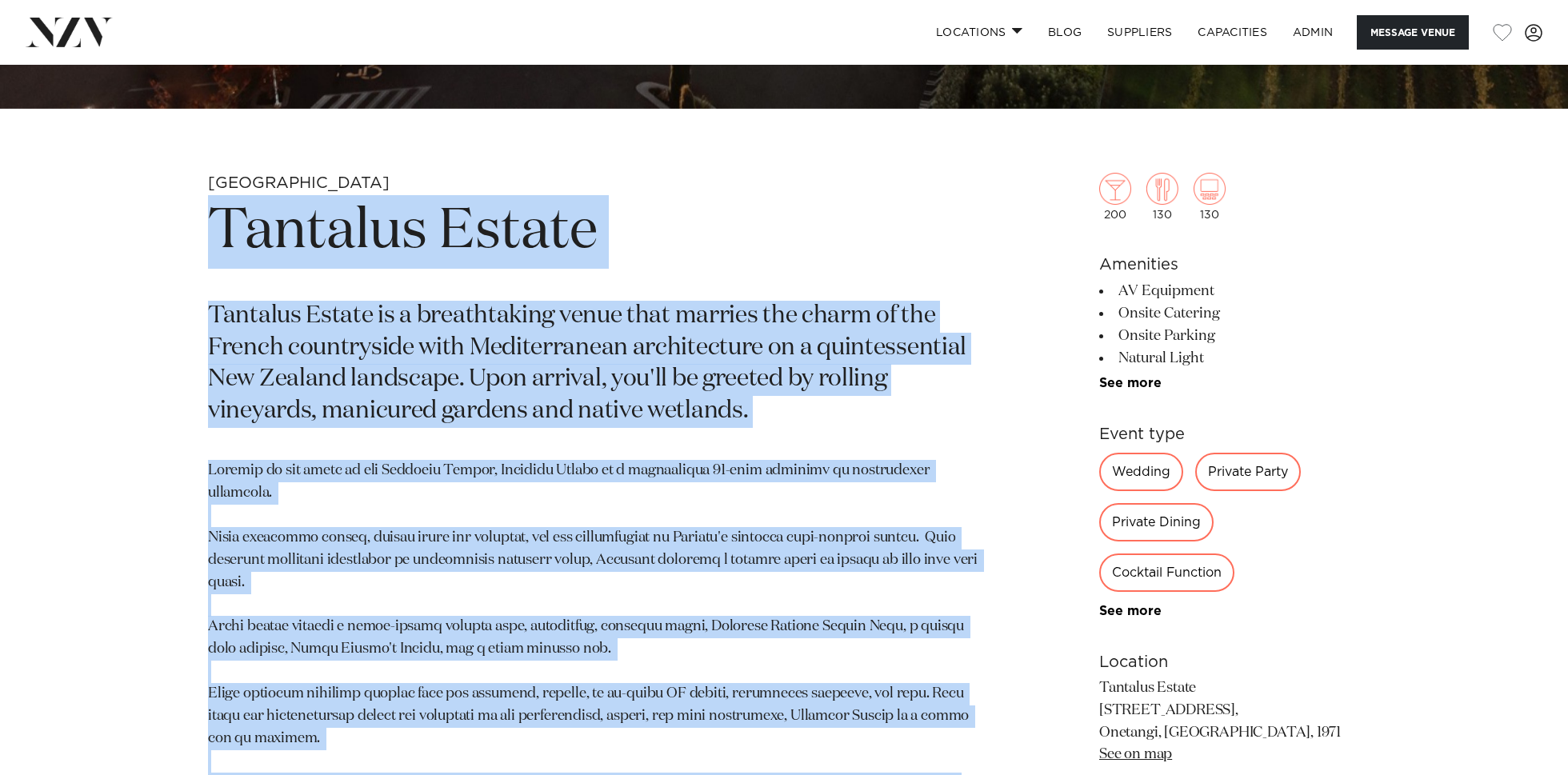
click at [681, 399] on p "Tantalus Estate is a breathtaking venue that marries the charm of the French co…" at bounding box center [597, 365] width 778 height 128
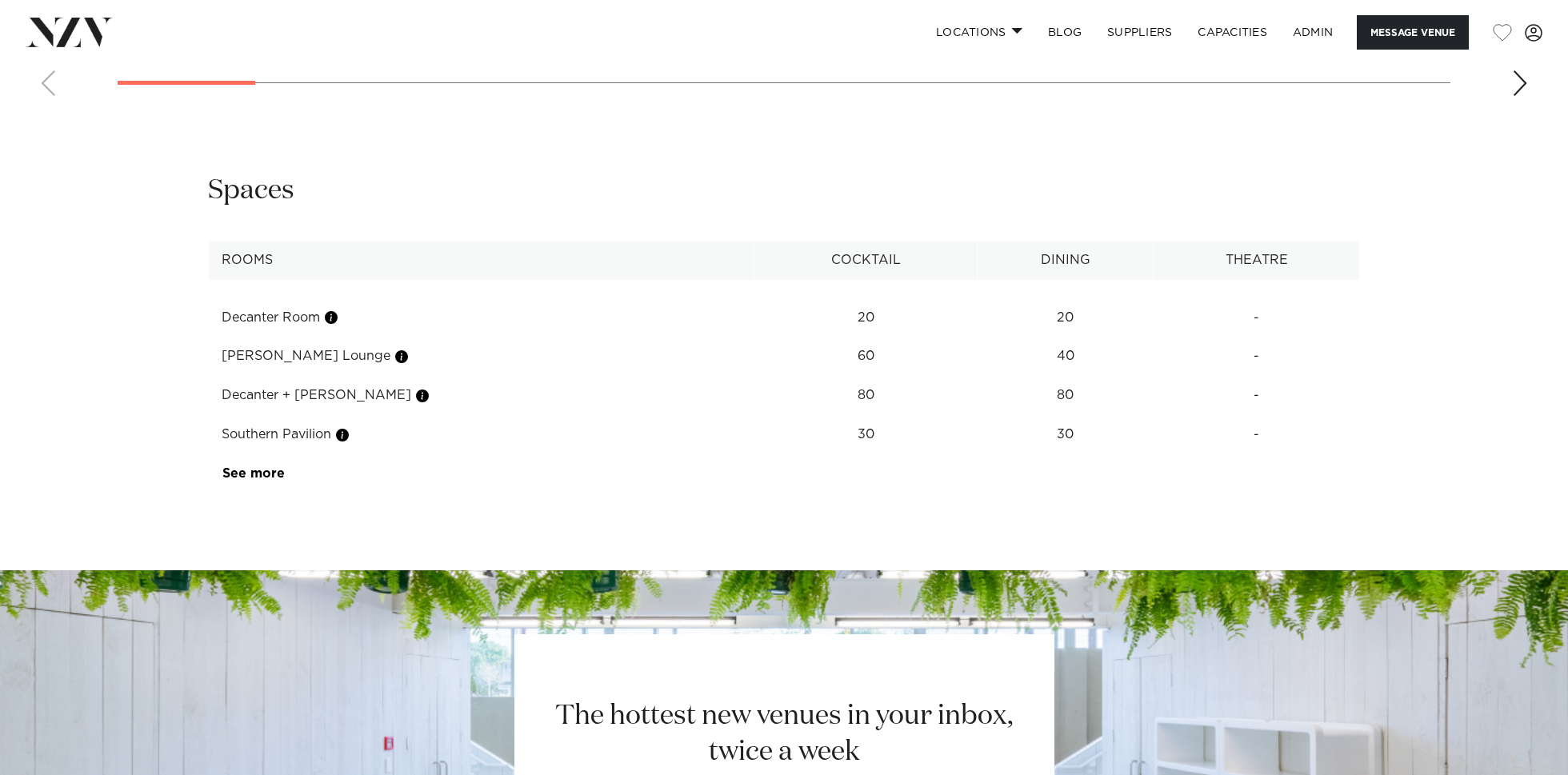
scroll to position [2182, 0]
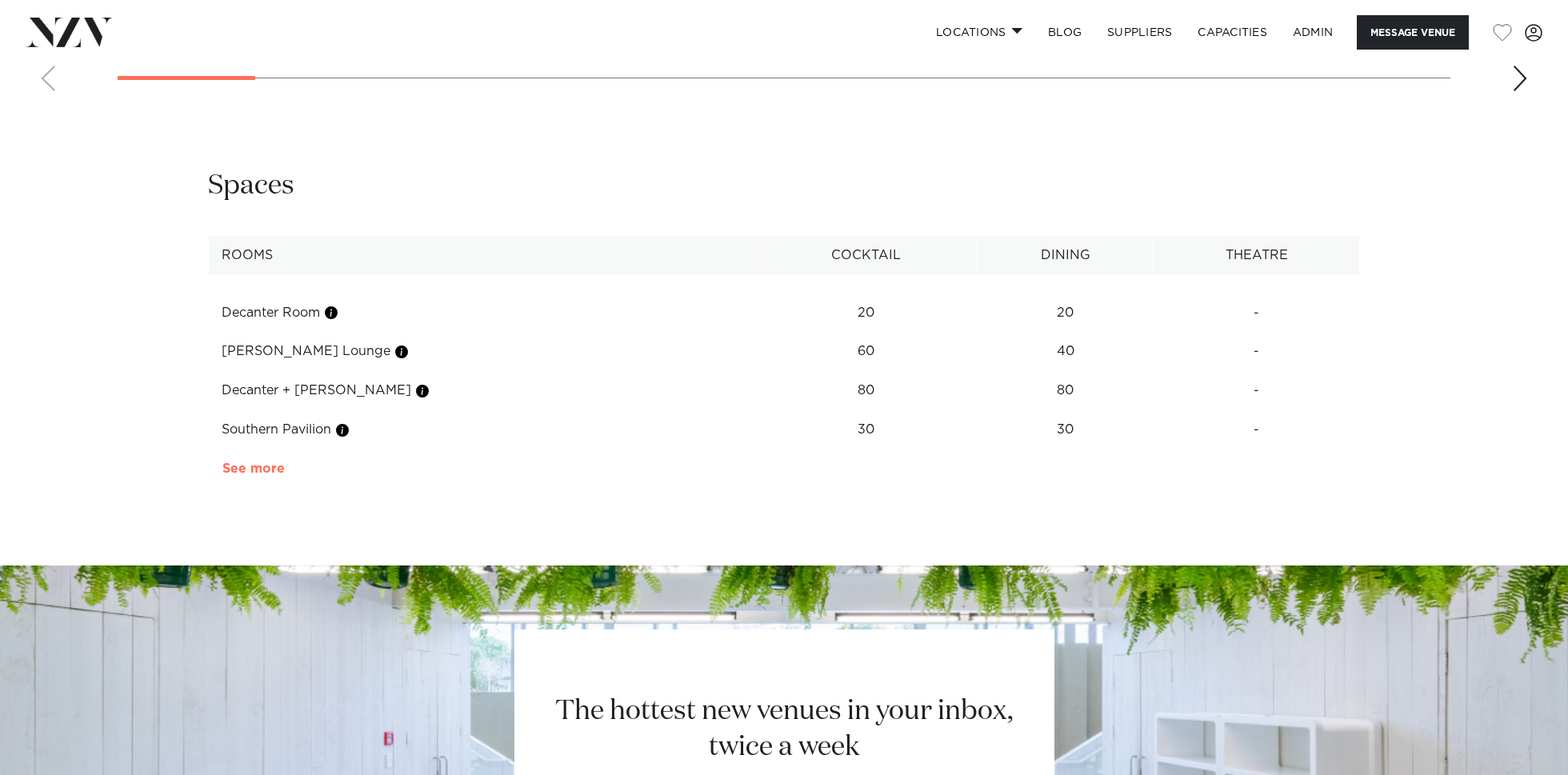
click at [253, 475] on link "See more" at bounding box center [284, 469] width 125 height 13
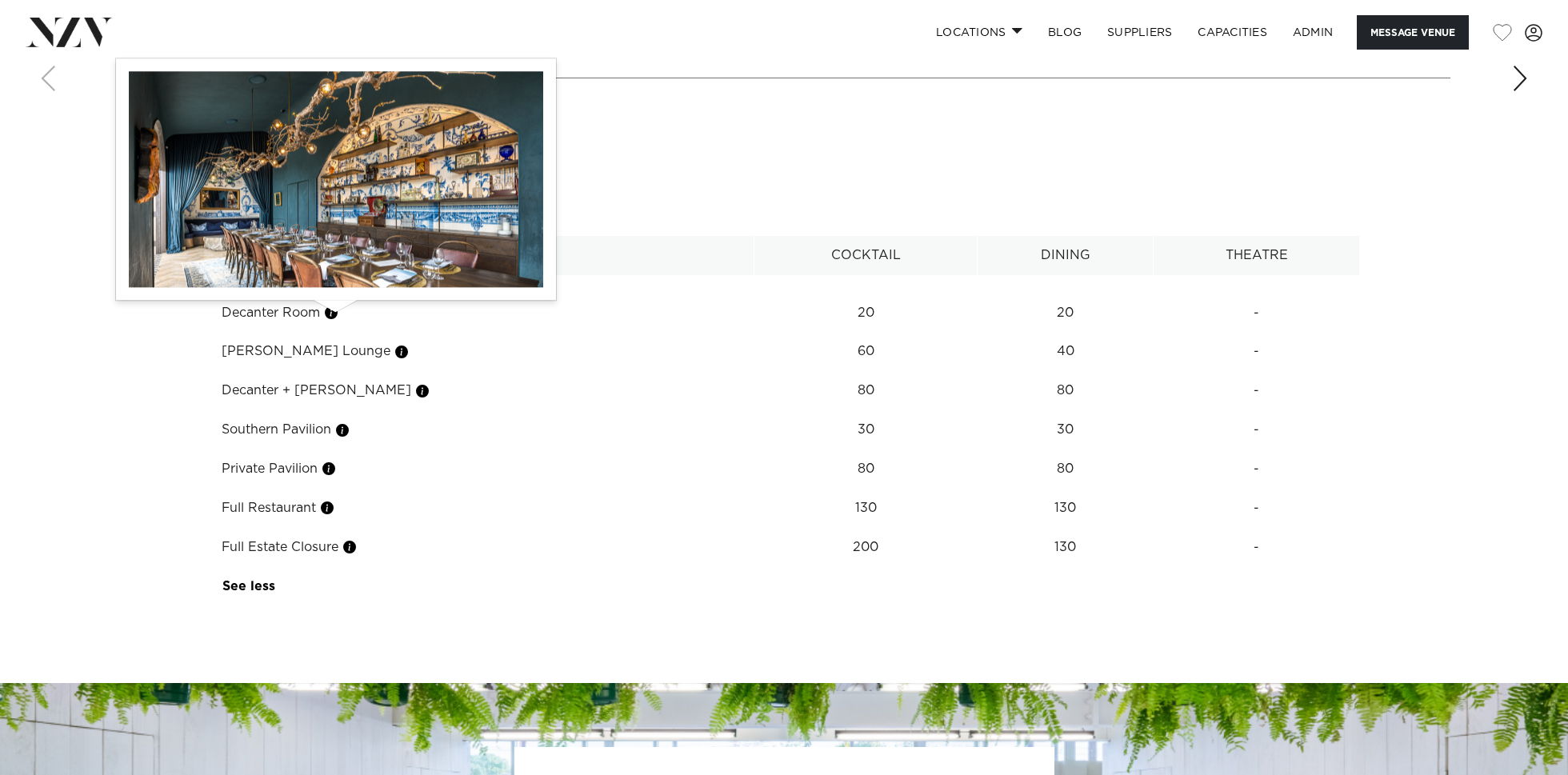
click at [335, 318] on button "button" at bounding box center [331, 313] width 16 height 16
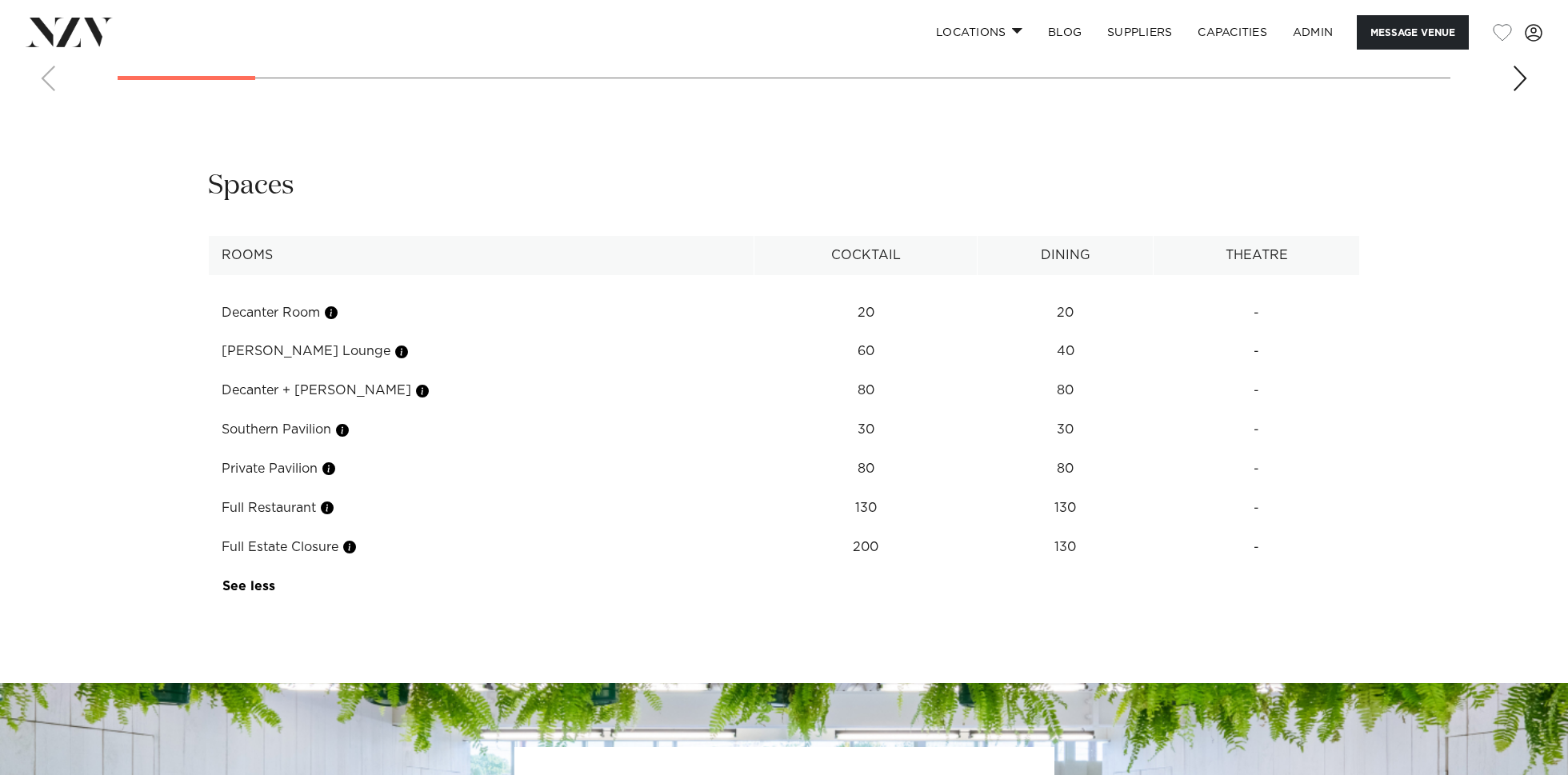
drag, startPoint x: 359, startPoint y: 359, endPoint x: 222, endPoint y: 347, distance: 137.5
click at [222, 347] on td "Alibi Brewer’s Lounge" at bounding box center [482, 351] width 546 height 39
copy td "Alibi Brewer’s Lounge"
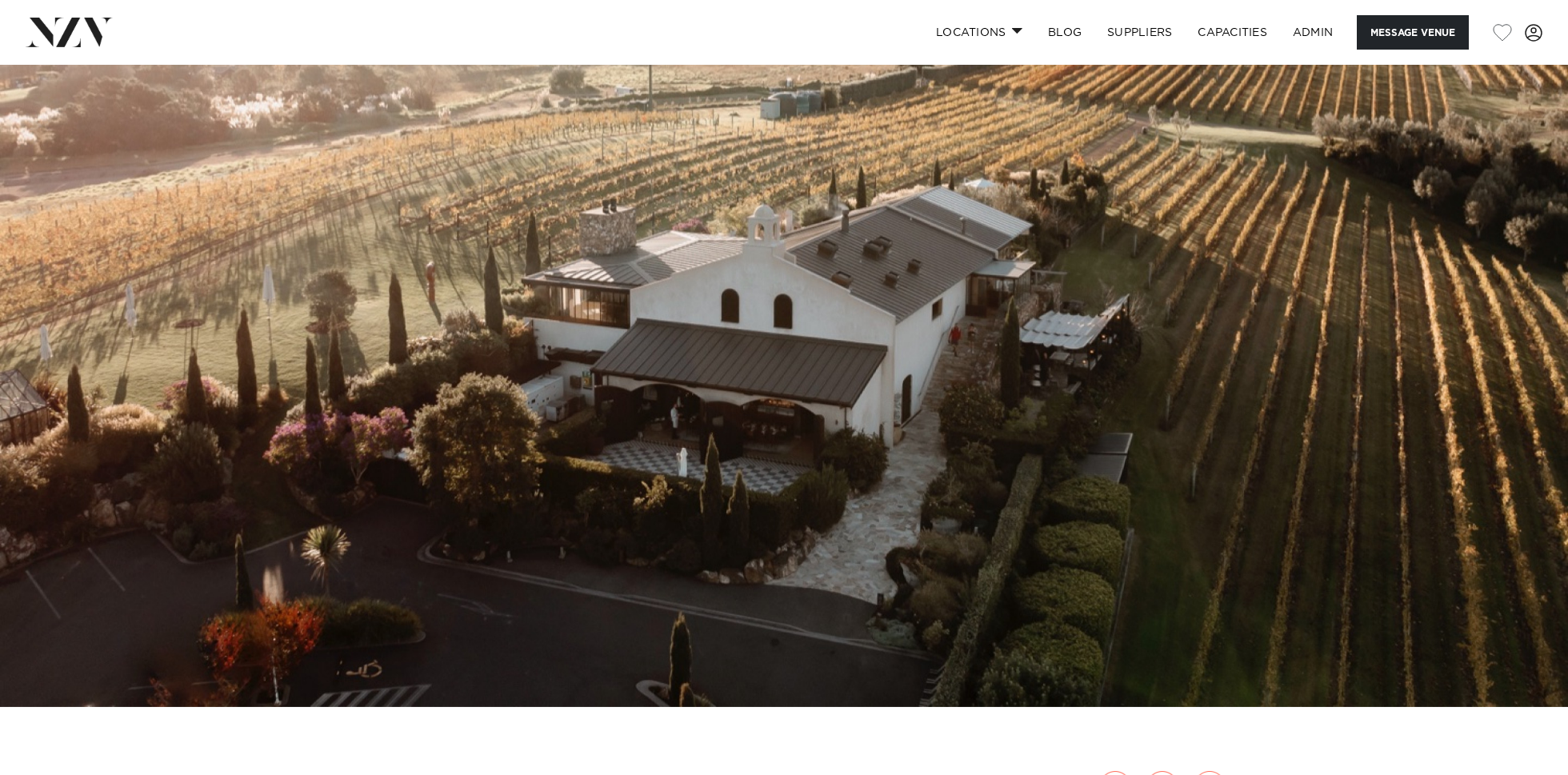
scroll to position [95, 0]
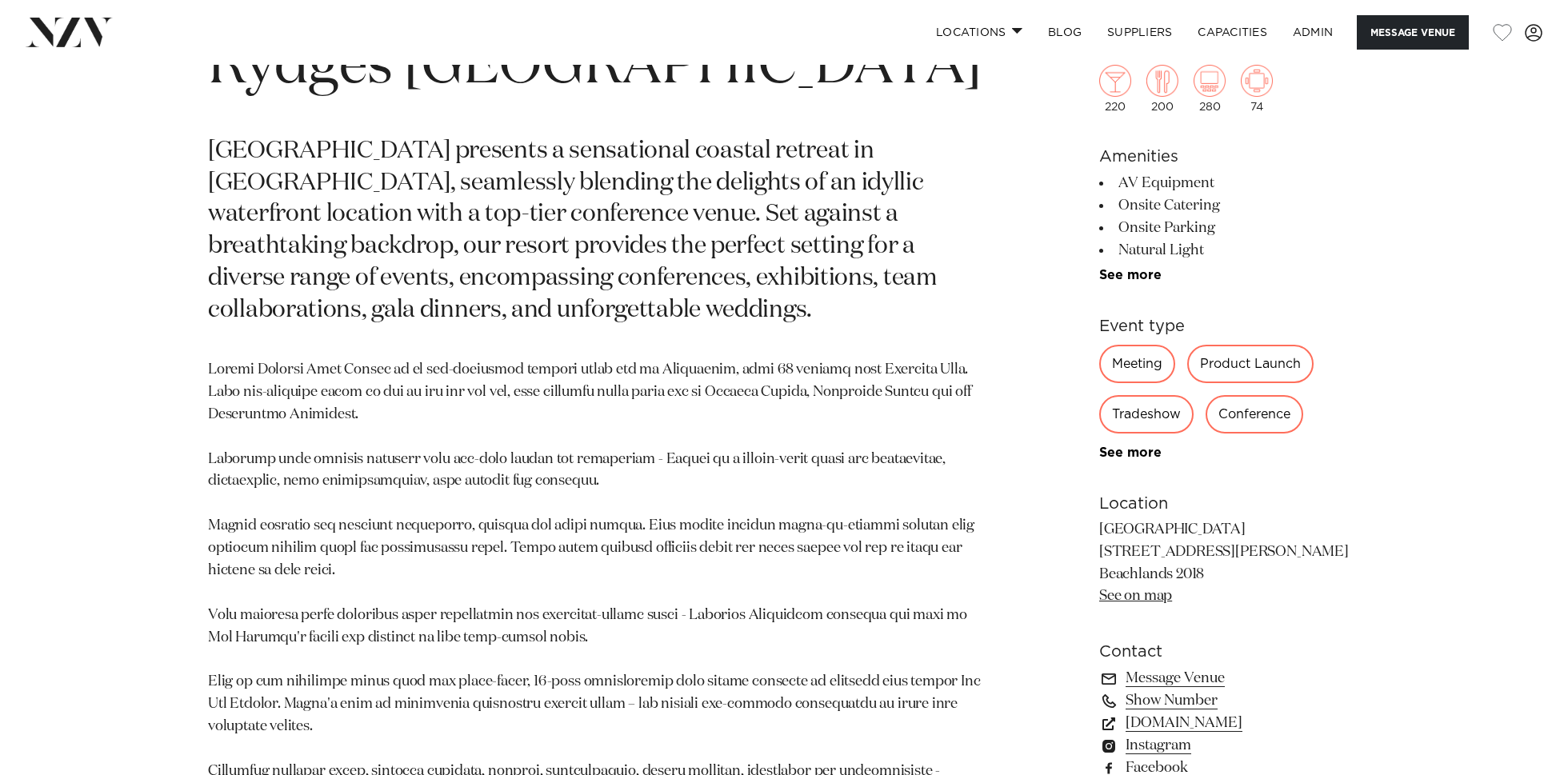
scroll to position [864, 0]
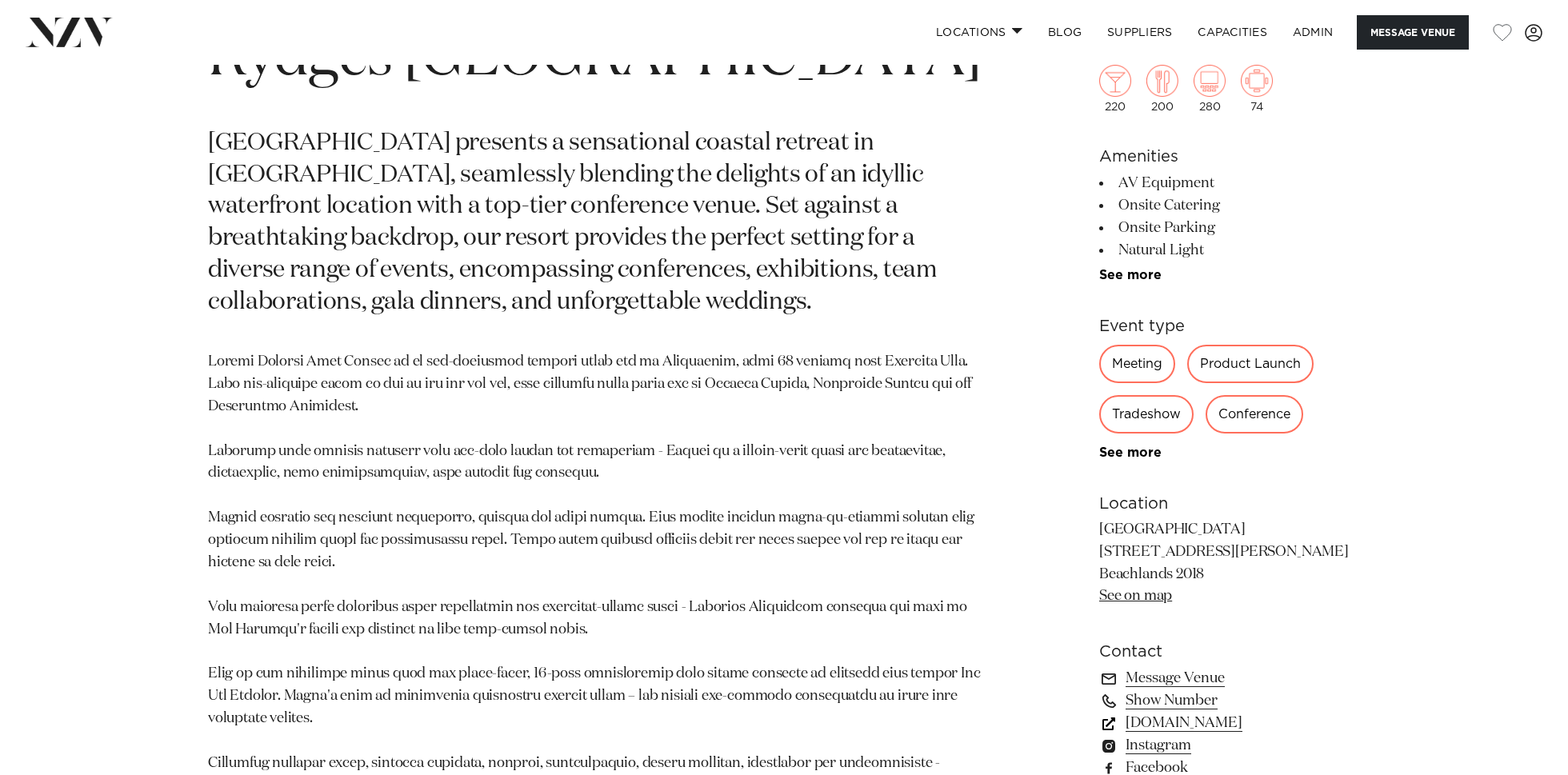
click at [1203, 720] on link "[DOMAIN_NAME]" at bounding box center [1229, 724] width 261 height 22
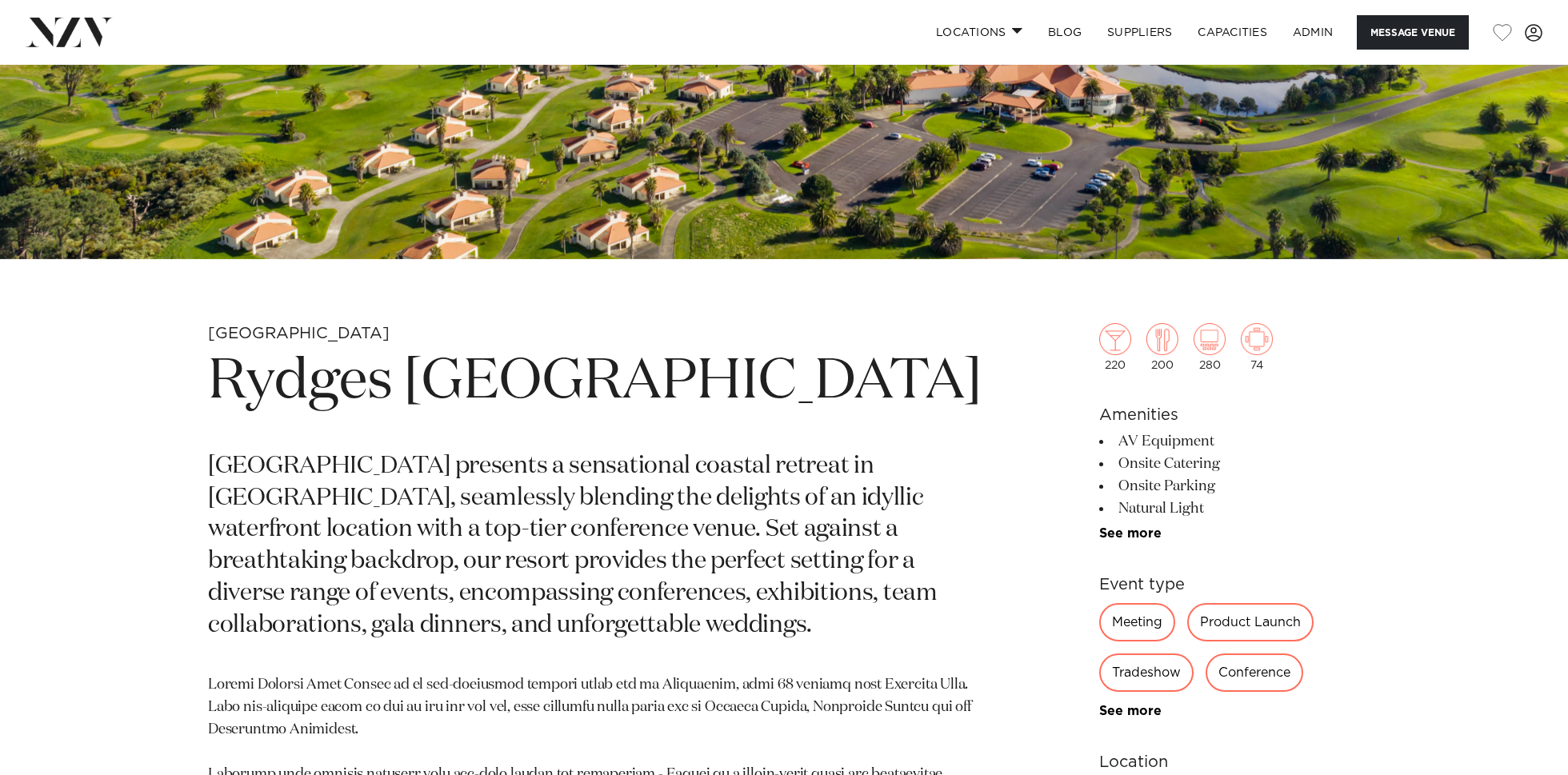
scroll to position [445, 0]
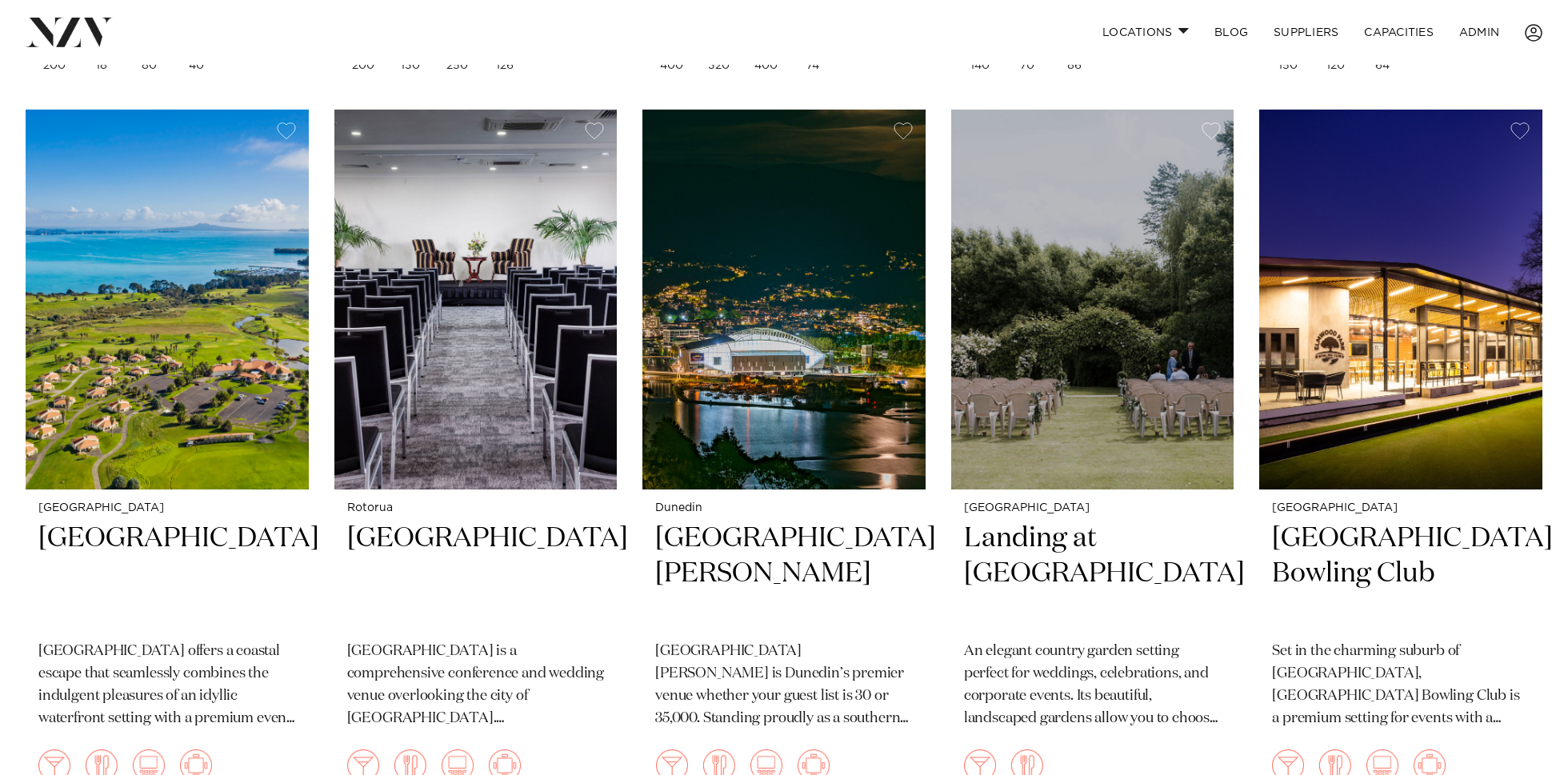
scroll to position [6291, 0]
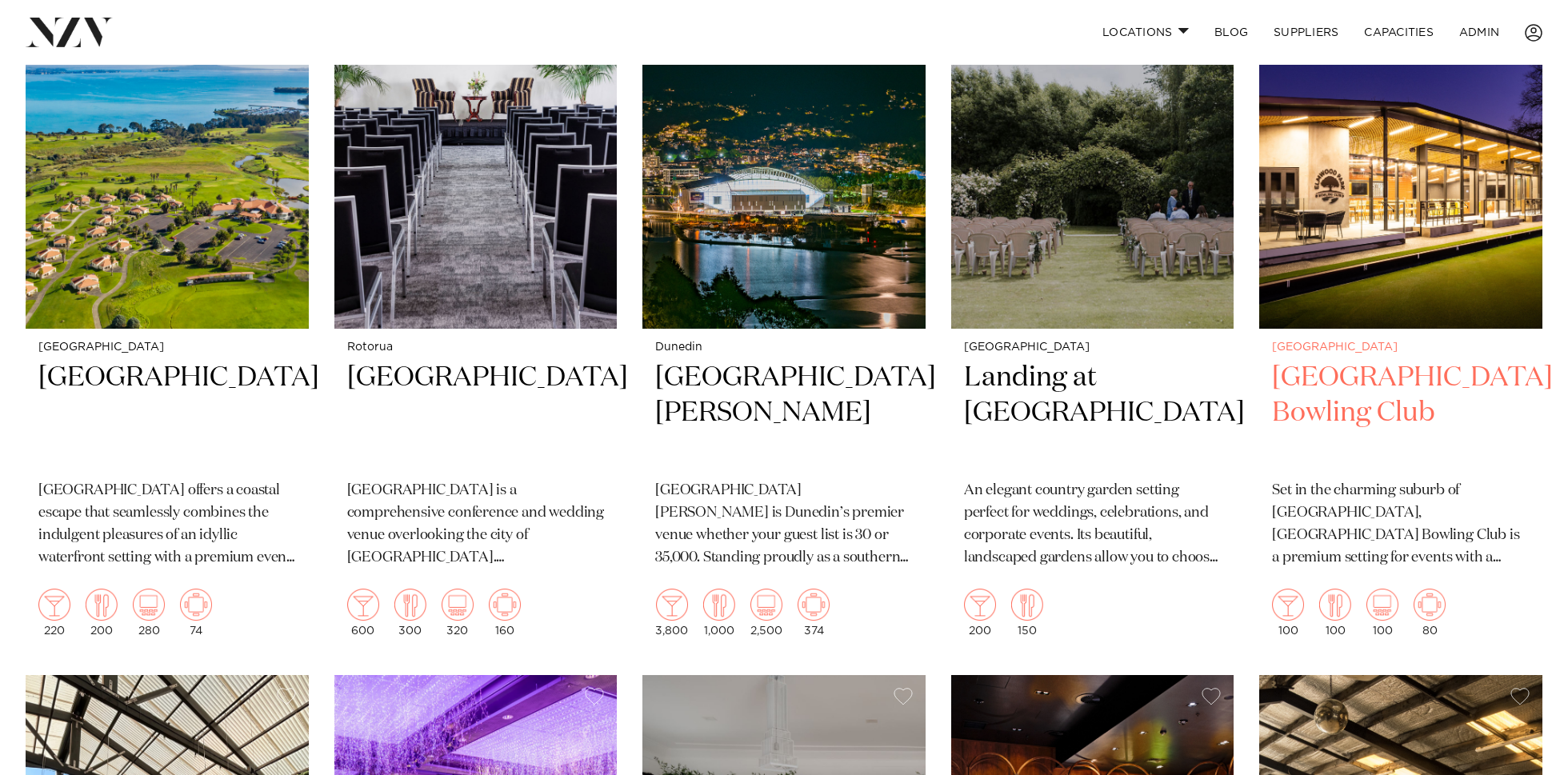
click at [1357, 243] on img at bounding box center [1400, 138] width 283 height 379
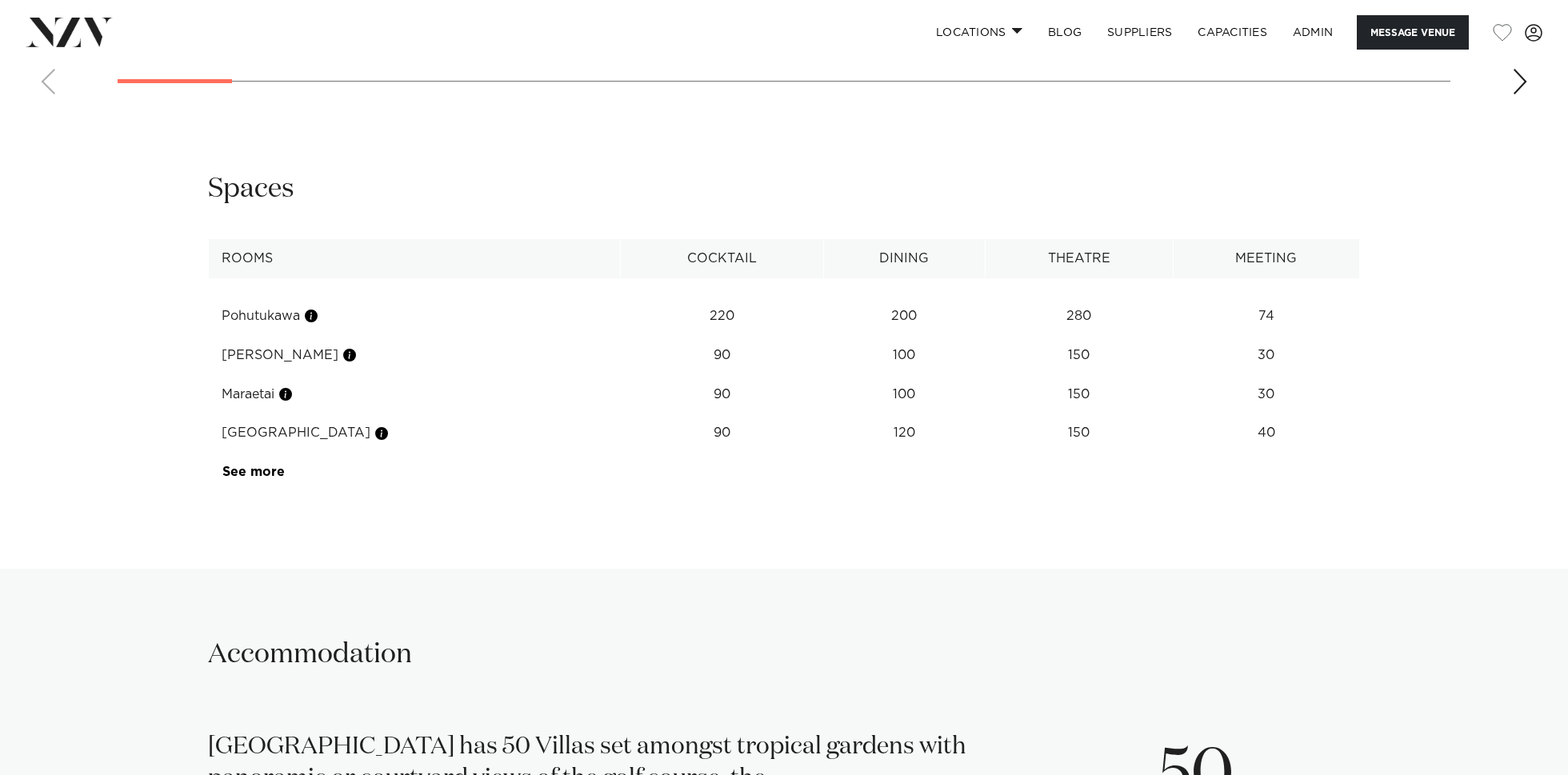
scroll to position [2446, 0]
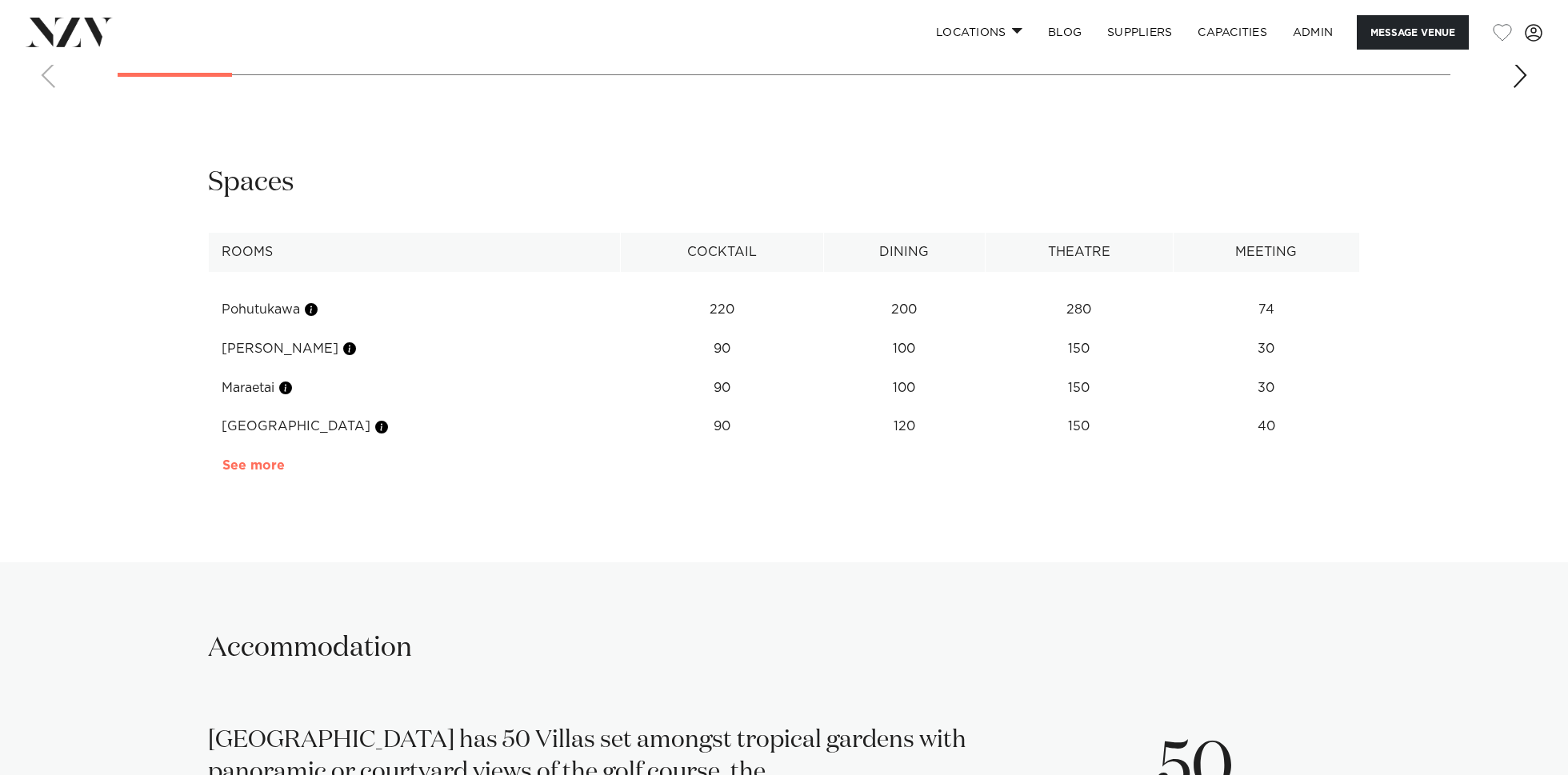
click at [266, 472] on link "See more" at bounding box center [284, 465] width 125 height 13
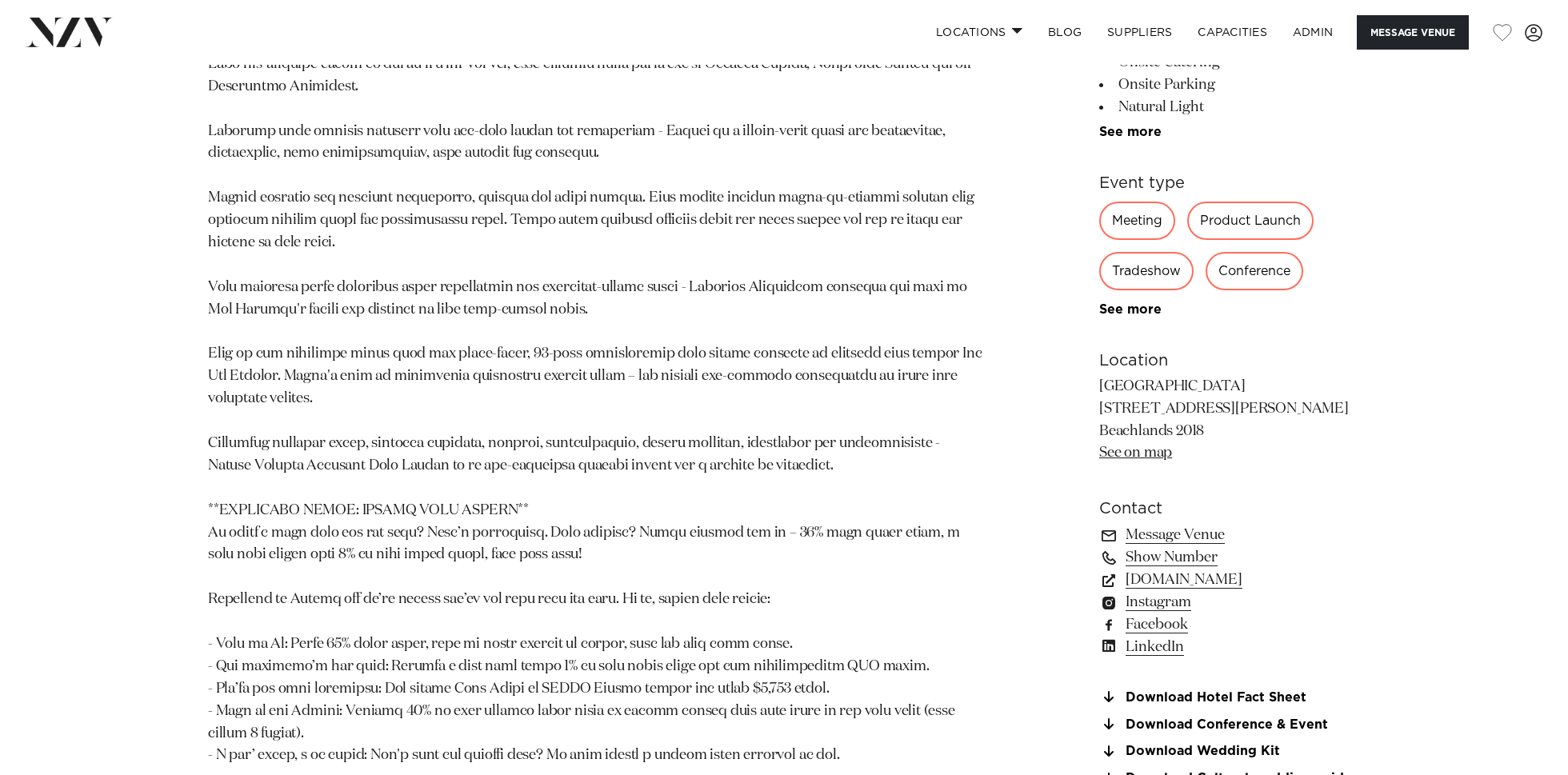
scroll to position [1183, 0]
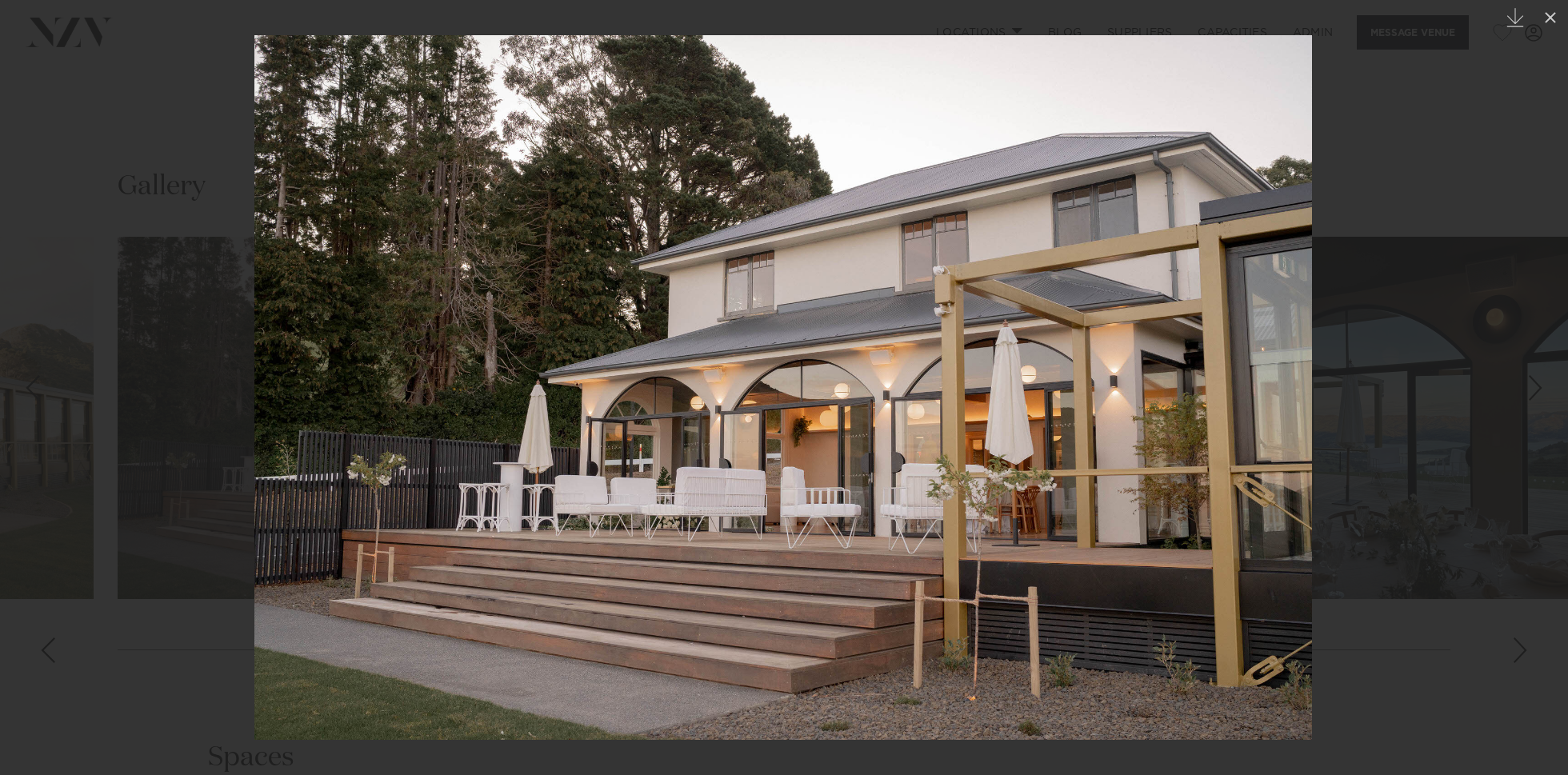
click at [166, 237] on div at bounding box center [784, 387] width 1568 height 775
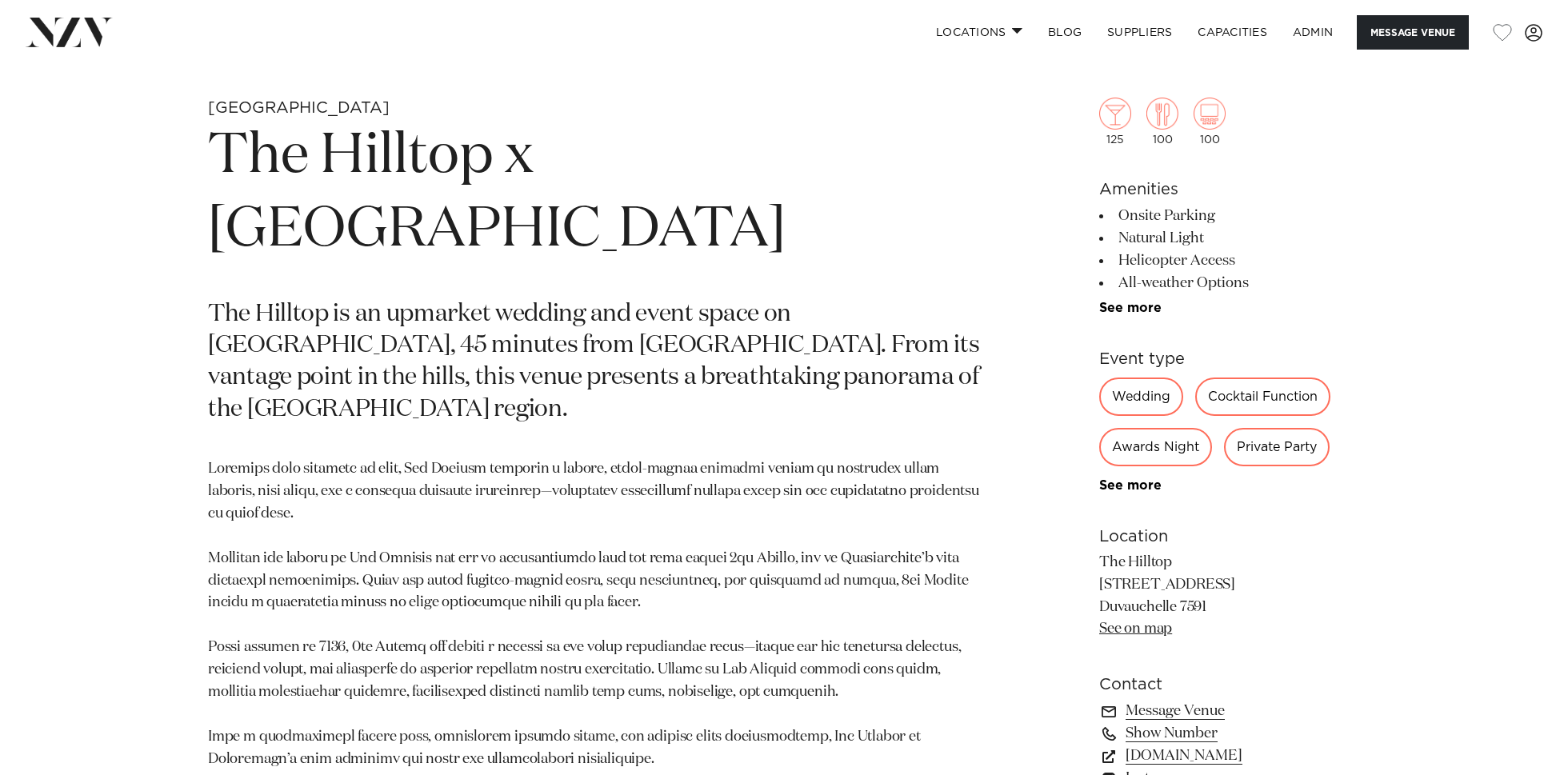
scroll to position [763, 0]
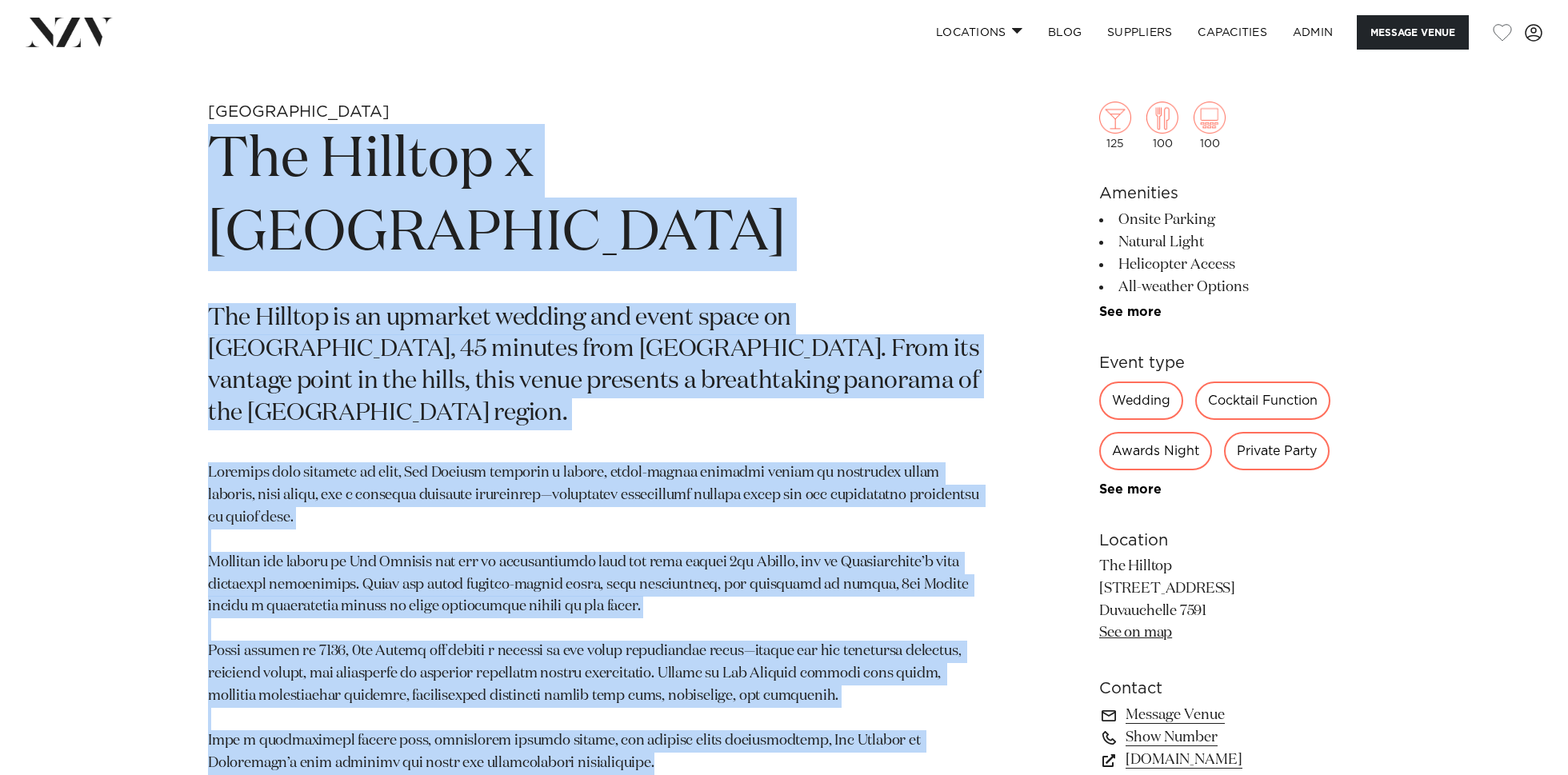
drag, startPoint x: 610, startPoint y: 679, endPoint x: 190, endPoint y: 157, distance: 670.0
click at [190, 157] on div "Christchurch The Hilltop x 5th Street The Hilltop is an upmarket wedding and ev…" at bounding box center [784, 485] width 1361 height 767
copy section "The Hilltop x 5th Street The Hilltop is an upmarket wedding and event space on …"
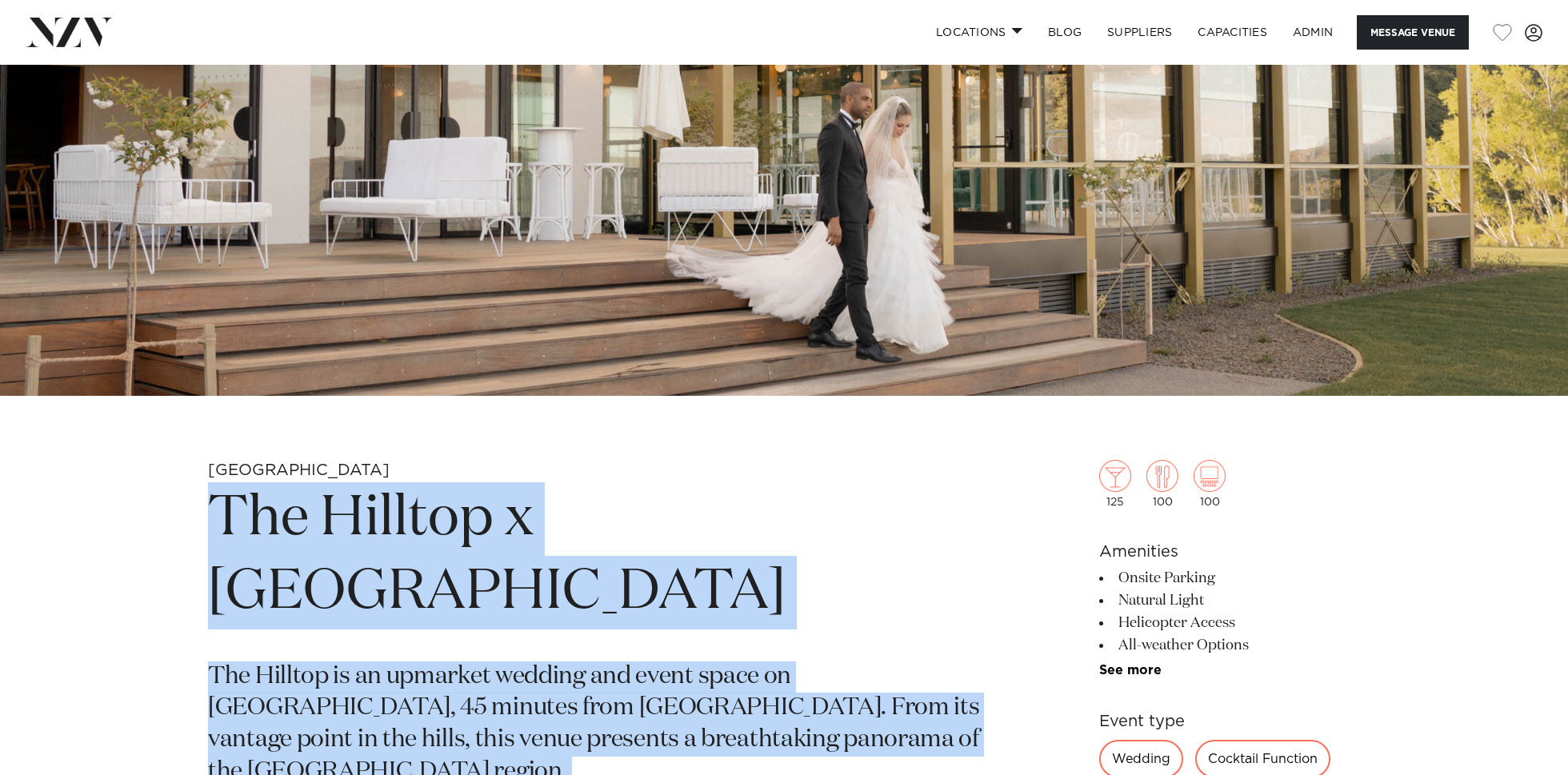
scroll to position [289, 0]
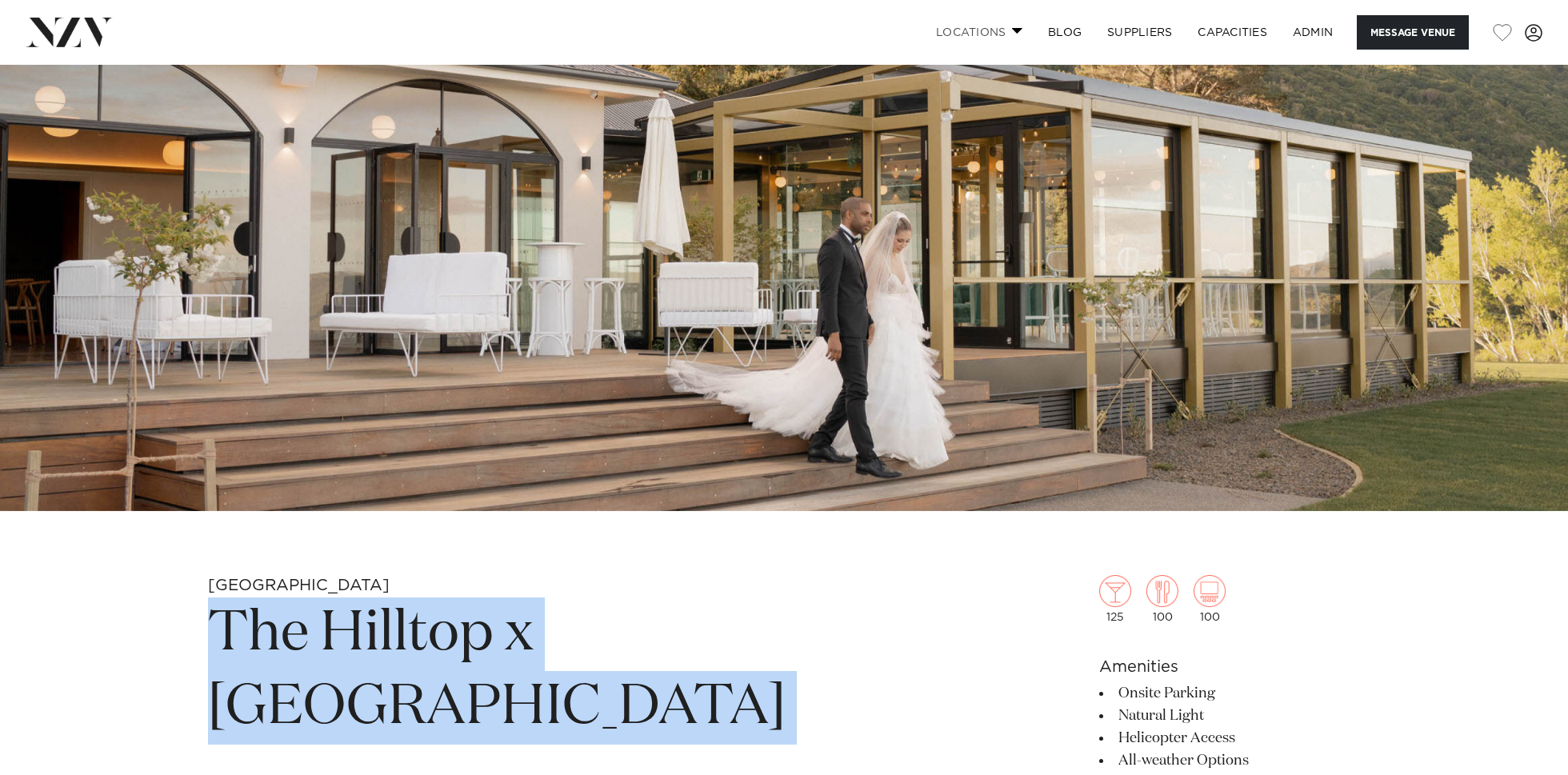
click at [978, 30] on link "Locations" at bounding box center [979, 32] width 112 height 34
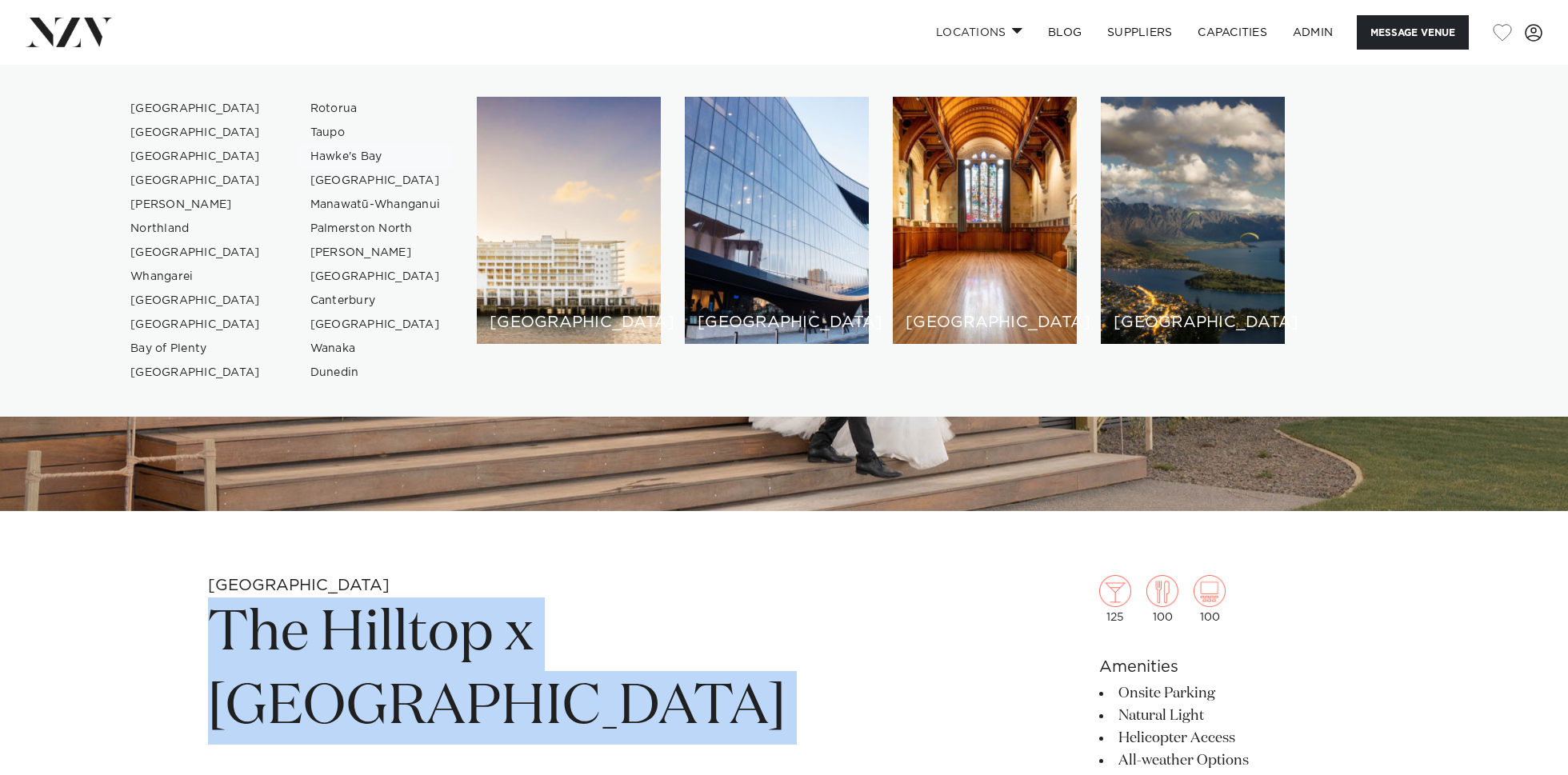
click at [342, 152] on link "Hawke's Bay" at bounding box center [376, 157] width 156 height 24
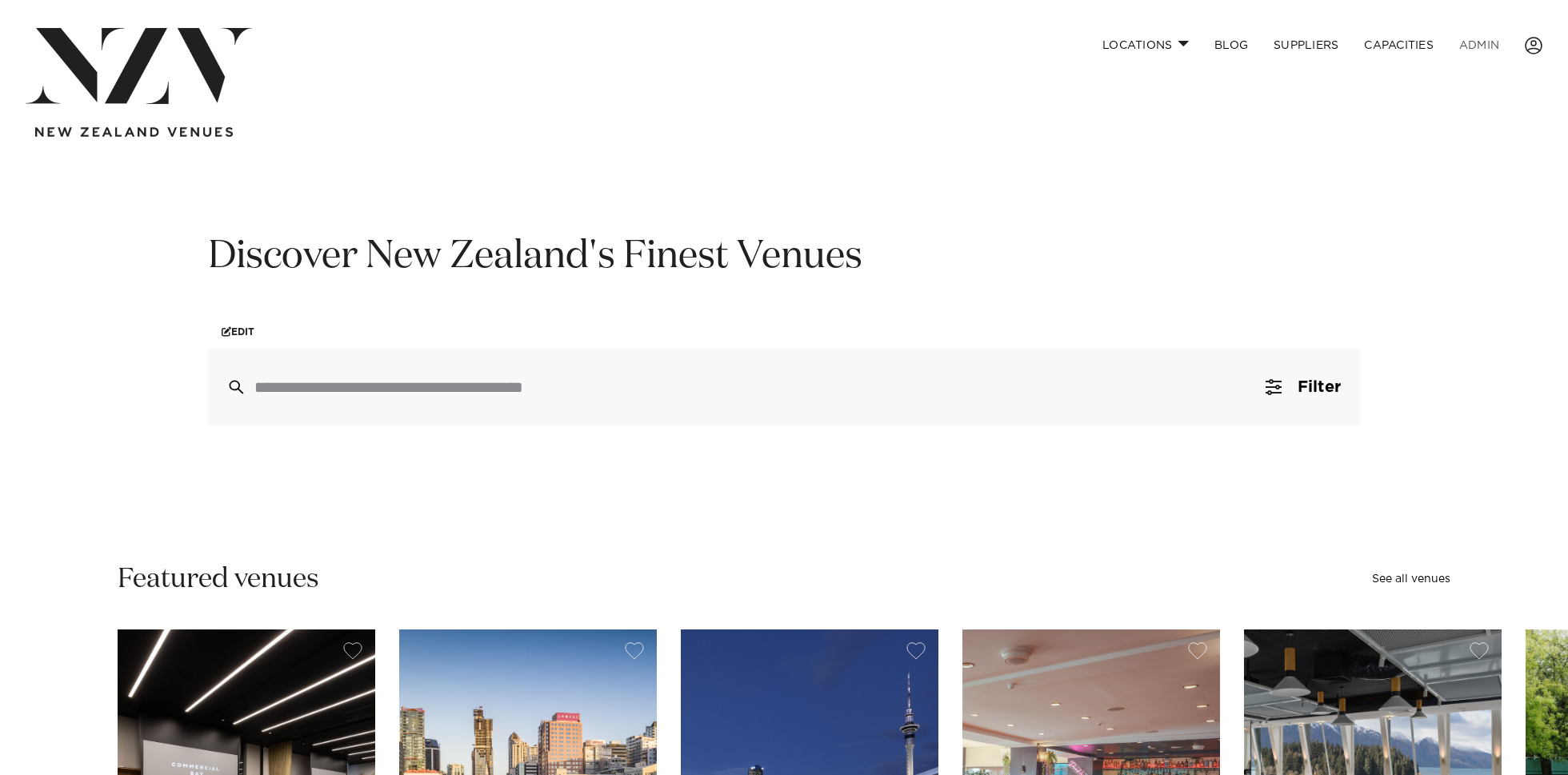
click at [1491, 39] on link "ADMIN" at bounding box center [1479, 45] width 66 height 34
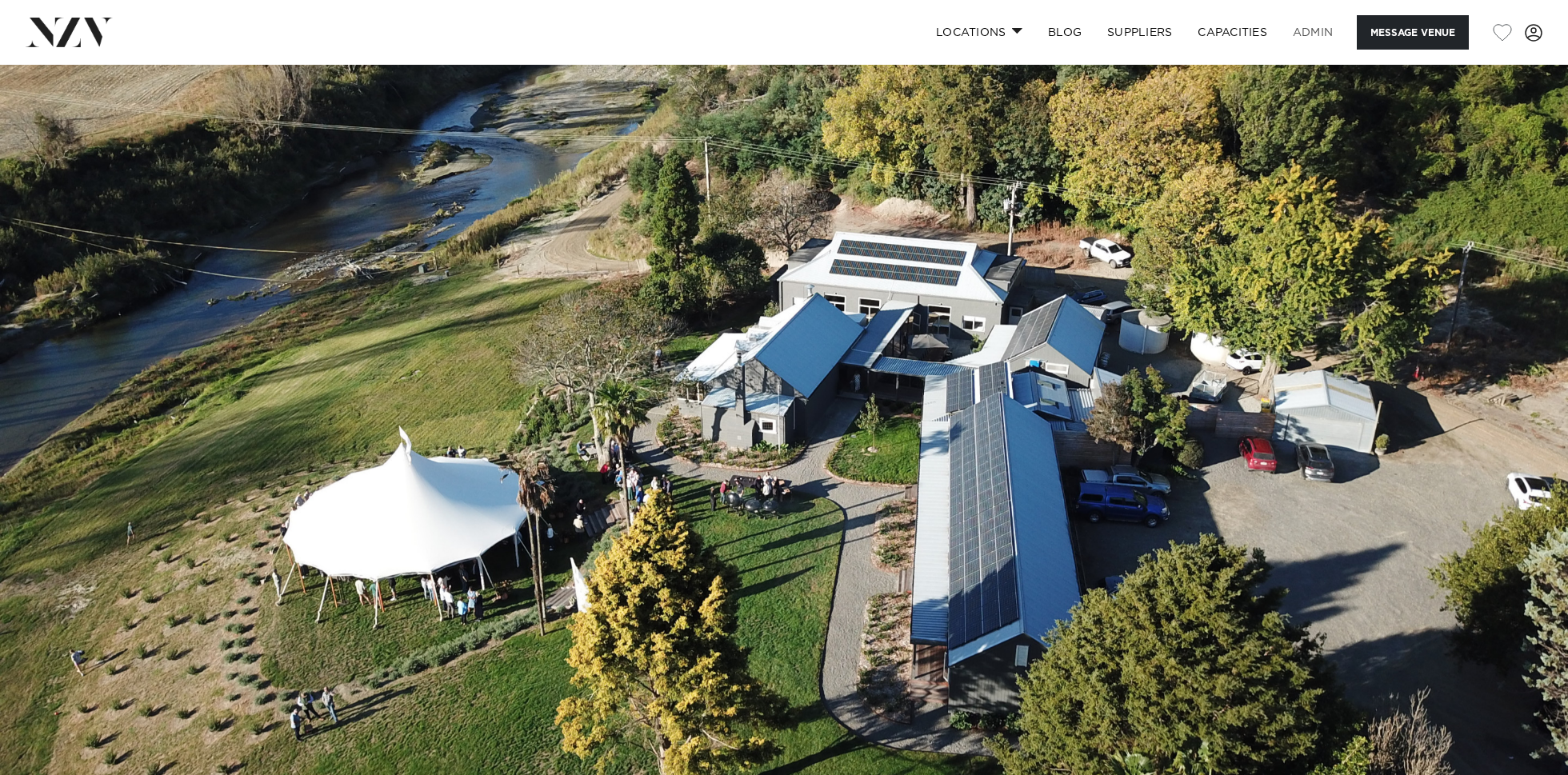
click at [1327, 26] on link "ADMIN" at bounding box center [1312, 32] width 66 height 34
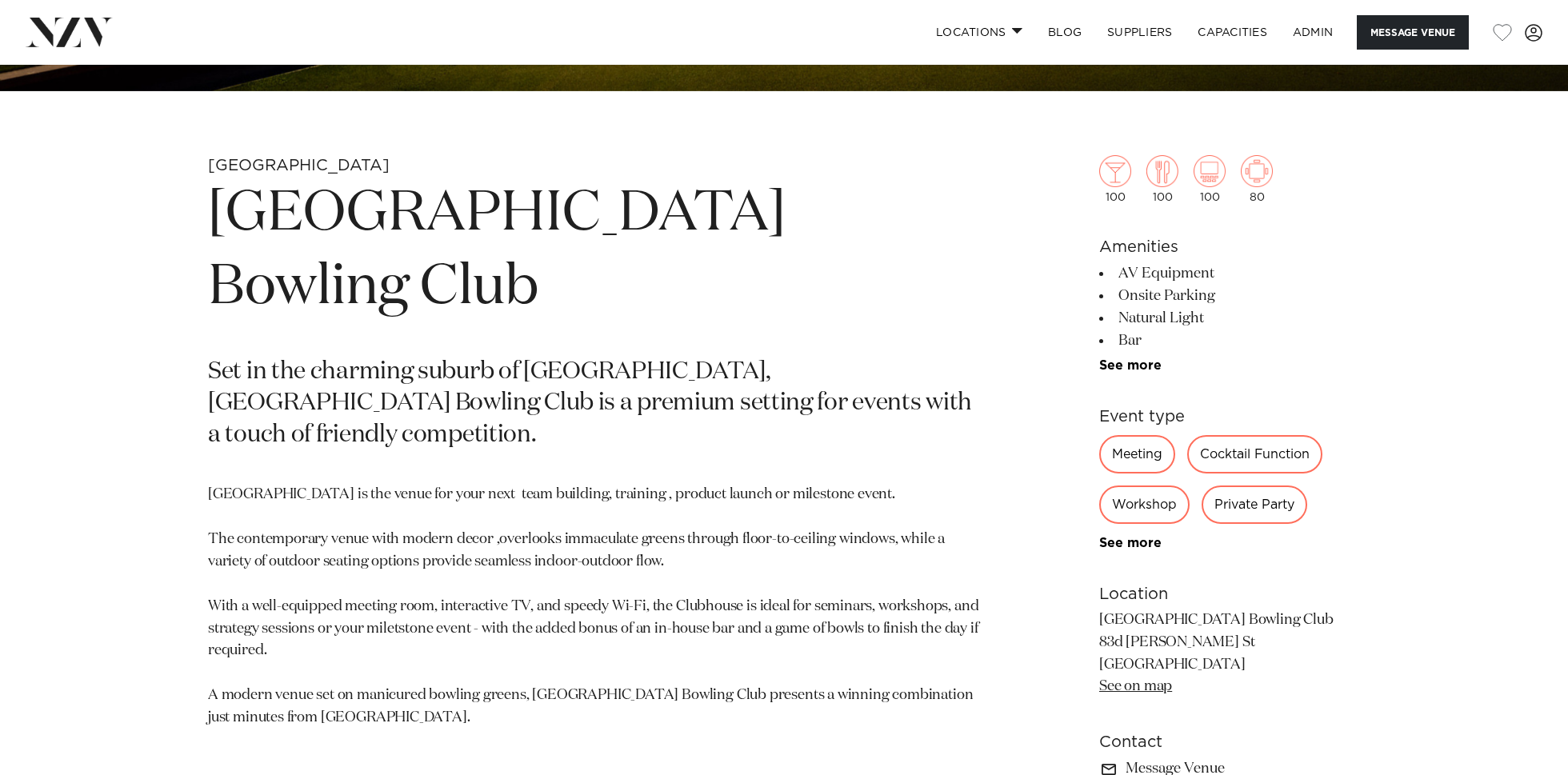
scroll to position [666, 0]
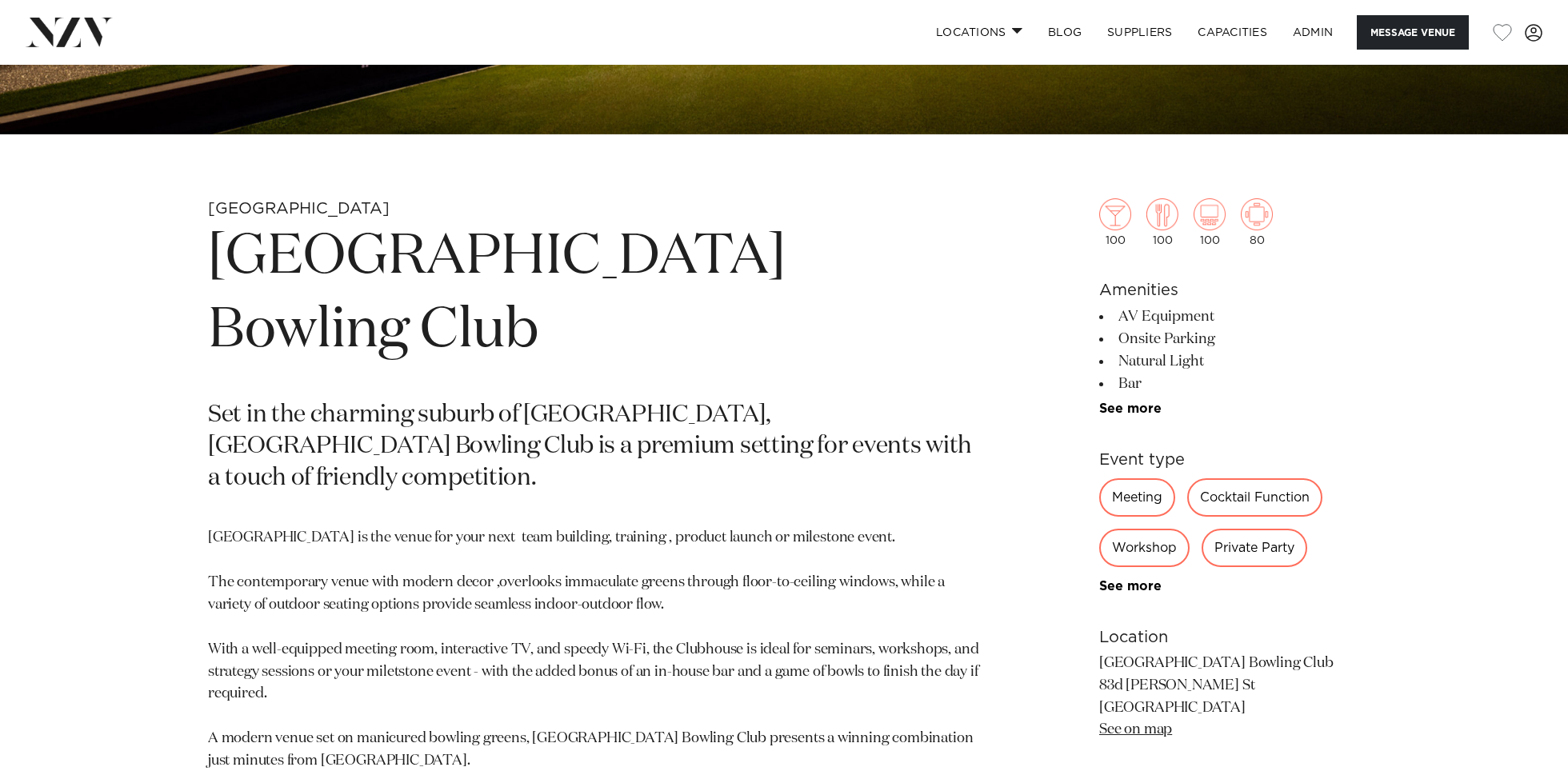
drag, startPoint x: 442, startPoint y: 679, endPoint x: 151, endPoint y: 247, distance: 520.9
click at [151, 247] on div "[GEOGRAPHIC_DATA] [GEOGRAPHIC_DATA] Bowling Club Set in the charming suburb of …" at bounding box center [784, 581] width 1361 height 767
copy section "[GEOGRAPHIC_DATA] Bowling Club Set in the charming suburb of [GEOGRAPHIC_DATA],…"
click at [1132, 583] on link "See more" at bounding box center [1161, 586] width 125 height 13
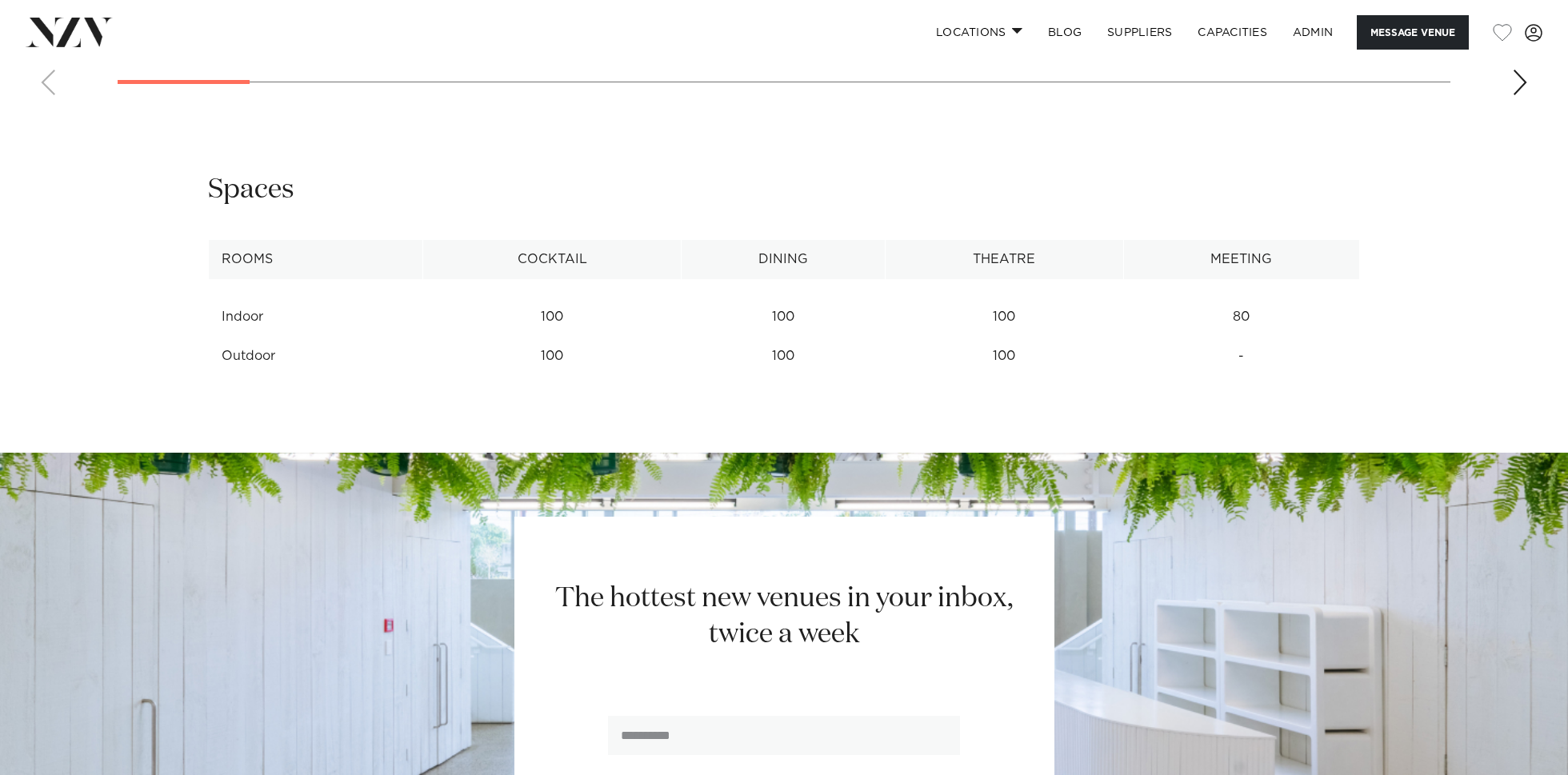
scroll to position [2869, 0]
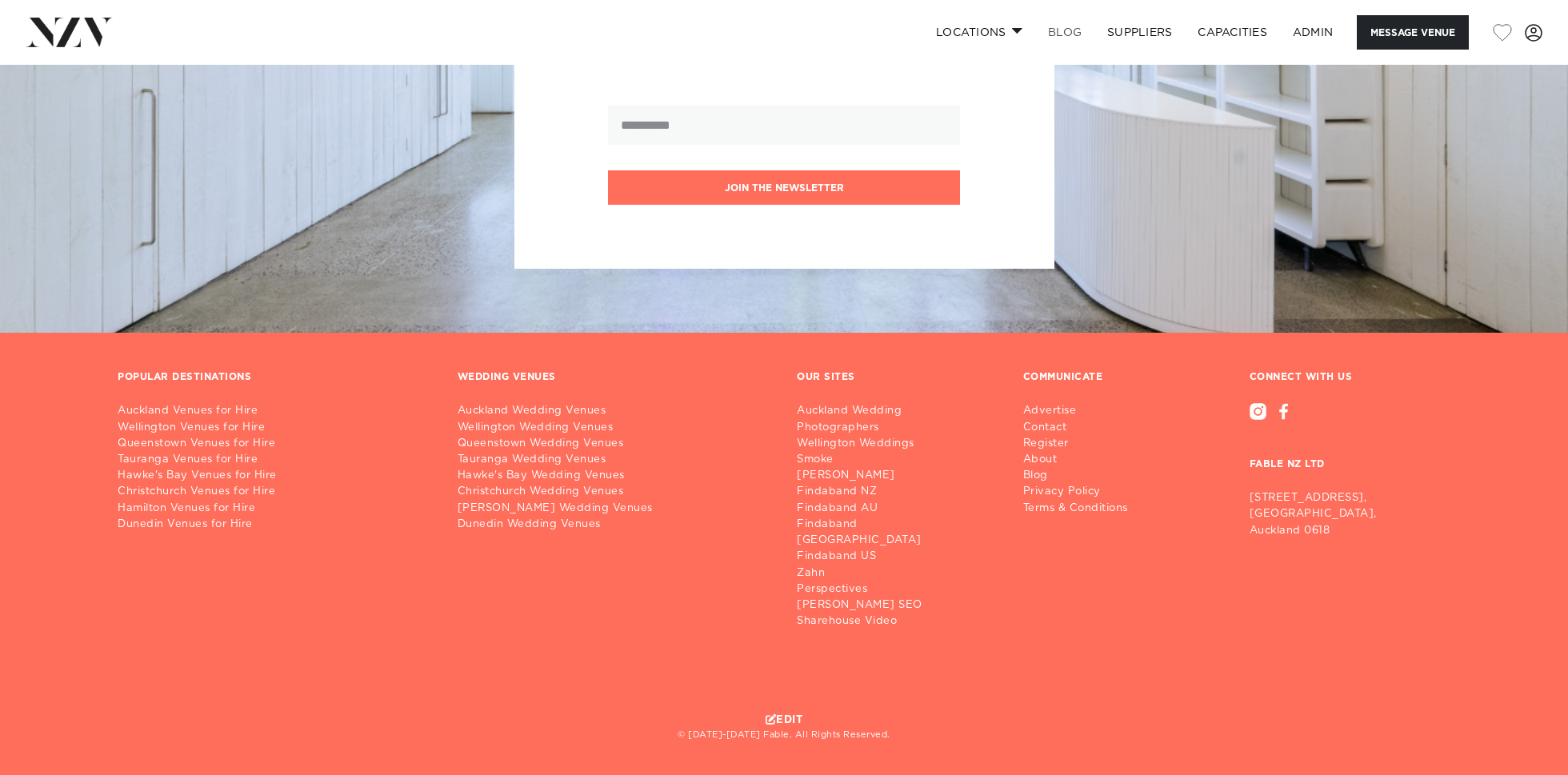
click at [1058, 26] on link "BLOG" at bounding box center [1064, 32] width 59 height 34
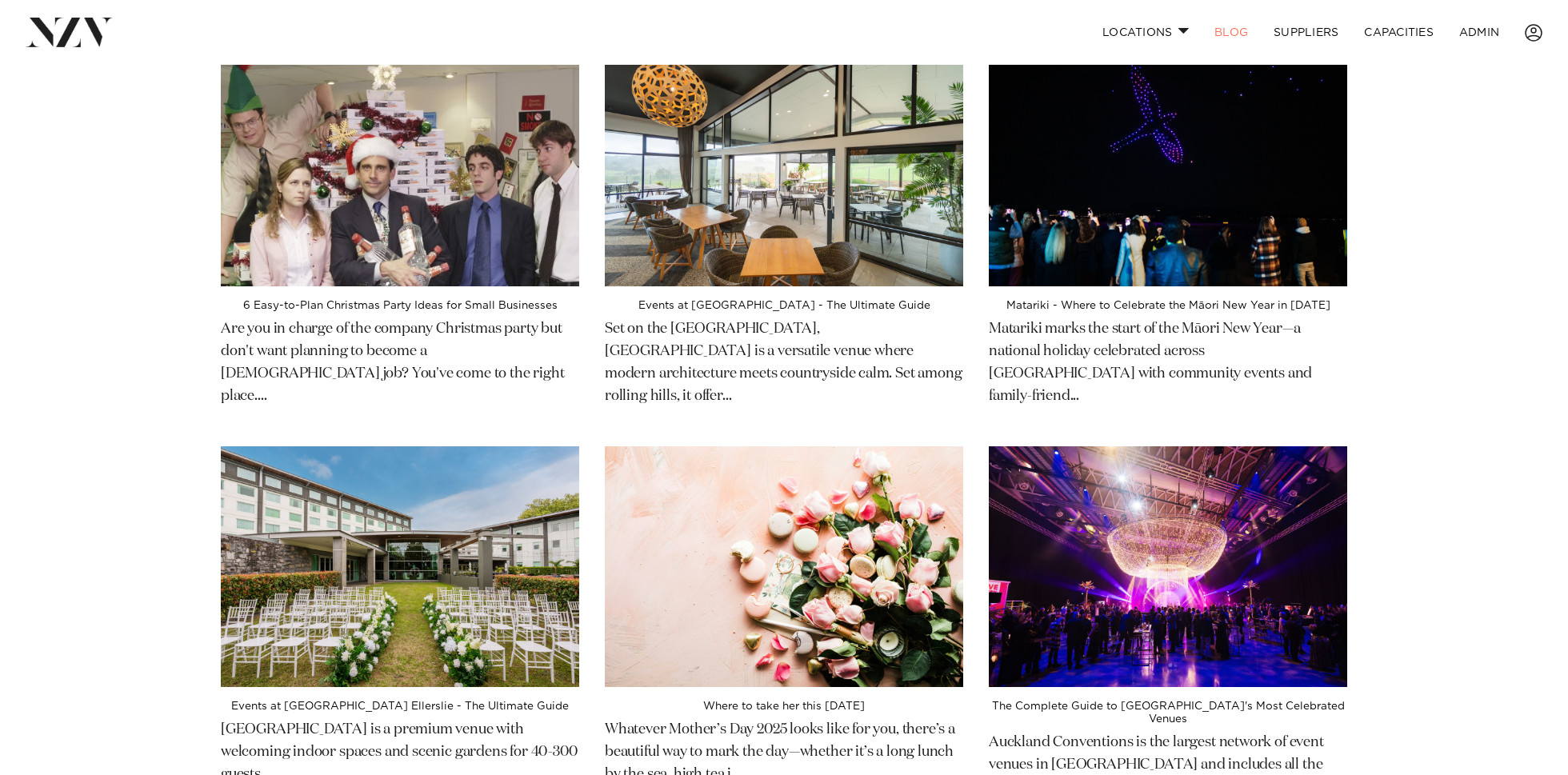
scroll to position [115, 0]
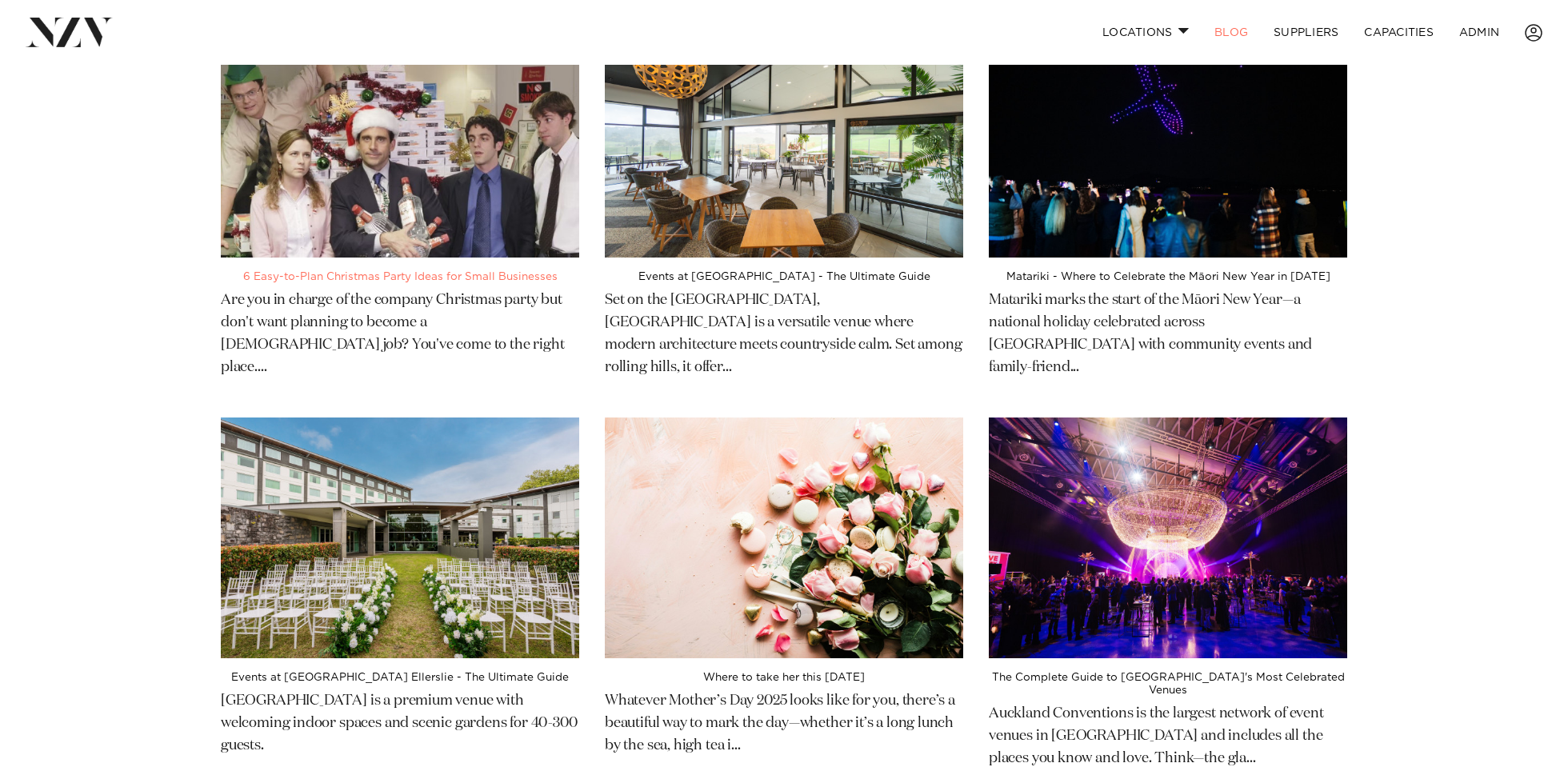
click at [367, 261] on div "6 Easy-to-Plan Christmas Party Ideas for Small Businesses Are you in charge of …" at bounding box center [400, 328] width 384 height 141
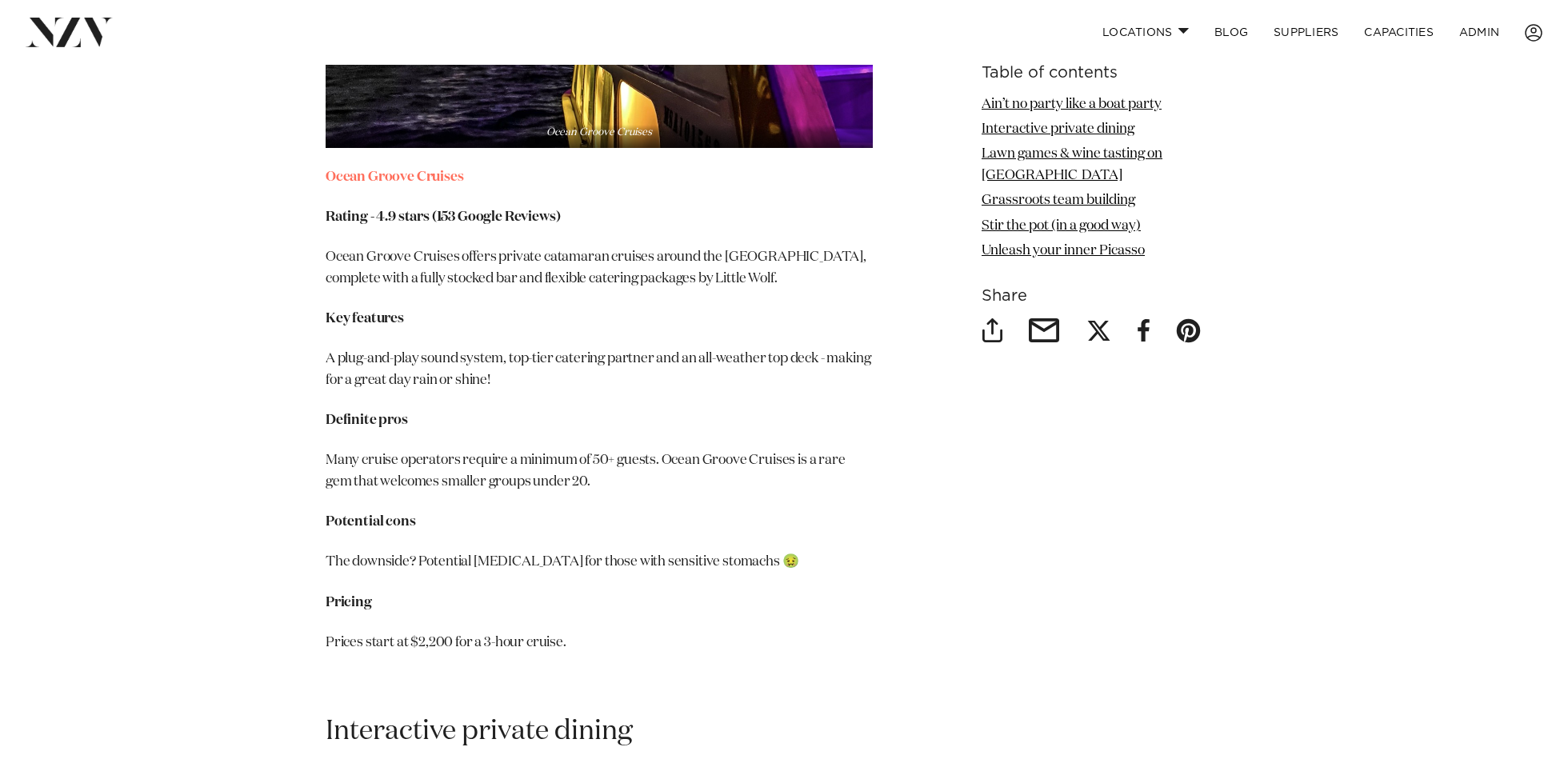
scroll to position [2581, 0]
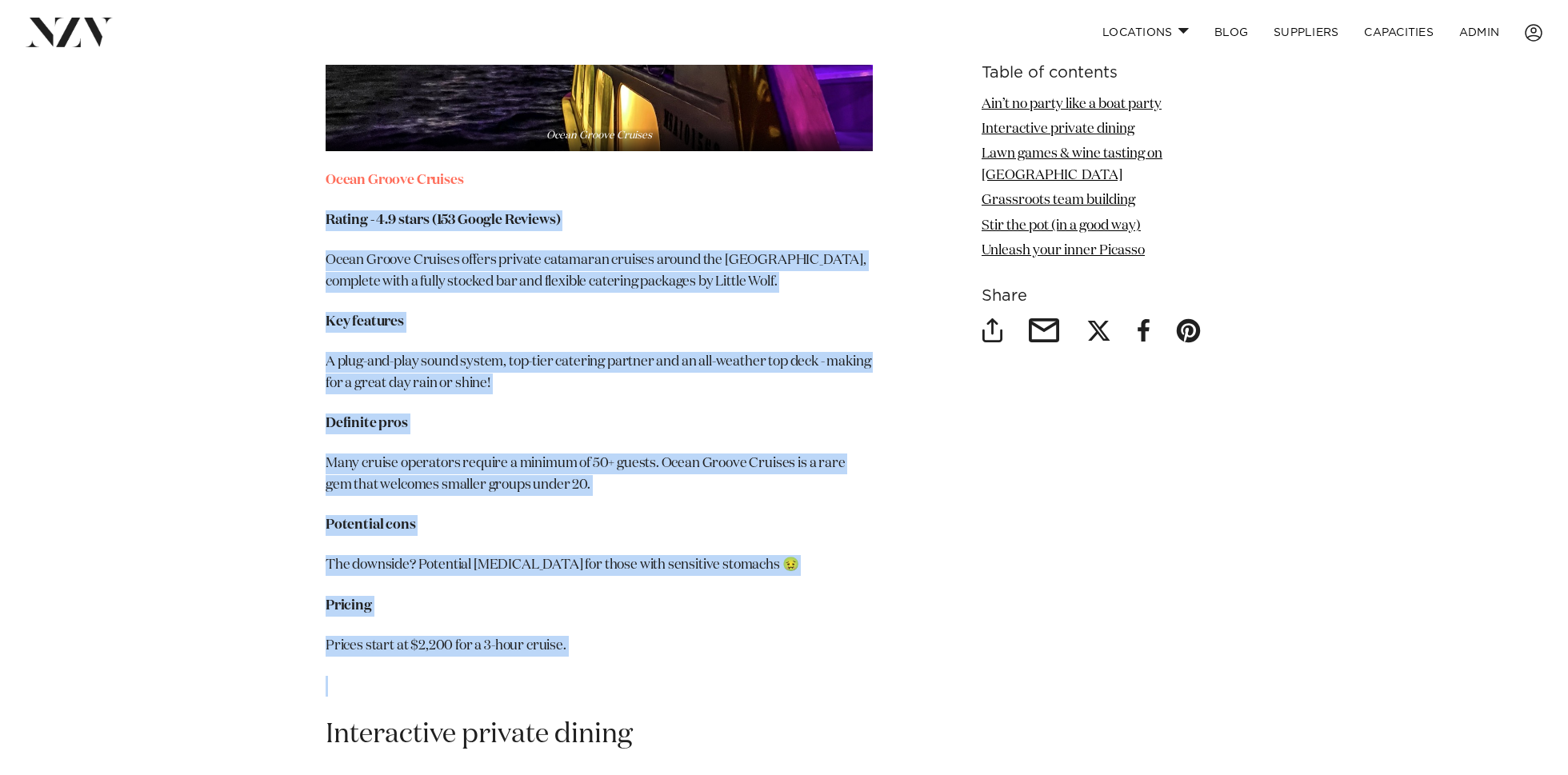
drag, startPoint x: 609, startPoint y: 658, endPoint x: 264, endPoint y: 218, distance: 559.1
copy section "Rating - 4.9 stars (153 Google Reviews) Ocean Groove Cruises offers private cat…"
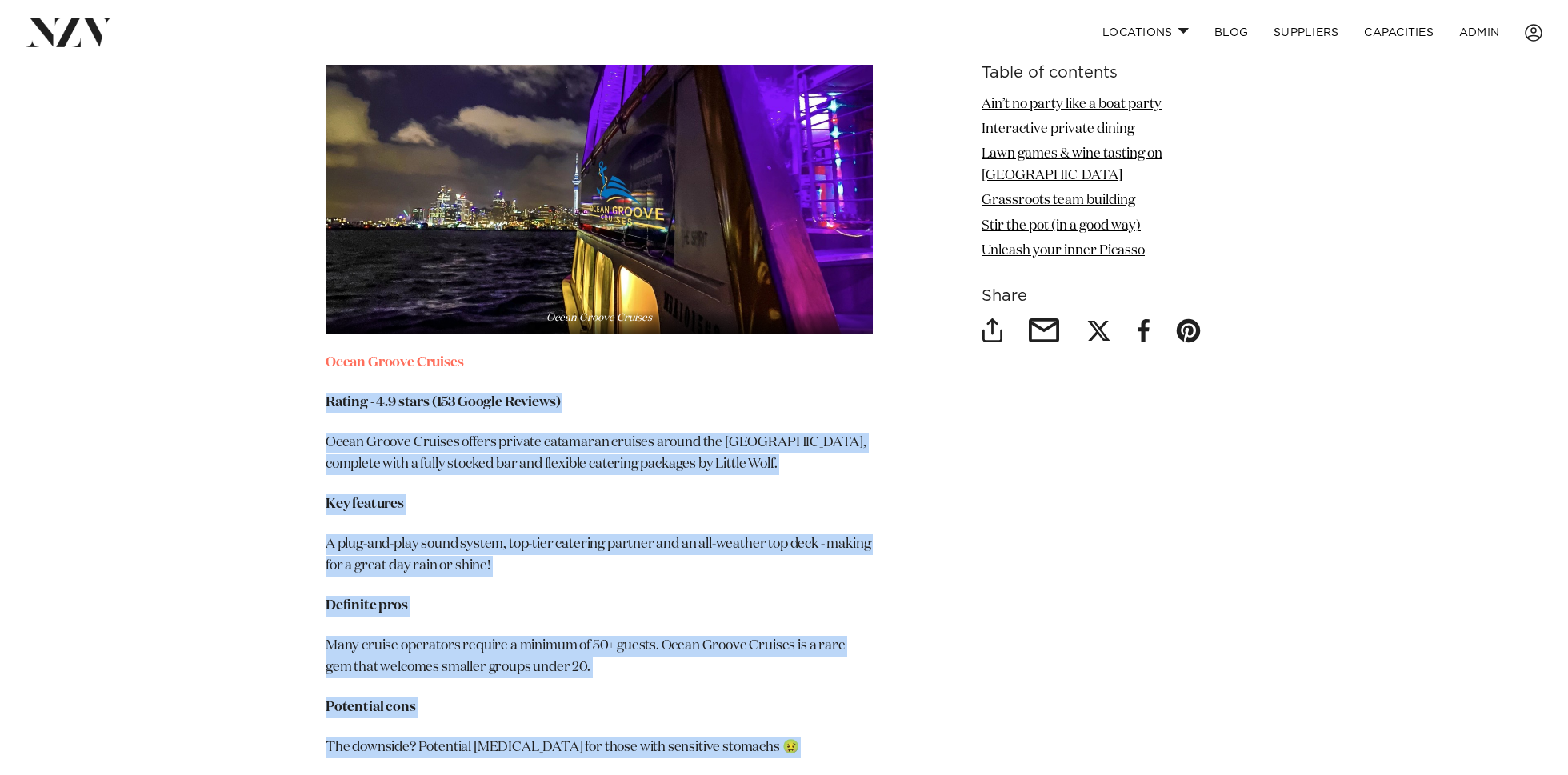
scroll to position [2123, 0]
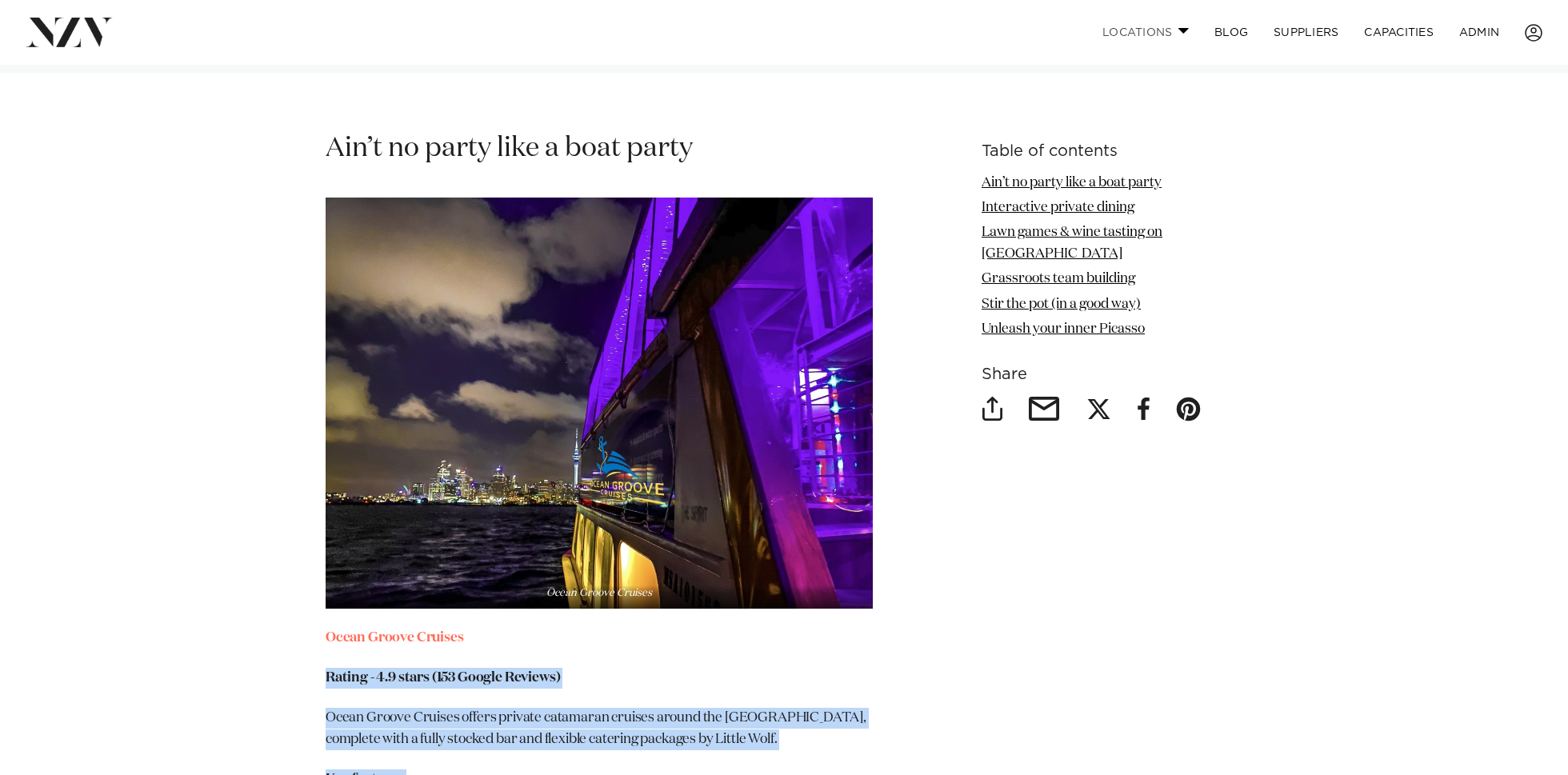
click at [1171, 36] on link "Locations" at bounding box center [1145, 32] width 112 height 34
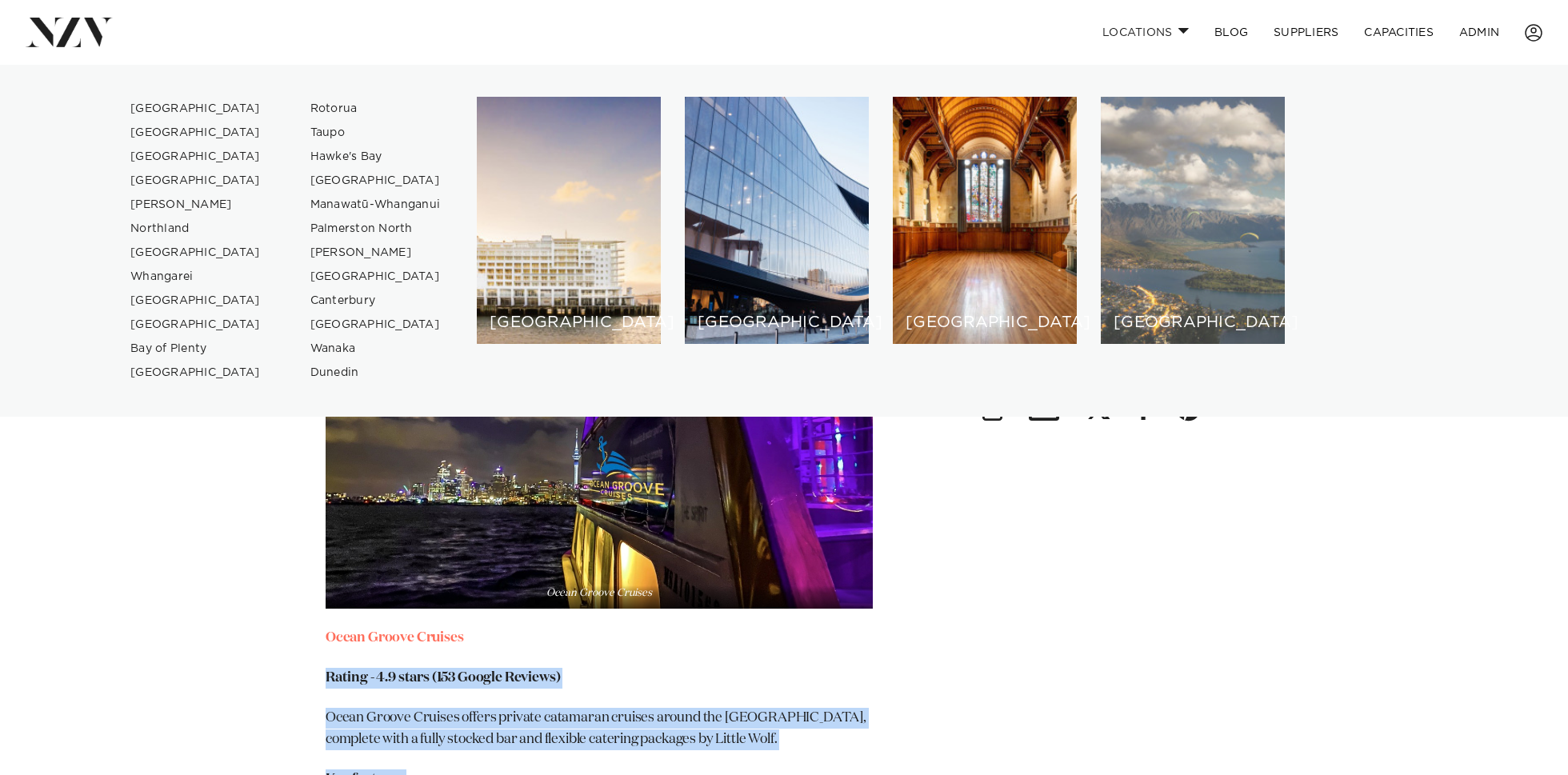
click at [1196, 138] on div "[GEOGRAPHIC_DATA]" at bounding box center [1192, 220] width 184 height 247
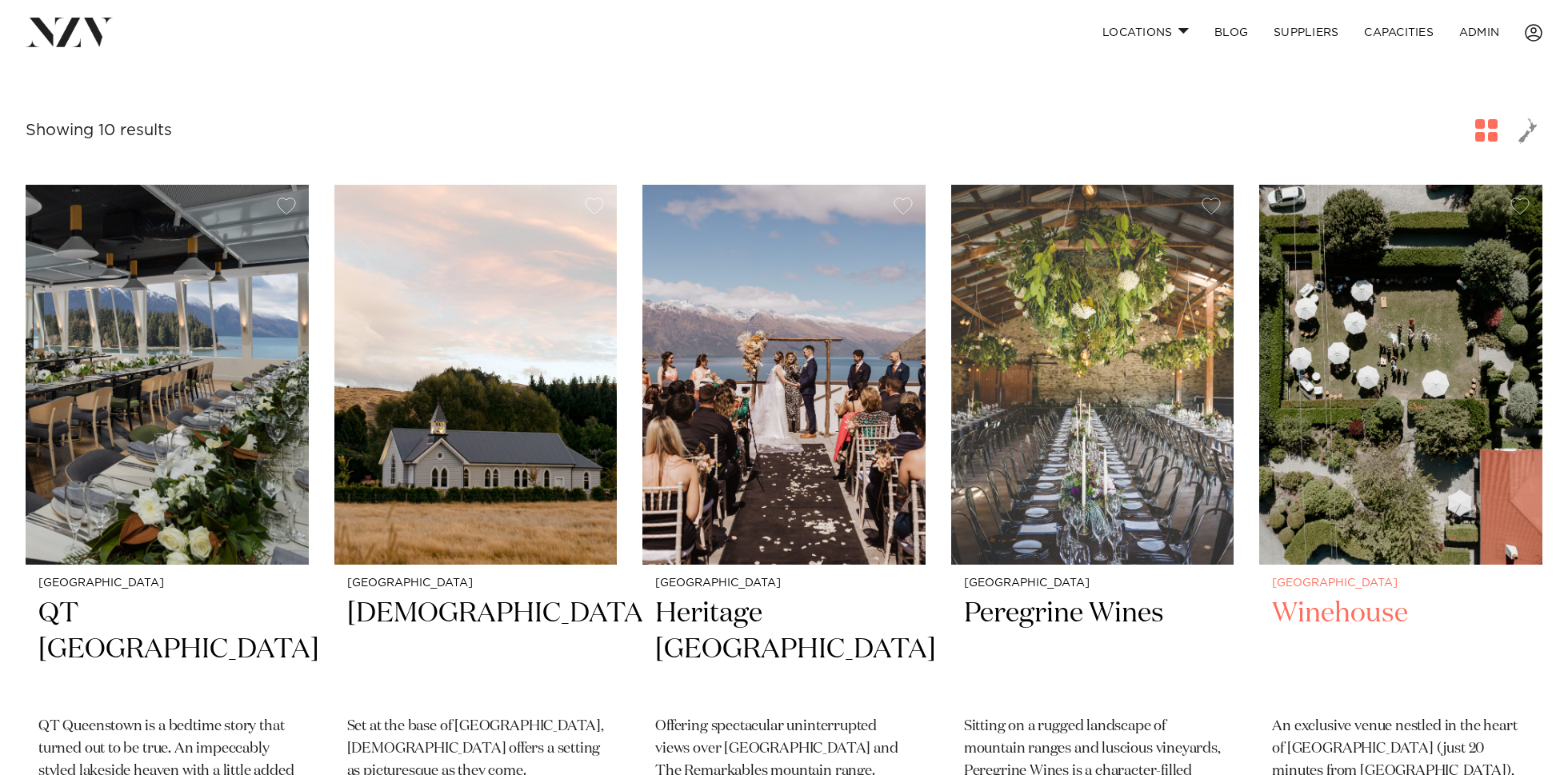
scroll to position [514, 0]
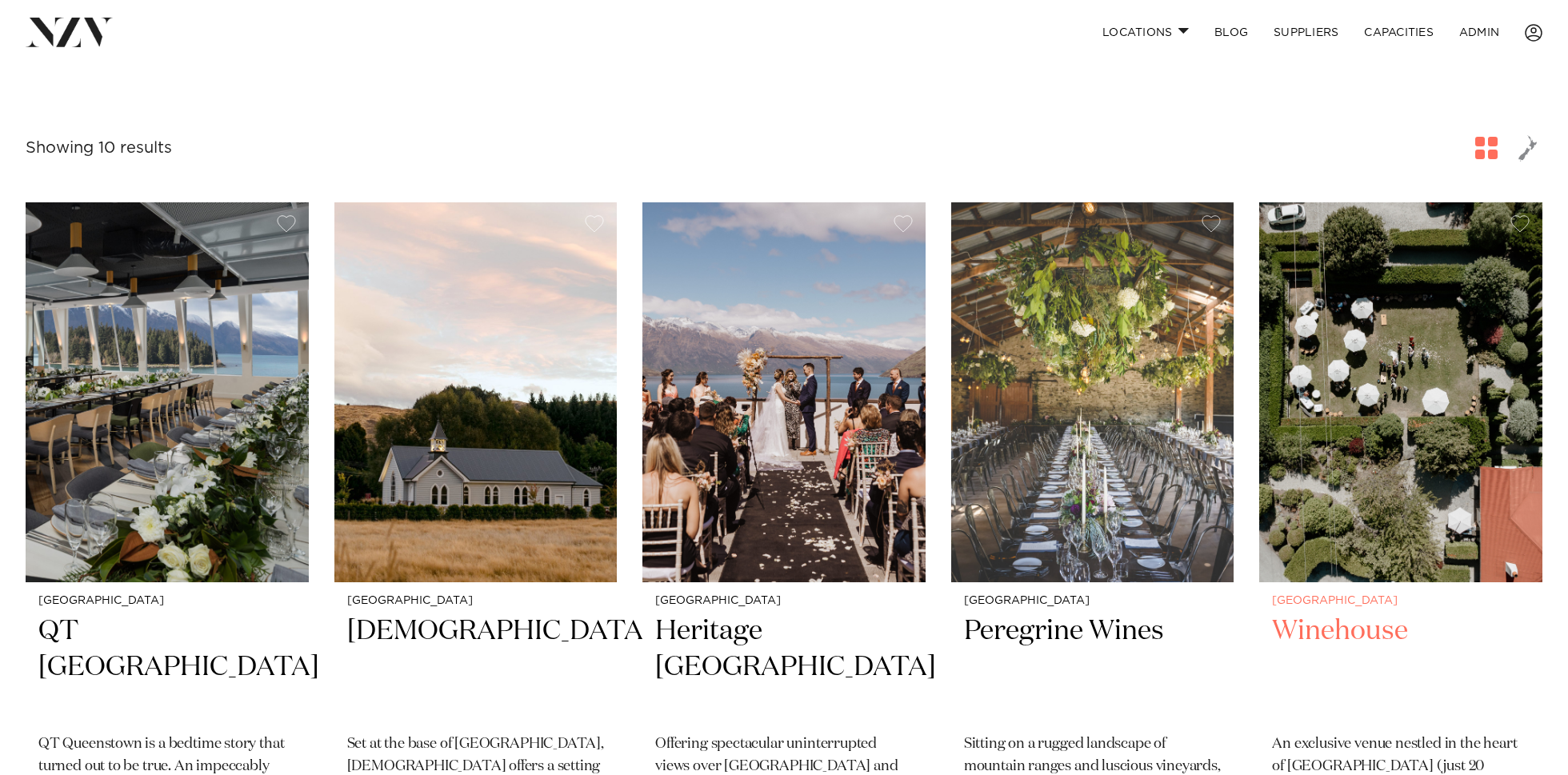
click at [1447, 397] on img at bounding box center [1400, 391] width 283 height 379
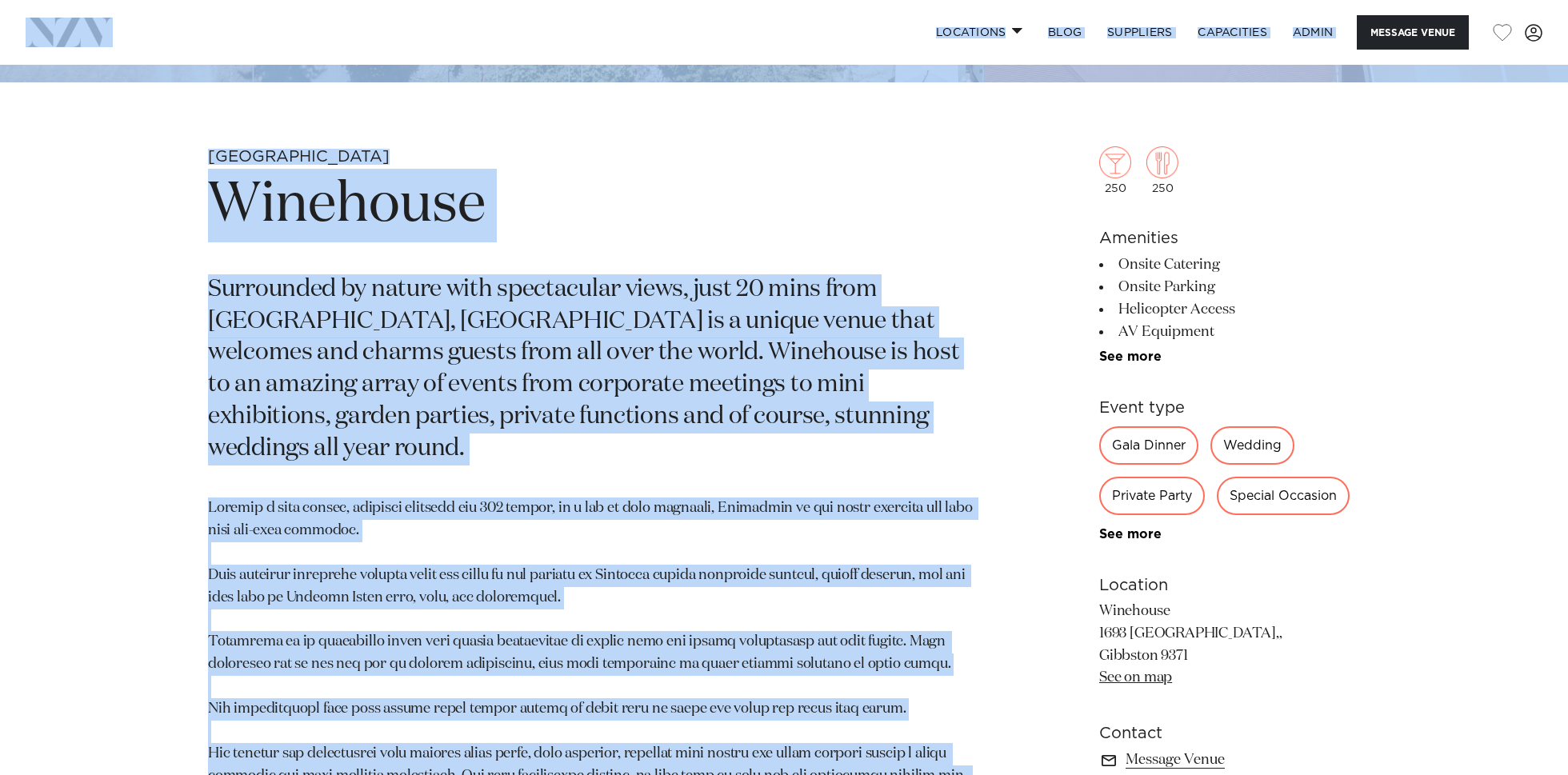
scroll to position [403, 0]
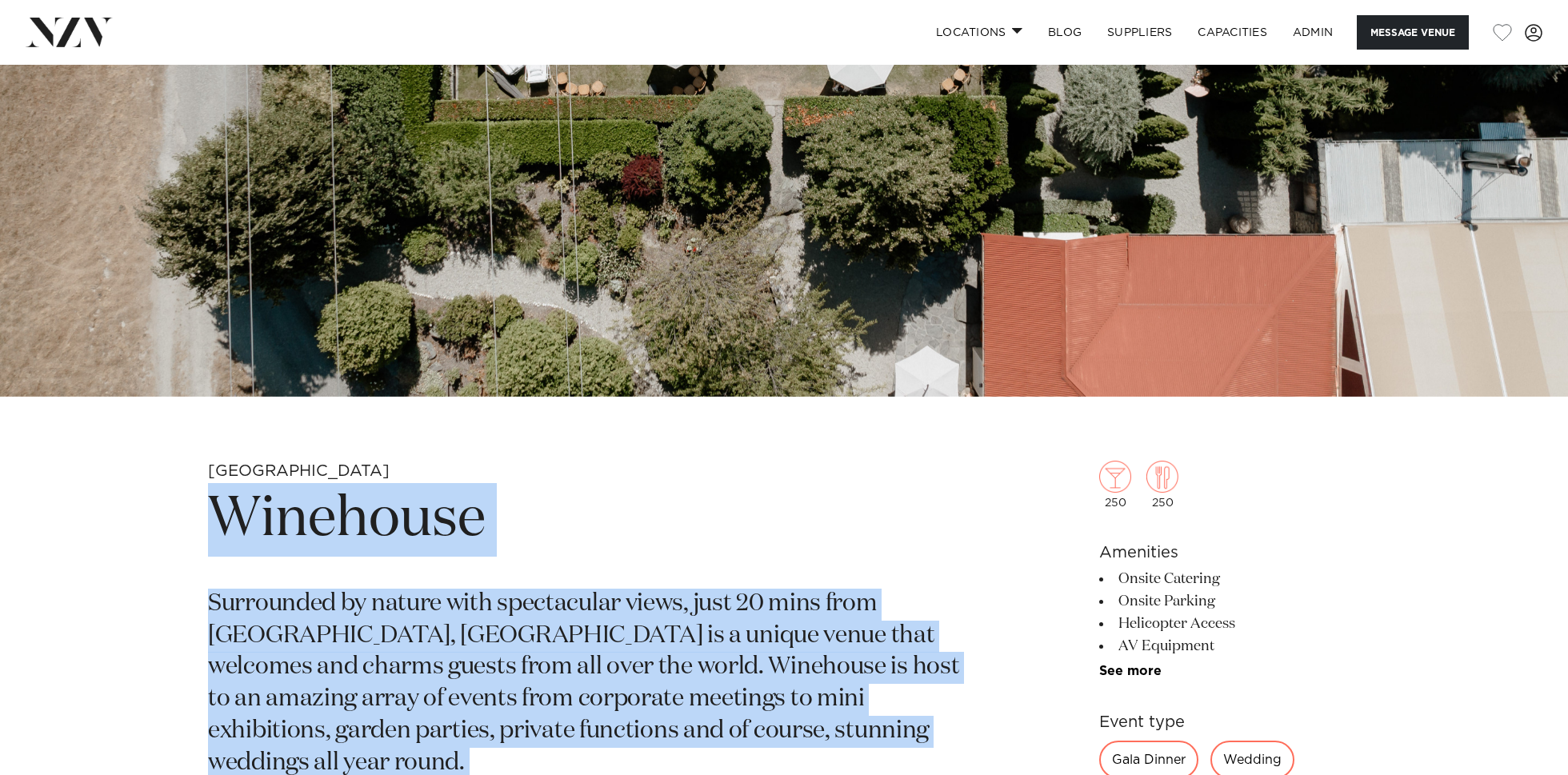
drag, startPoint x: 498, startPoint y: 602, endPoint x: 210, endPoint y: 531, distance: 296.6
copy section "Winehouse Surrounded by nature with spectacular views, just 20 mins from Queens…"
